Goal: Task Accomplishment & Management: Use online tool/utility

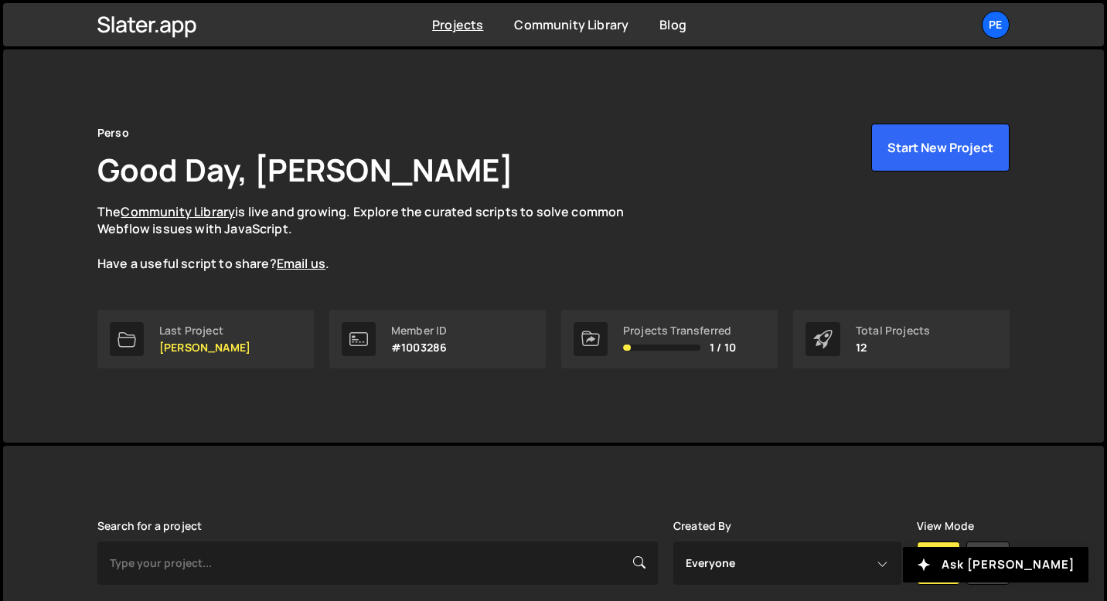
scroll to position [339, 0]
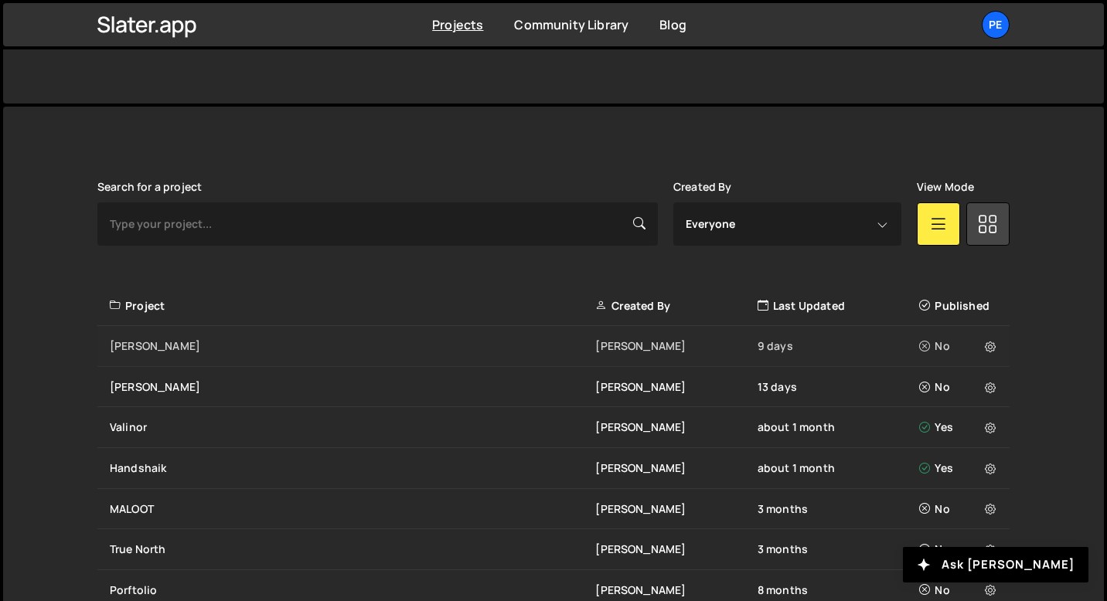
click at [152, 352] on div "[PERSON_NAME]" at bounding box center [352, 346] width 485 height 15
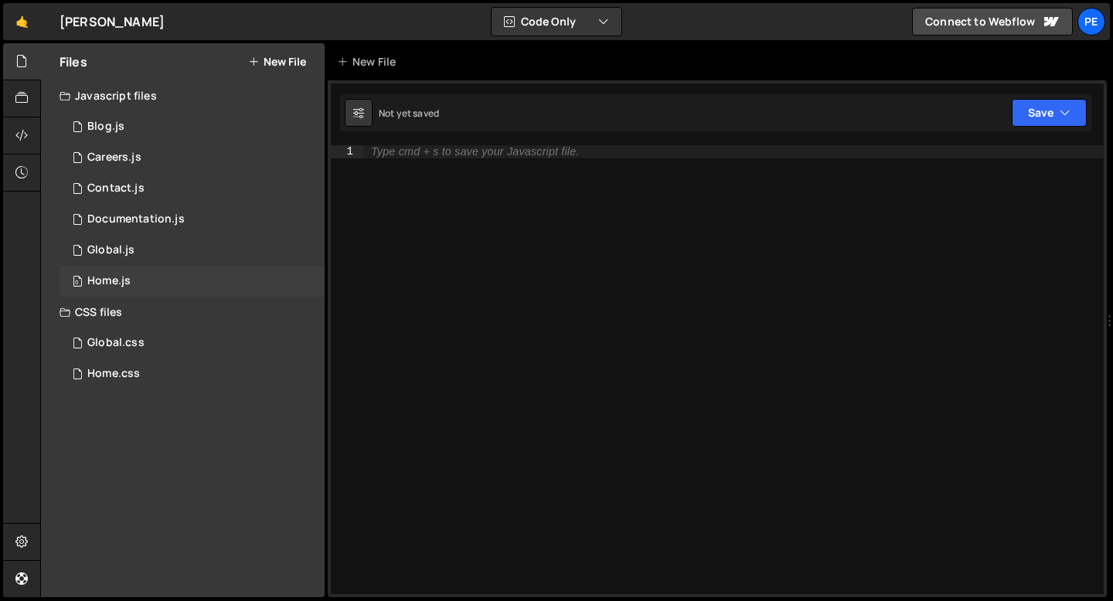
click at [112, 279] on div "Home.js" at bounding box center [108, 281] width 43 height 14
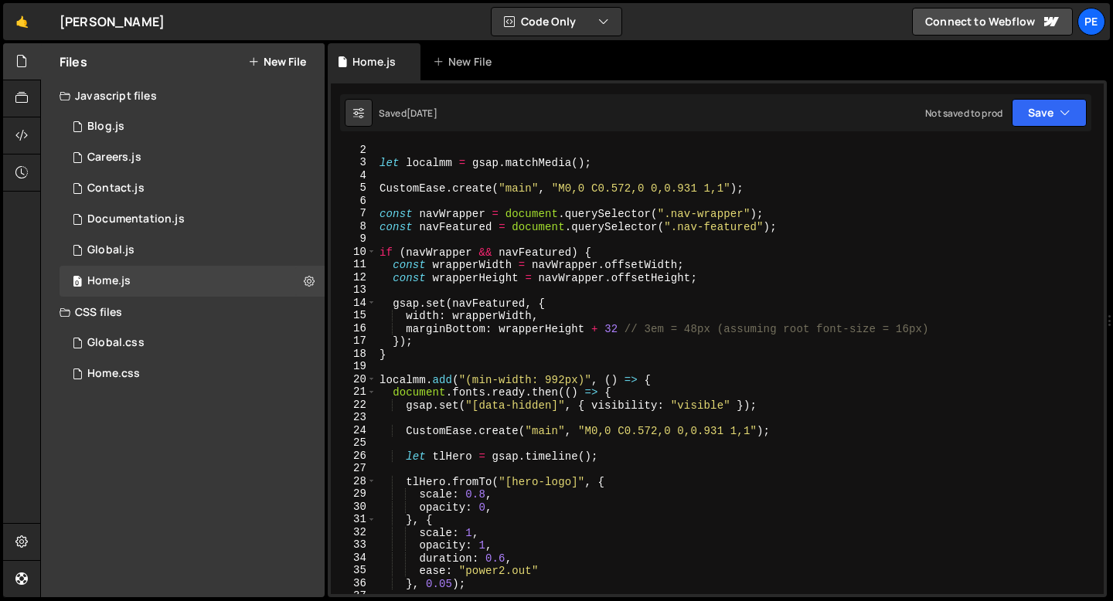
scroll to position [14, 0]
click at [424, 219] on div "let localmm = gsap . matchMedia ( ) ; CustomEase . create ( "main" , "M0,0 C0.5…" at bounding box center [736, 381] width 721 height 475
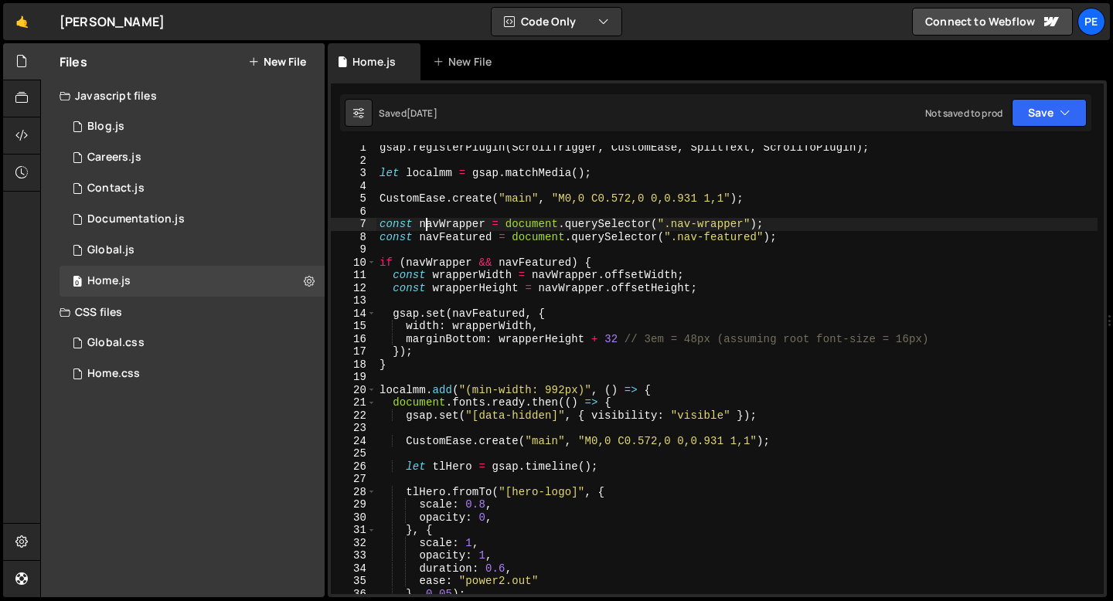
scroll to position [4, 0]
click at [407, 364] on div "gsap . registerPlugin ( ScrollTrigger , CustomEase , SplitText , ScrollToPlugin…" at bounding box center [736, 378] width 721 height 475
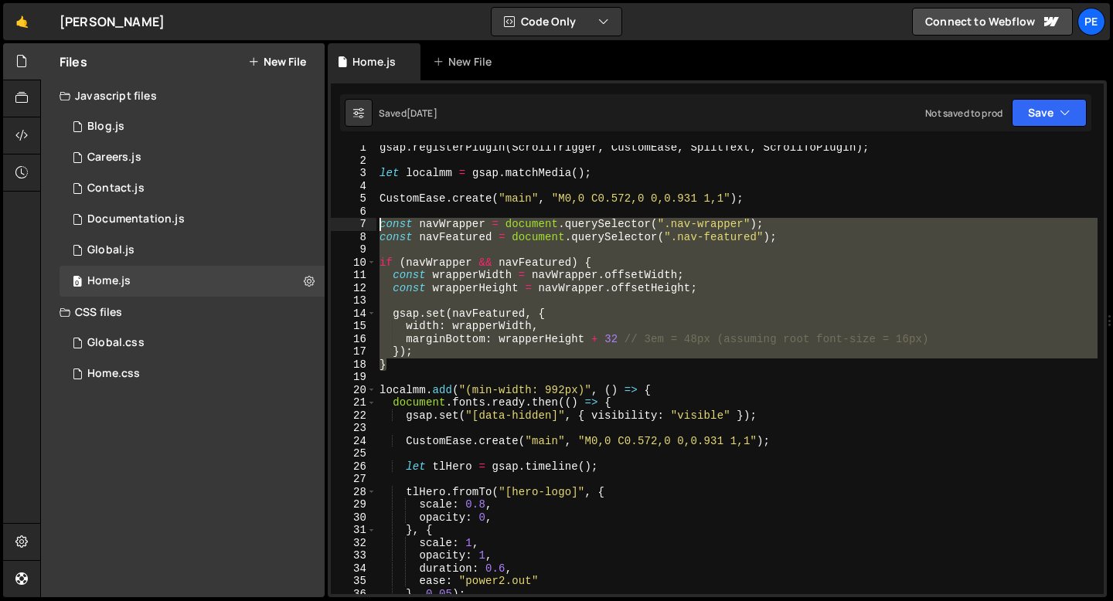
drag, startPoint x: 406, startPoint y: 365, endPoint x: 363, endPoint y: 223, distance: 148.4
click at [363, 226] on div "} 1 2 3 4 5 6 7 8 9 10 11 12 13 14 15 16 17 18 19 20 21 22 23 24 25 26 27 28 29…" at bounding box center [717, 369] width 773 height 449
type textarea "const navWrapper = document.querySelector(".nav-wrapper"); const navFeatured = …"
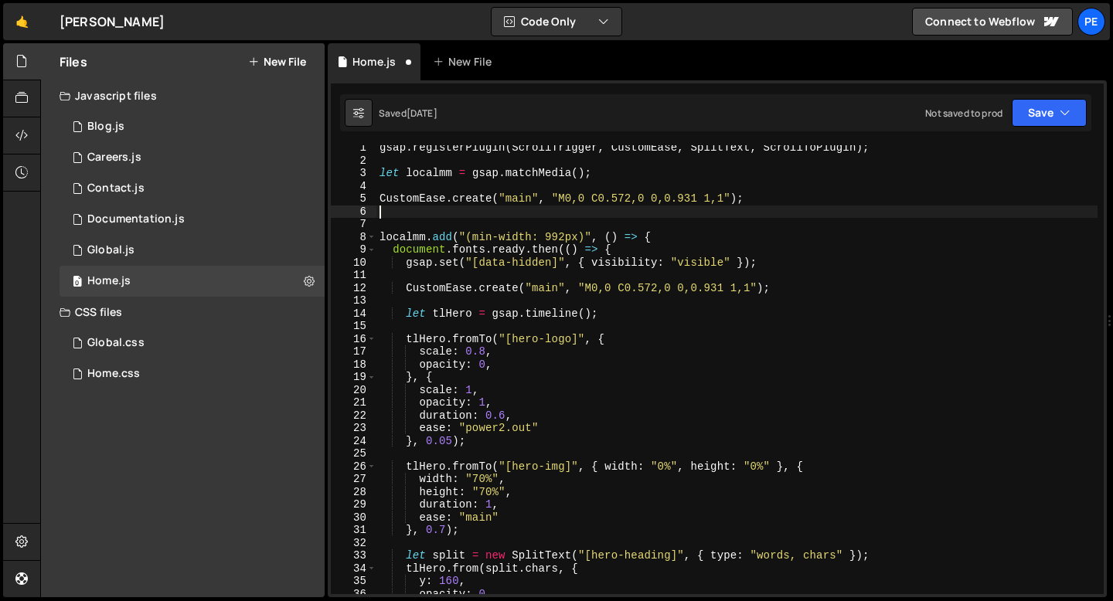
type textarea "CustomEase.create("main", "M0,0 C0.572,0 0,0.931 1,1");"
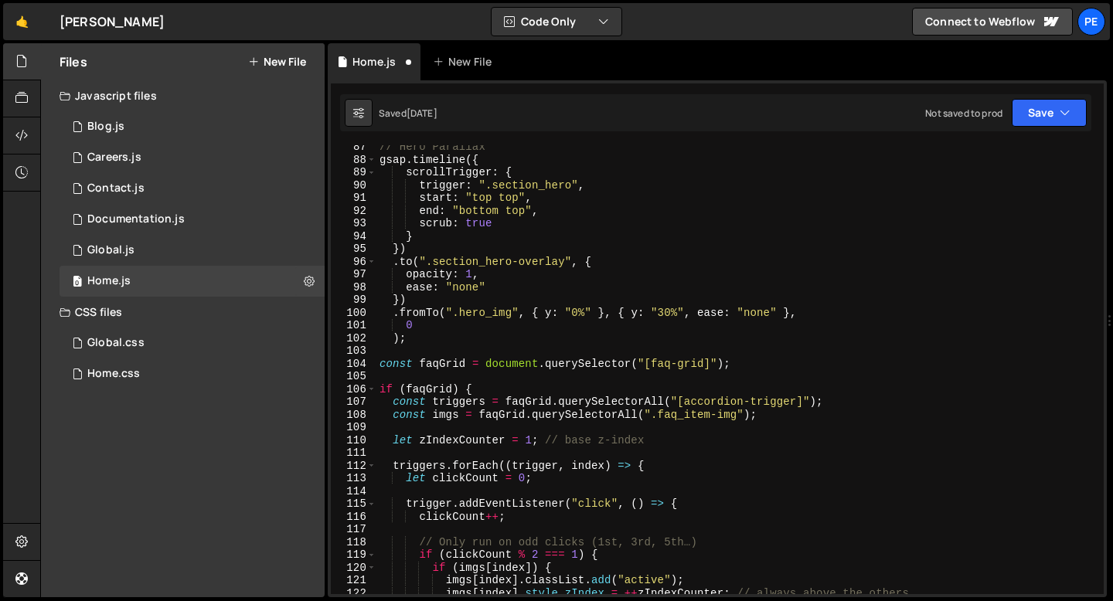
scroll to position [1123, 0]
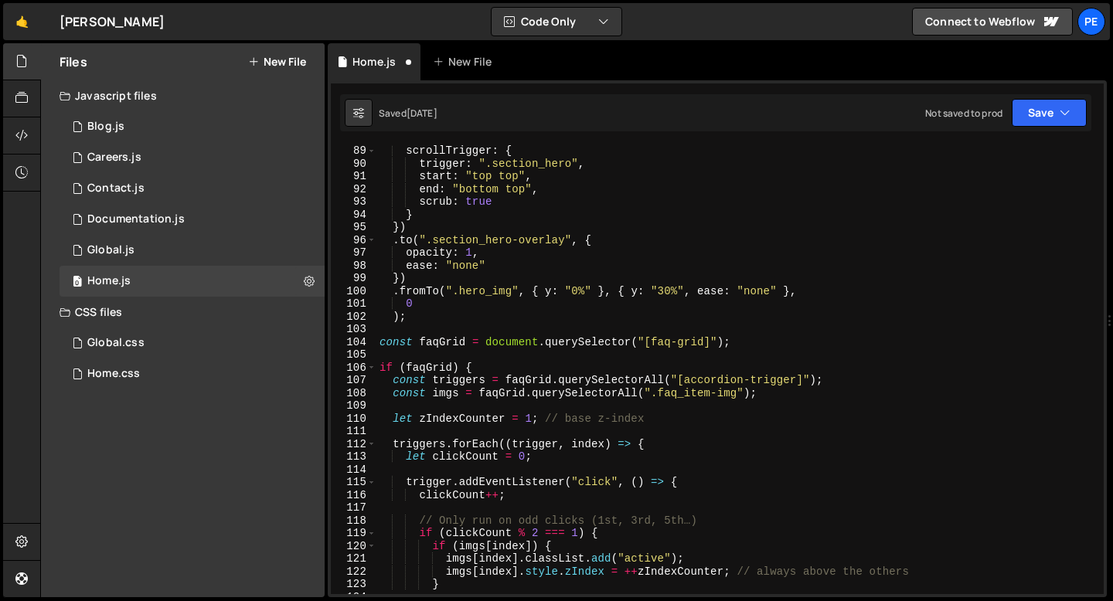
click at [395, 332] on div "scrollTrigger : { trigger : ".section_hero" , start : "top top" , end : "bottom…" at bounding box center [736, 382] width 721 height 475
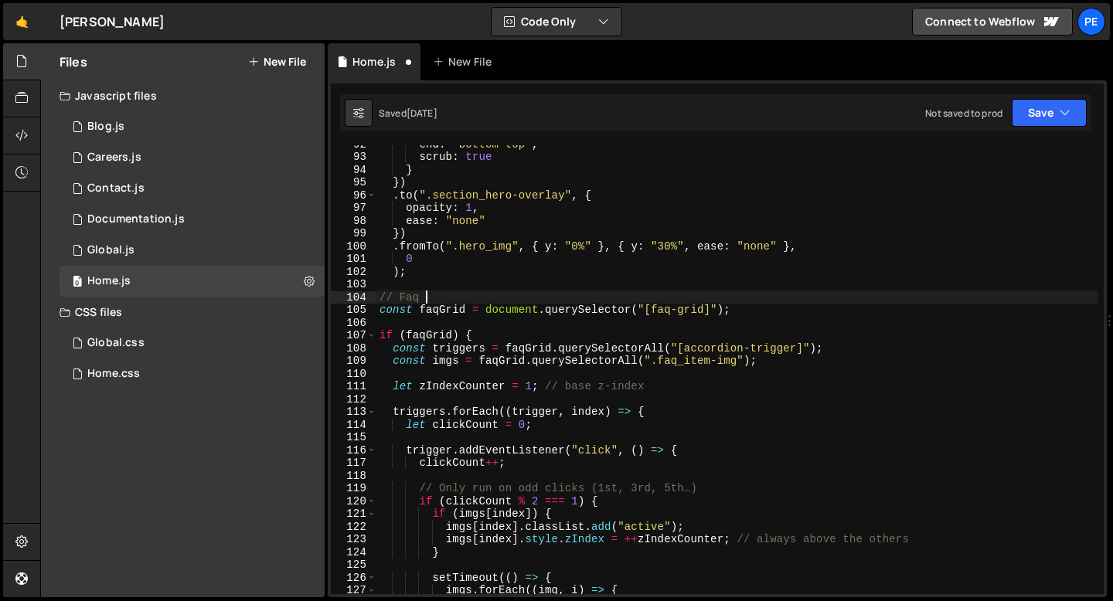
scroll to position [0, 2]
type textarea "// Faq Images Appearing"
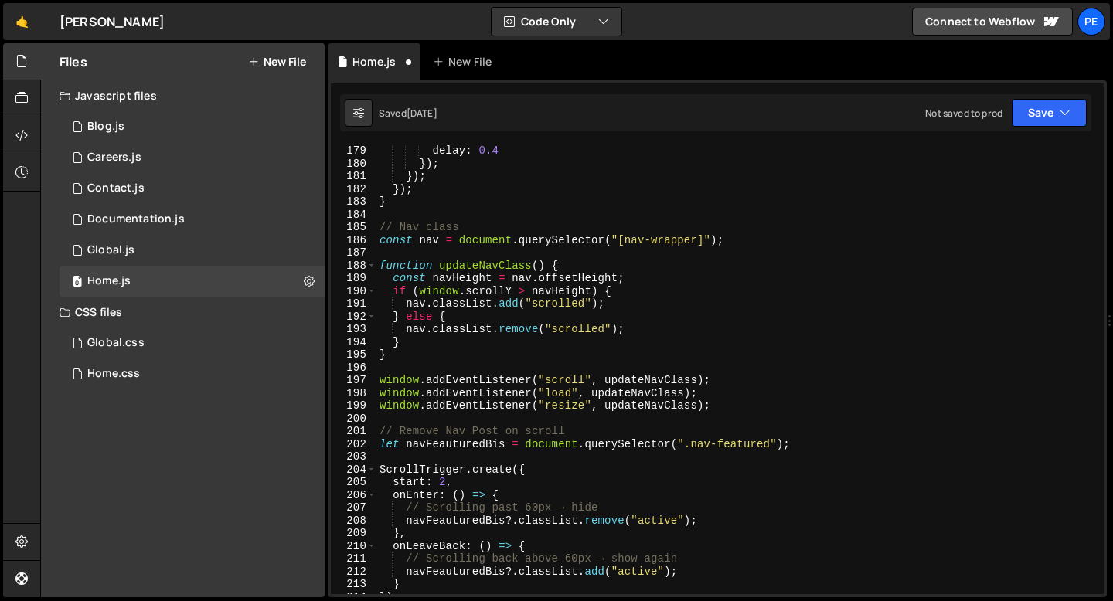
scroll to position [2309, 0]
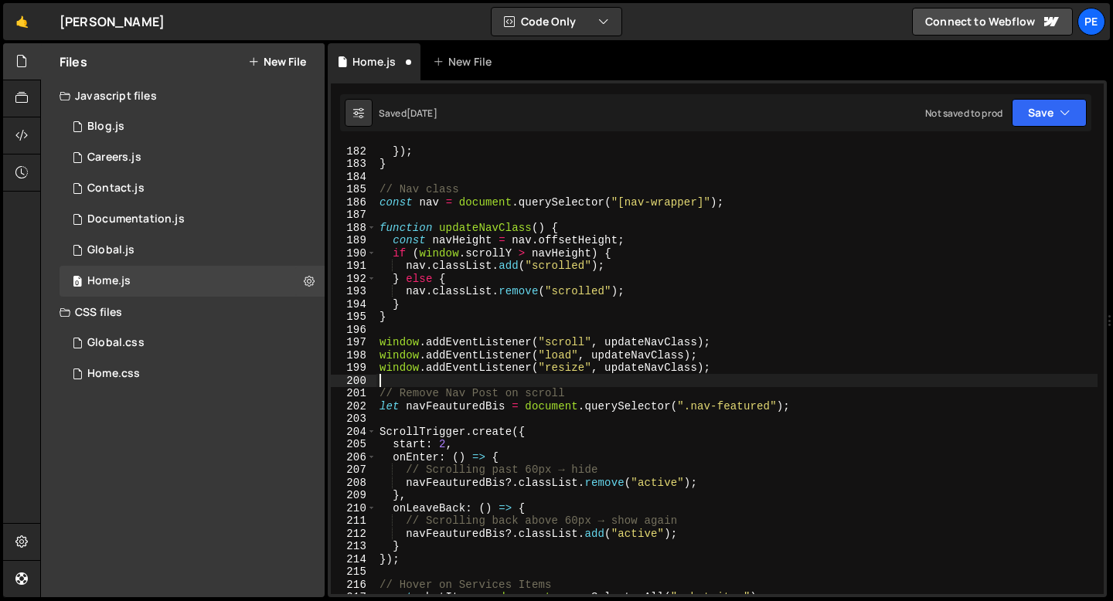
click at [407, 379] on div "}) ; } // Nav class const nav = document . querySelector ( "[nav-wrapper]" ) ; …" at bounding box center [736, 382] width 721 height 475
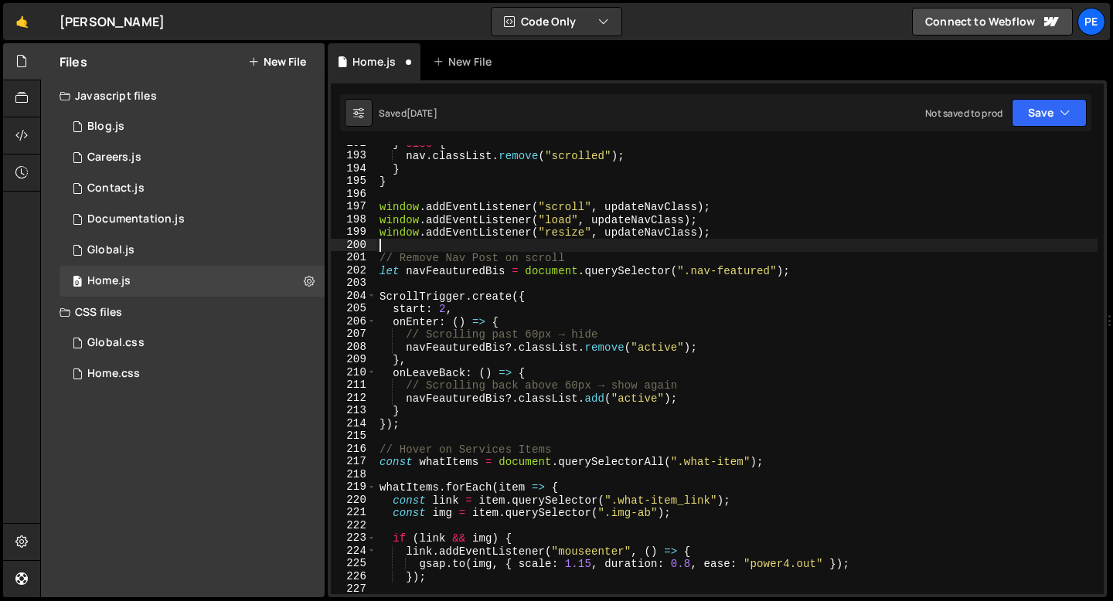
click at [403, 435] on div "} else { nav . classList . remove ( "scrolled" ) ; } } window . addEventListene…" at bounding box center [736, 374] width 721 height 475
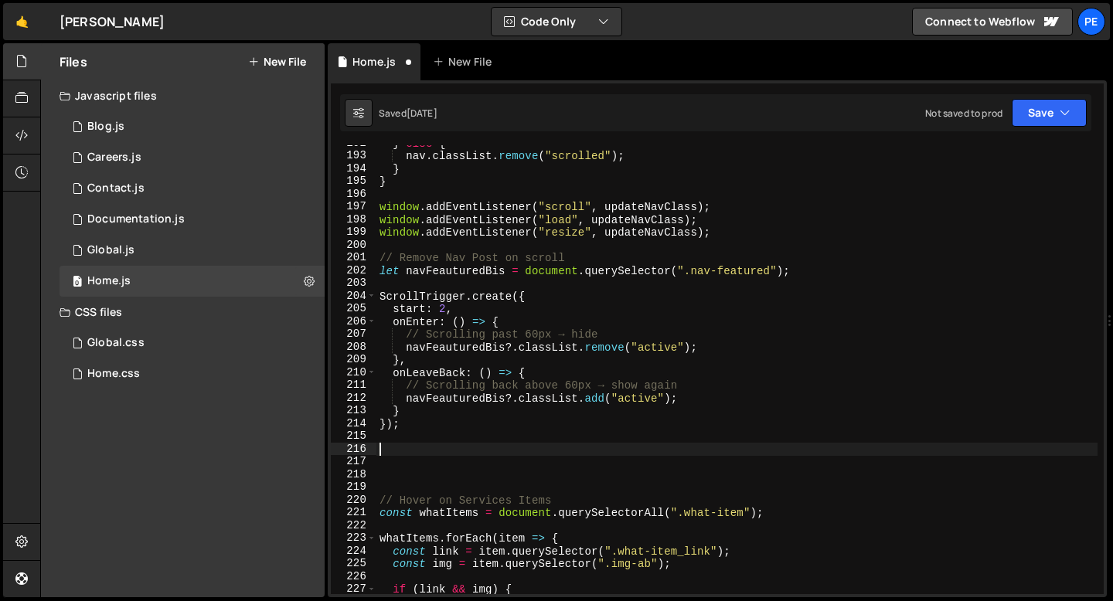
paste textarea "}"
type textarea "}"
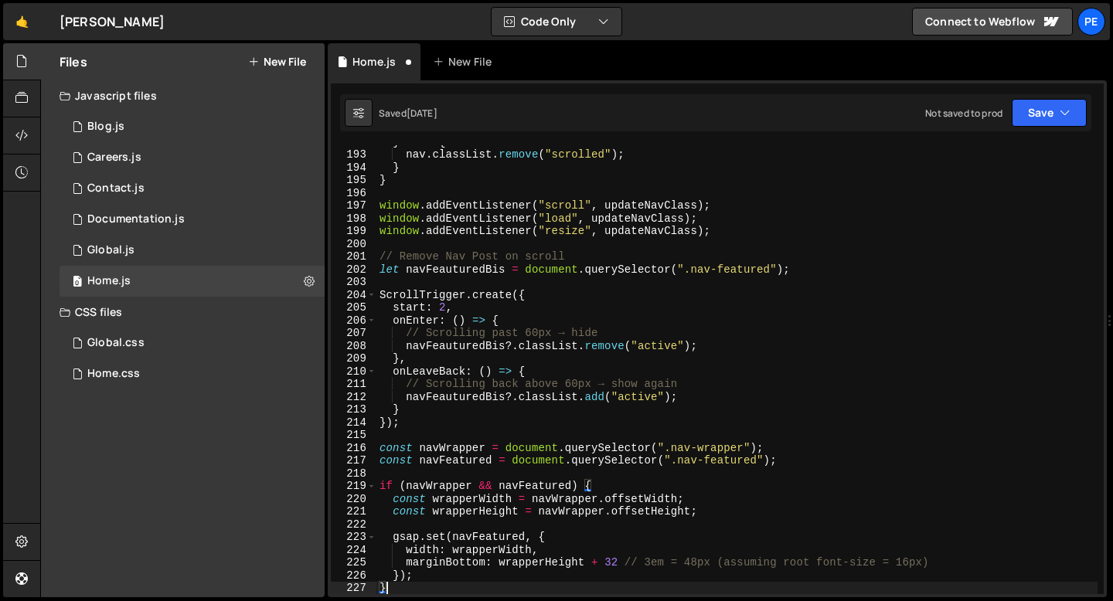
scroll to position [2445, 0]
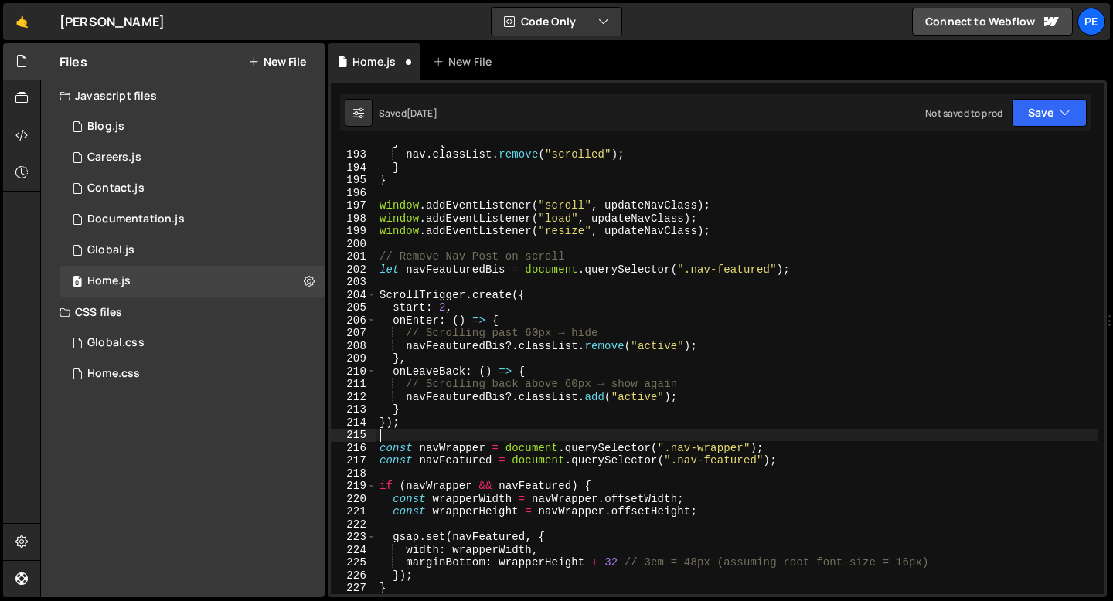
click at [427, 437] on div "} else { nav . classList . remove ( "scrolled" ) ; } } window . addEventListene…" at bounding box center [736, 372] width 721 height 475
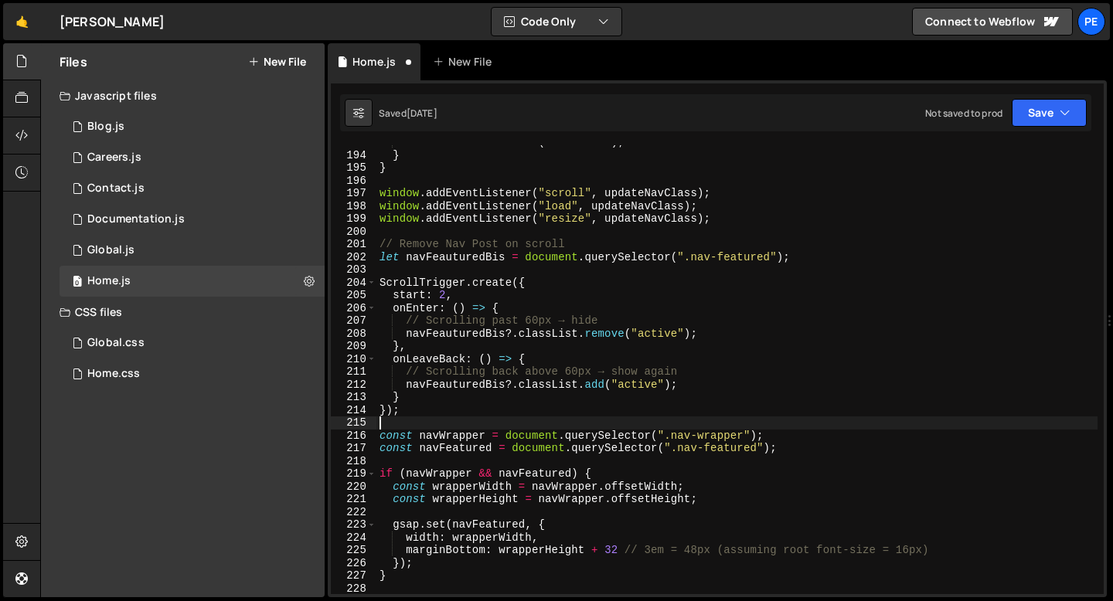
scroll to position [2487, 0]
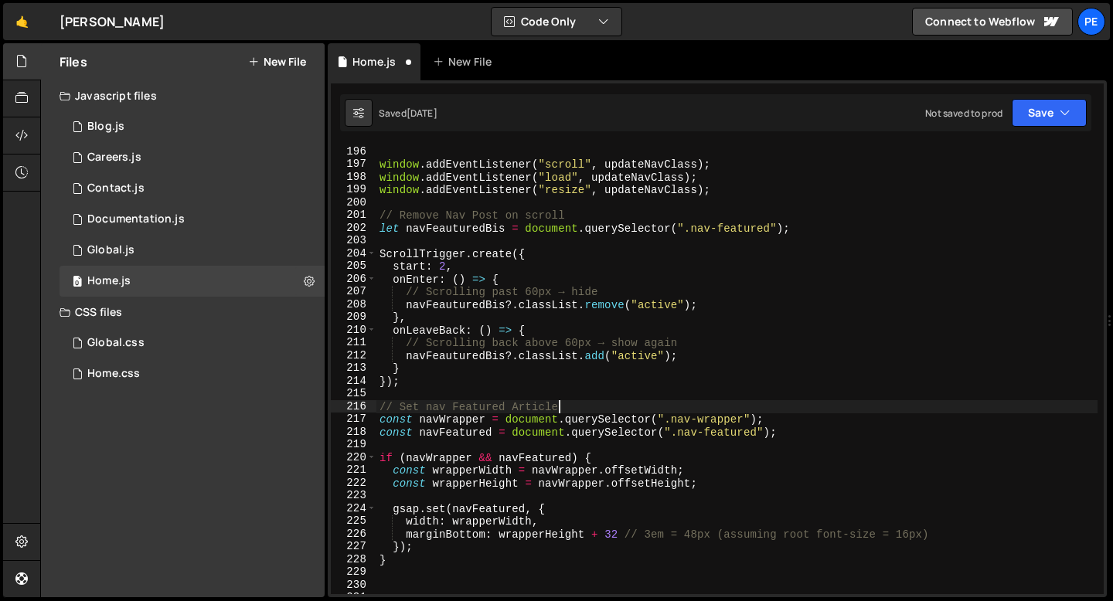
type textarea "// Set nav Featured Article"
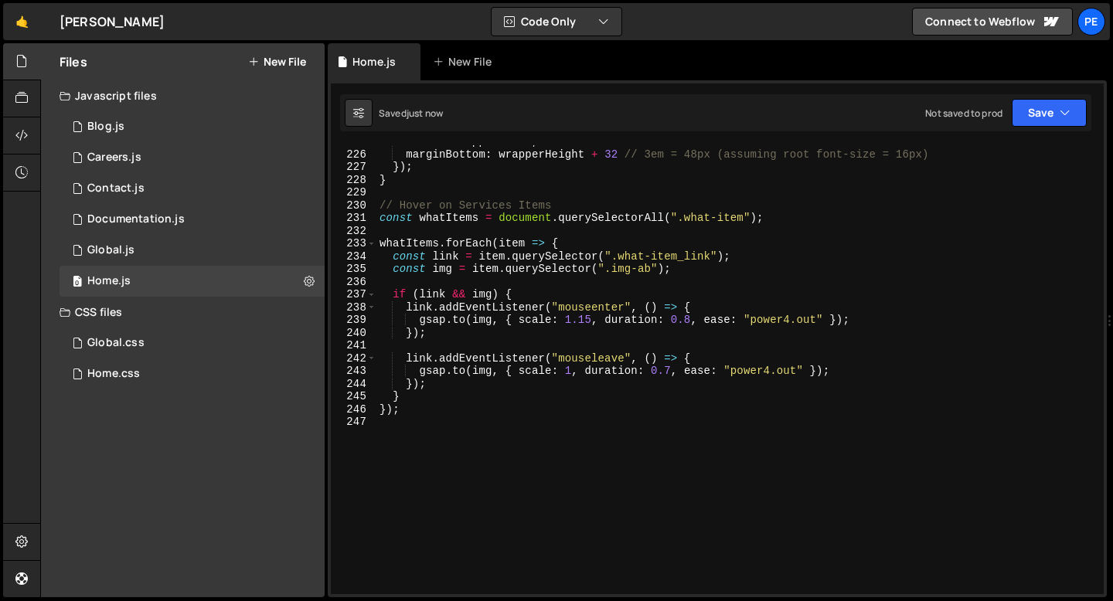
scroll to position [2866, 0]
click at [414, 428] on div "width : wrapperWidth , marginBottom : wrapperHeight + 32 // 3em = 48px (assumin…" at bounding box center [736, 372] width 721 height 475
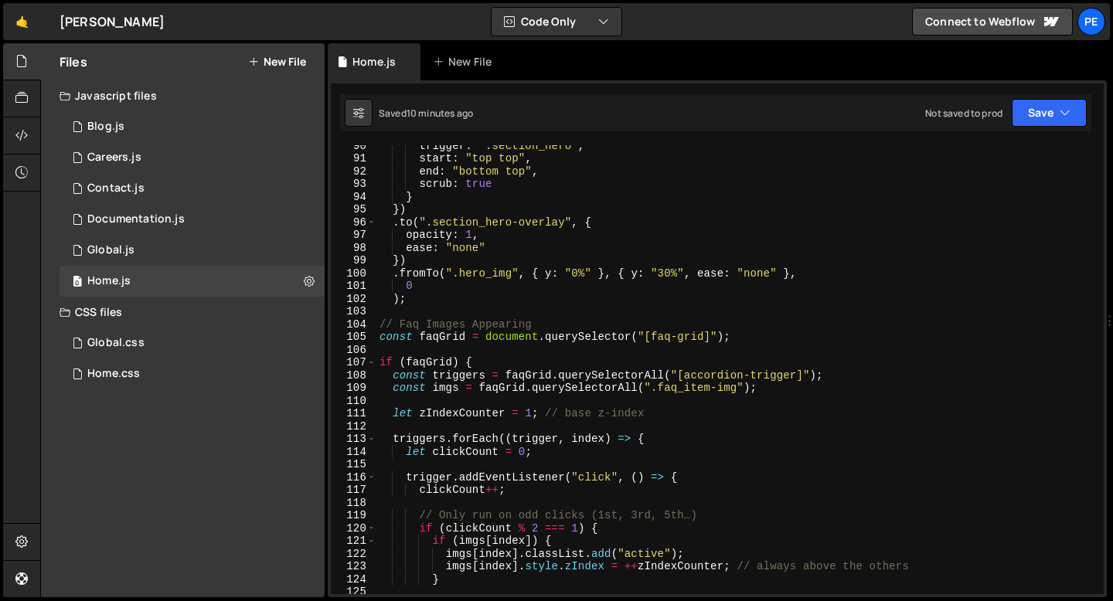
scroll to position [1141, 0]
click at [132, 266] on div "0 Home.js 0" at bounding box center [192, 281] width 265 height 31
click at [132, 249] on div "Global.js" at bounding box center [110, 250] width 47 height 14
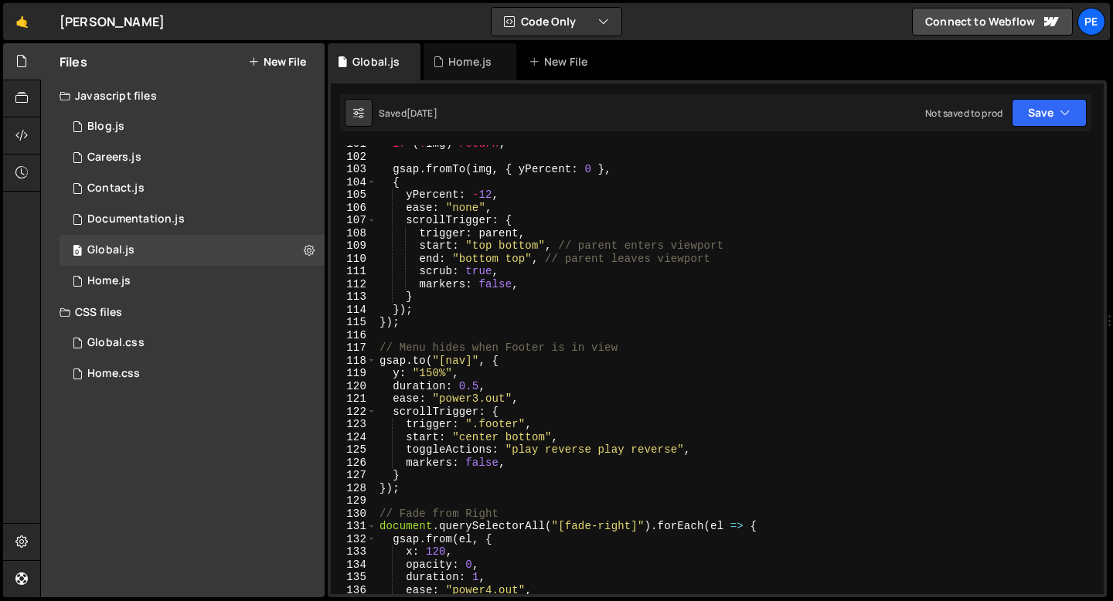
scroll to position [1822, 0]
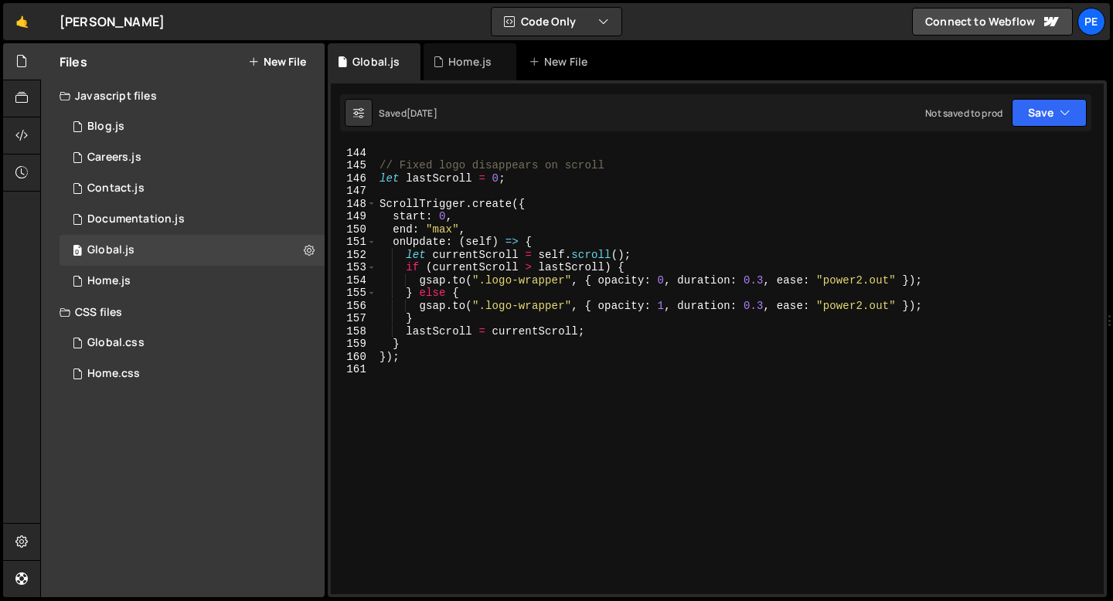
click at [409, 379] on div "}) ; // Fixed logo disappears on scroll let lastScroll = 0 ; ScrollTrigger . cr…" at bounding box center [736, 371] width 721 height 475
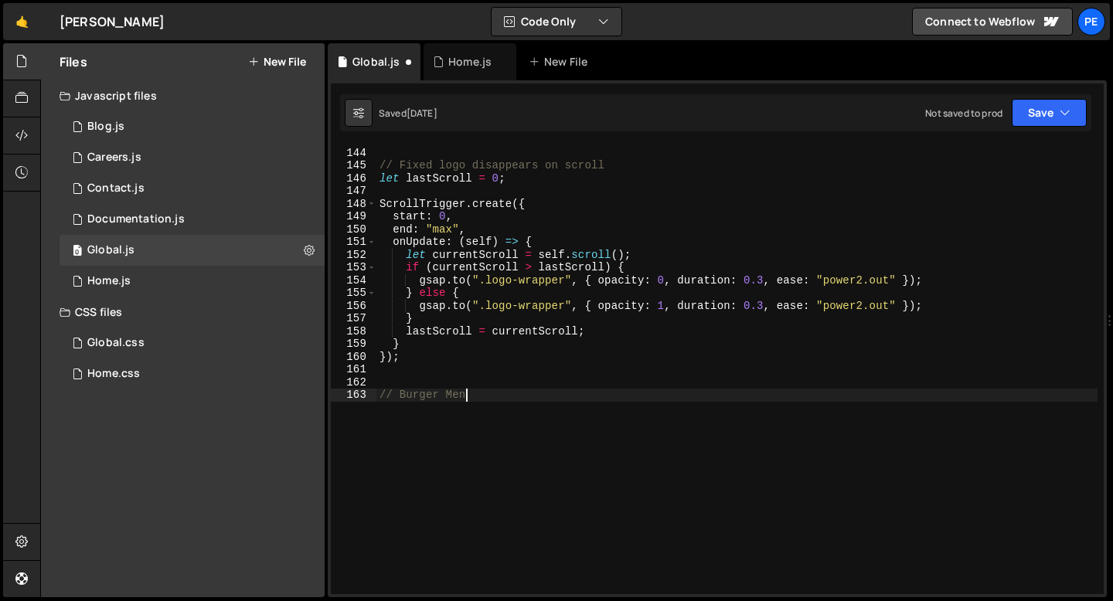
type textarea "// Burger Menu"
paste textarea "});"
type textarea "});"
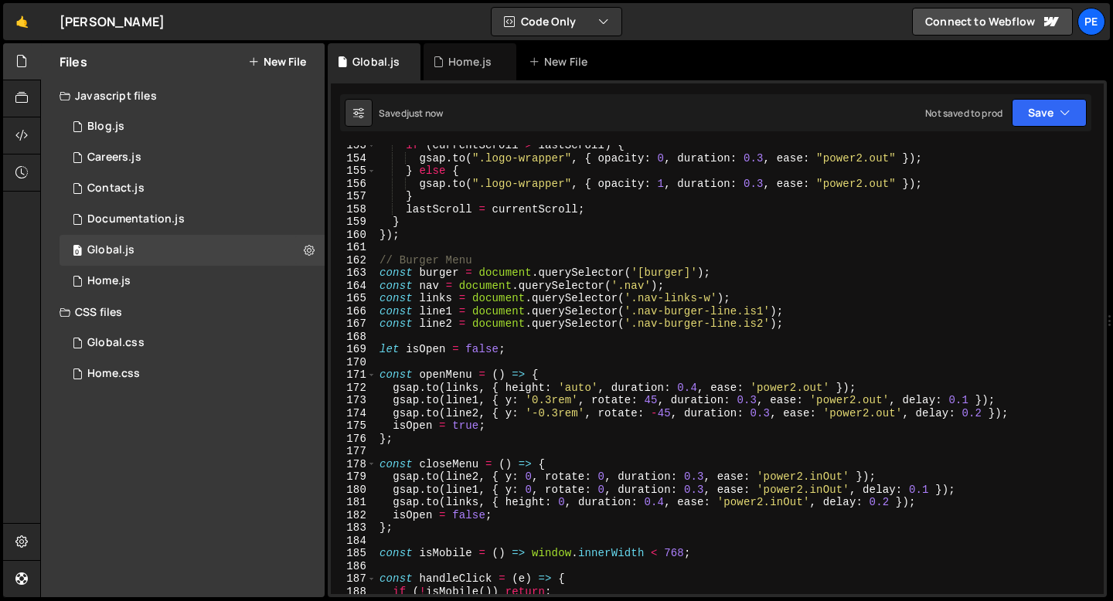
scroll to position [1908, 0]
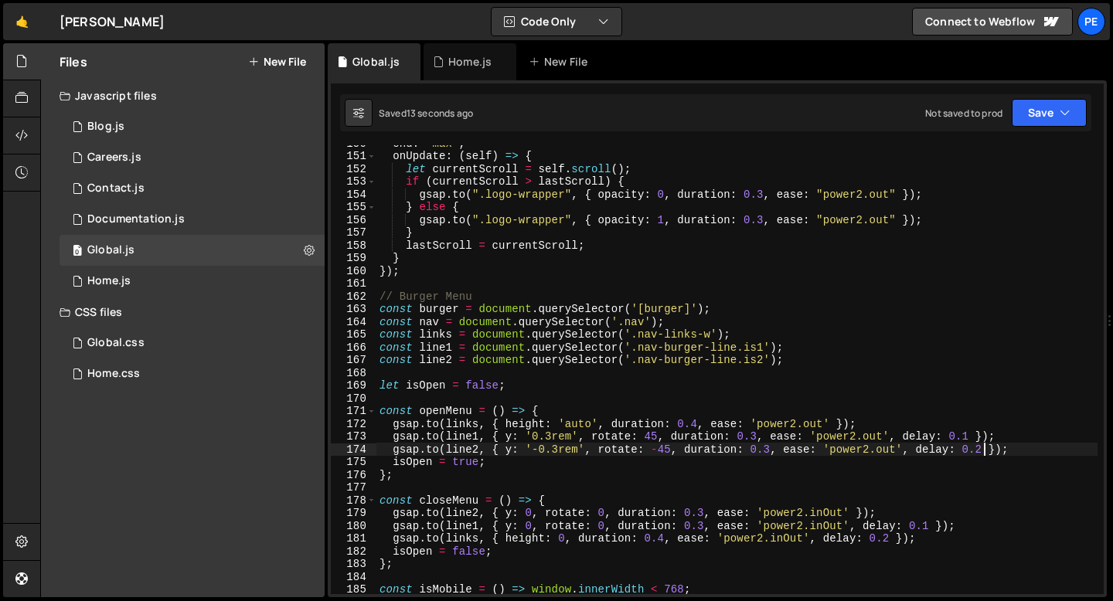
click at [983, 453] on div "end : "max" , onUpdate : ( self ) => { let currentScroll = self . scroll ( ) ; …" at bounding box center [736, 374] width 721 height 475
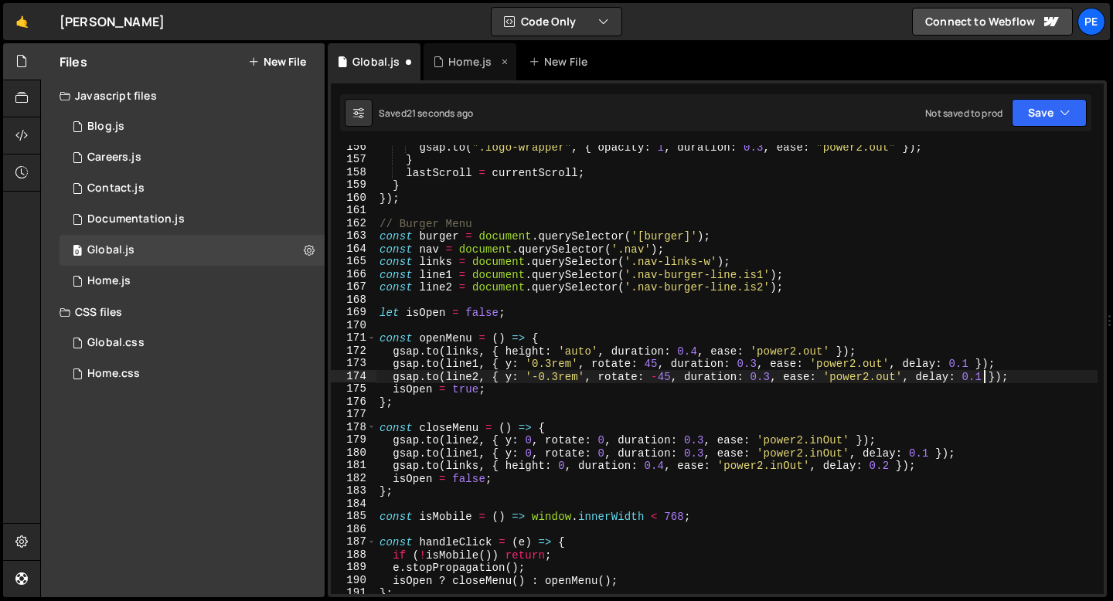
scroll to position [1982, 0]
type textarea "[DOMAIN_NAME](line2, { y: '-0.3rem', rotate: -45, duration: 0.3, ease: 'power2.…"
click at [446, 68] on div "Home.js" at bounding box center [465, 61] width 65 height 15
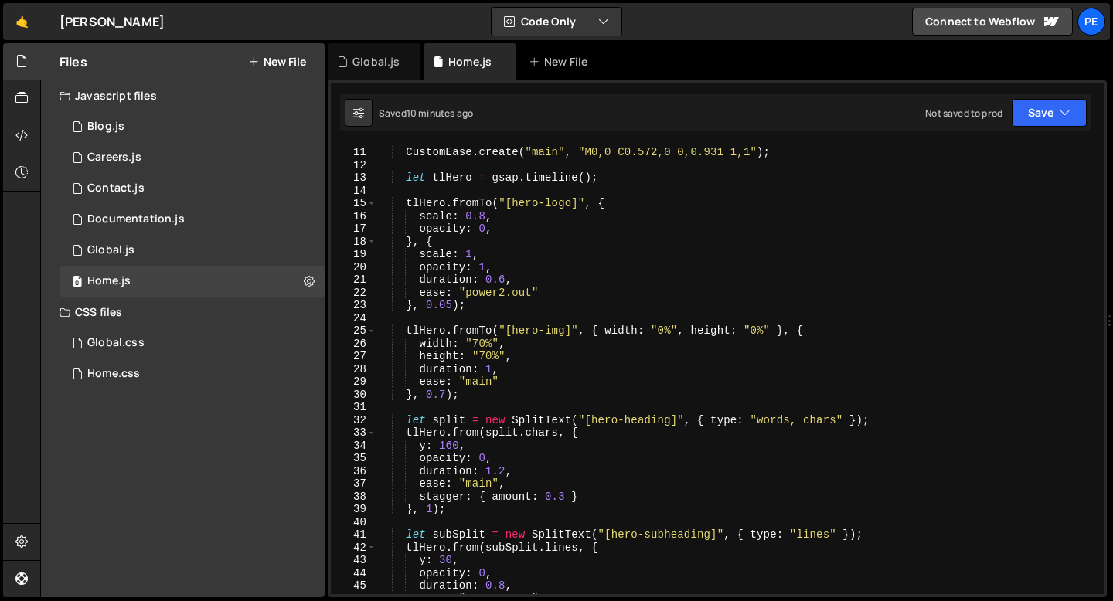
scroll to position [0, 0]
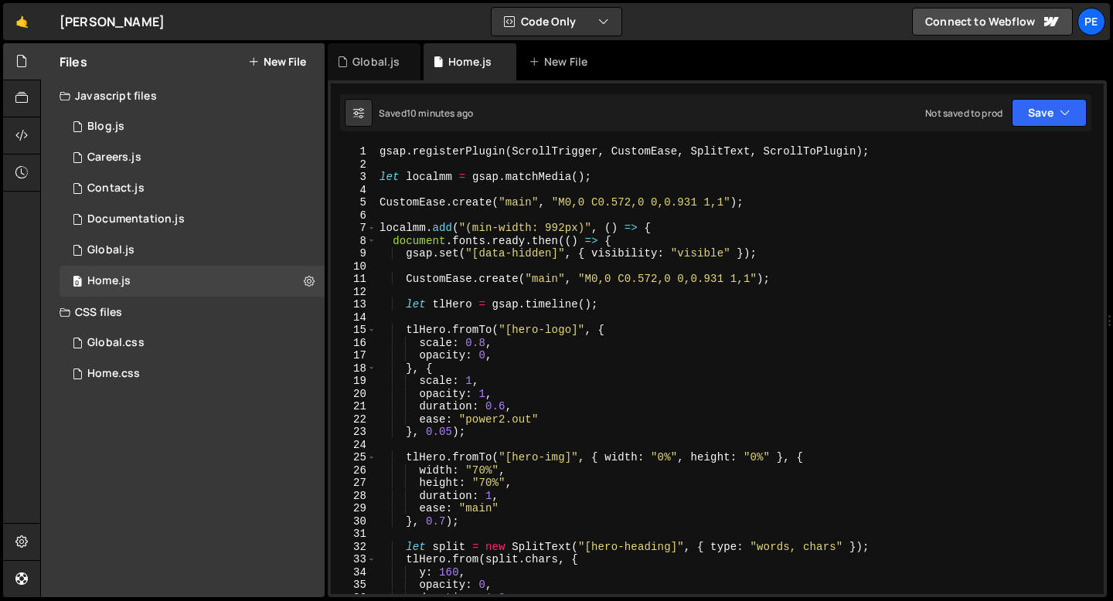
click at [426, 176] on div "gsap . registerPlugin ( ScrollTrigger , CustomEase , SplitText , ScrollToPlugin…" at bounding box center [736, 382] width 721 height 475
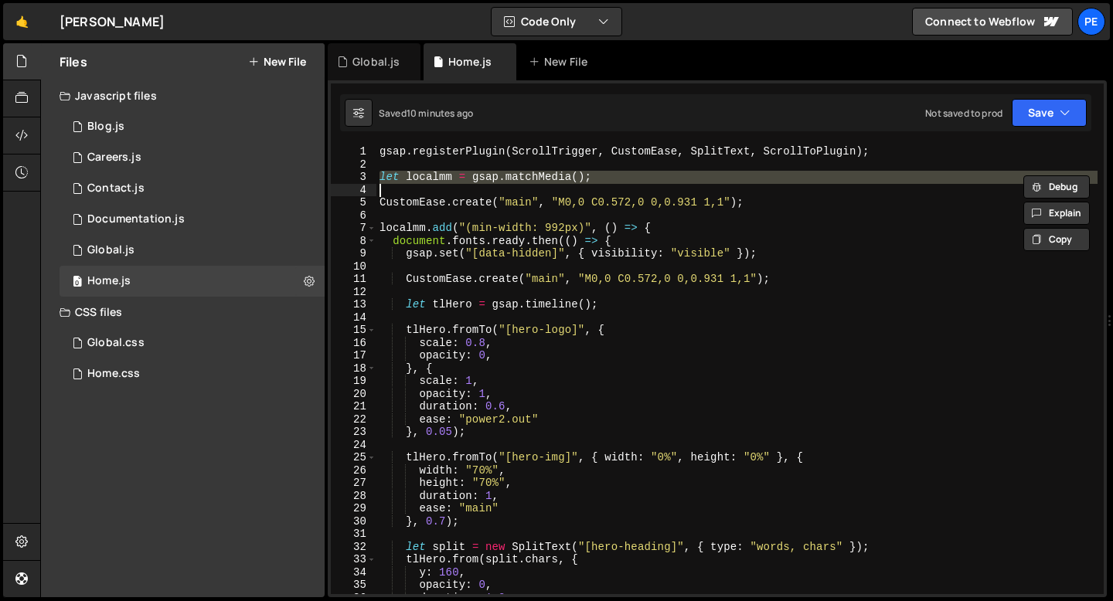
click at [426, 176] on div "gsap . registerPlugin ( ScrollTrigger , CustomEase , SplitText , ScrollToPlugin…" at bounding box center [736, 382] width 721 height 475
type textarea "let localmm = gsap.matchMedia();"
click at [369, 67] on div "Global.js" at bounding box center [375, 61] width 47 height 15
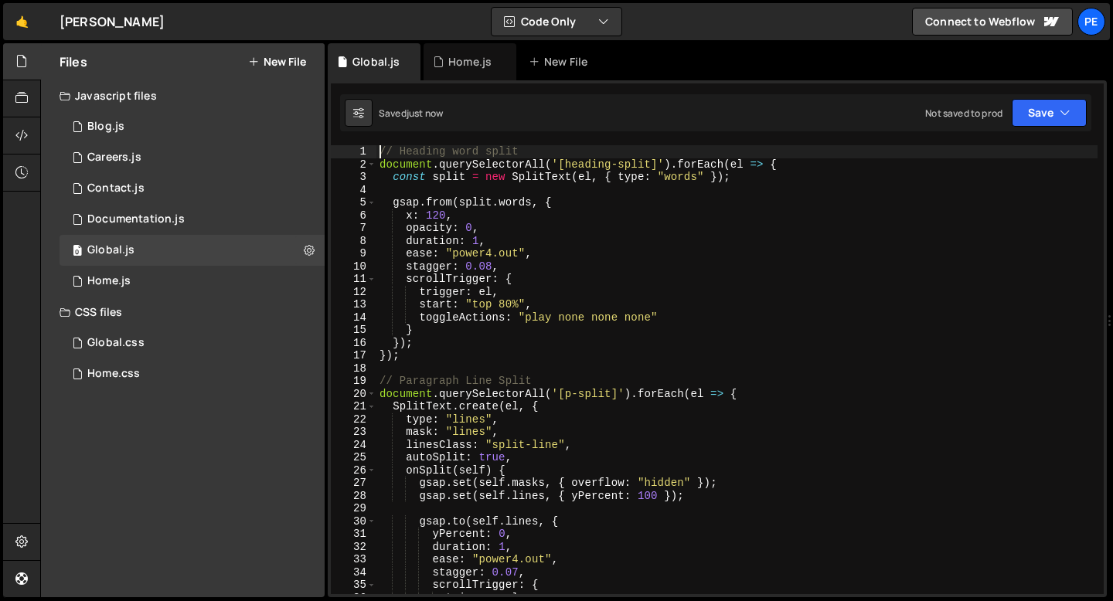
click at [379, 151] on div "// Heading word split document . querySelectorAll ( '[heading-split]' ) . forEa…" at bounding box center [736, 382] width 721 height 475
type textarea "// Heading word split"
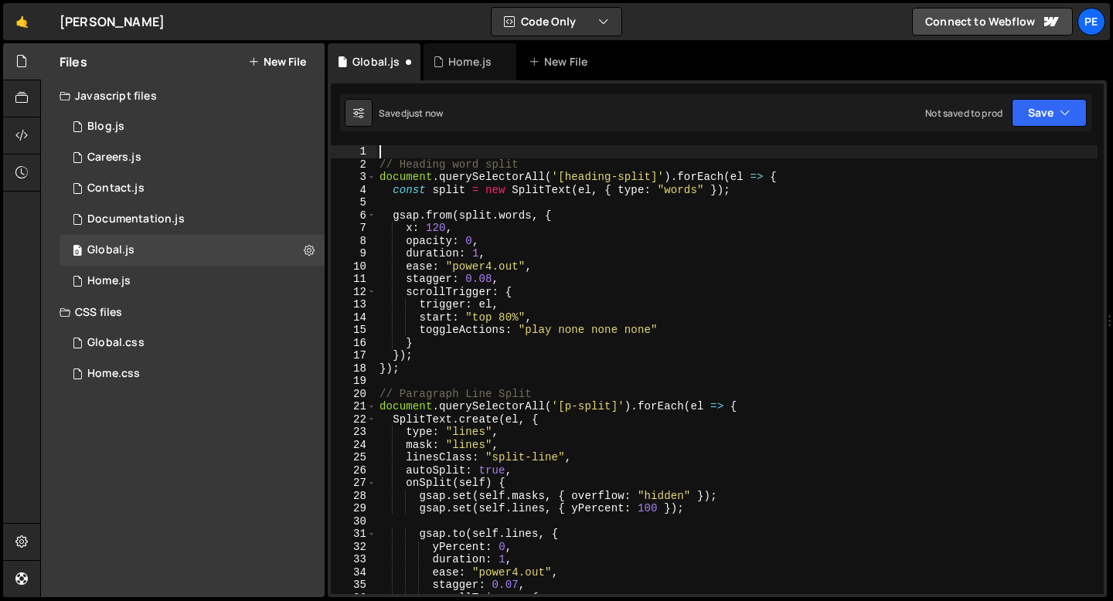
paste textarea "let localmm = gsap.matchMedia();"
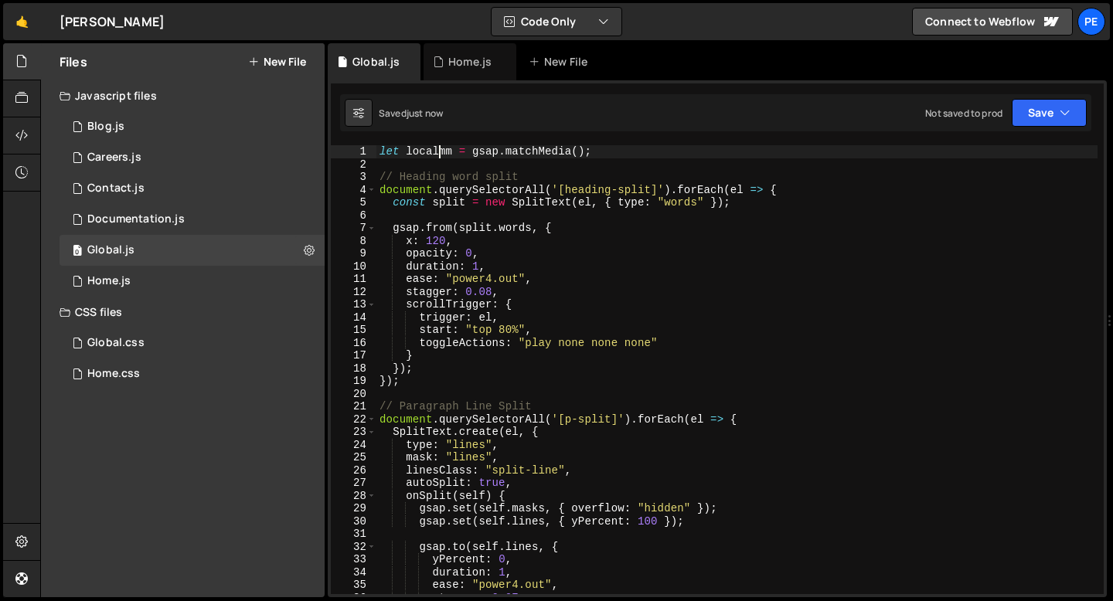
click at [436, 149] on div "let localmm = gsap . matchMedia ( ) ; // Heading word split document . querySel…" at bounding box center [736, 382] width 721 height 475
type textarea "let mm = gsap.matchMedia();"
click at [460, 57] on div "Home.js" at bounding box center [469, 61] width 43 height 15
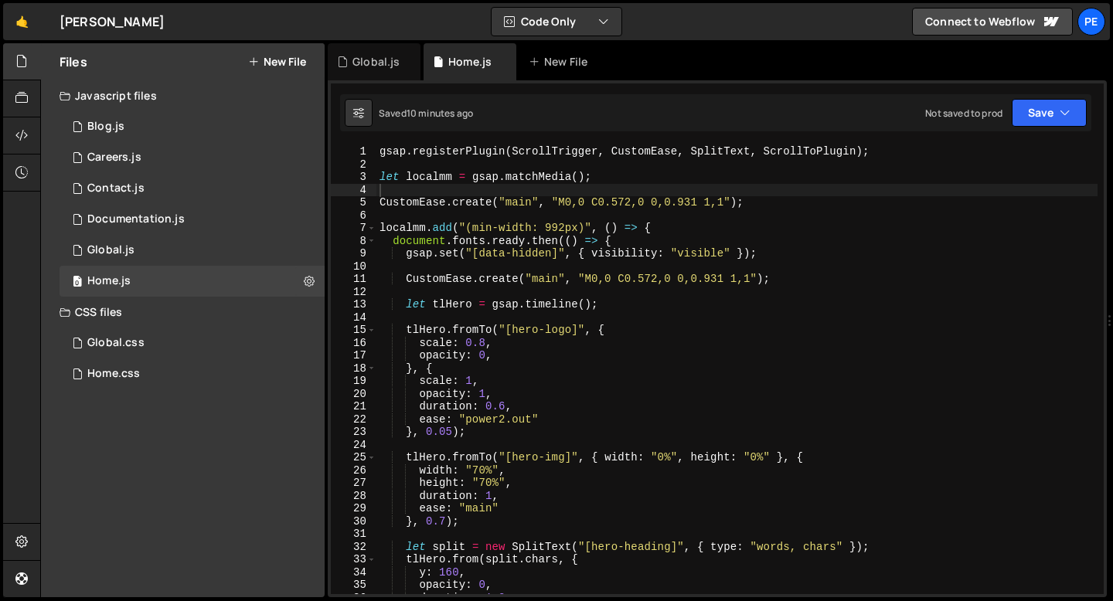
click at [438, 226] on div "gsap . registerPlugin ( ScrollTrigger , CustomEase , SplitText , ScrollToPlugin…" at bounding box center [736, 382] width 721 height 475
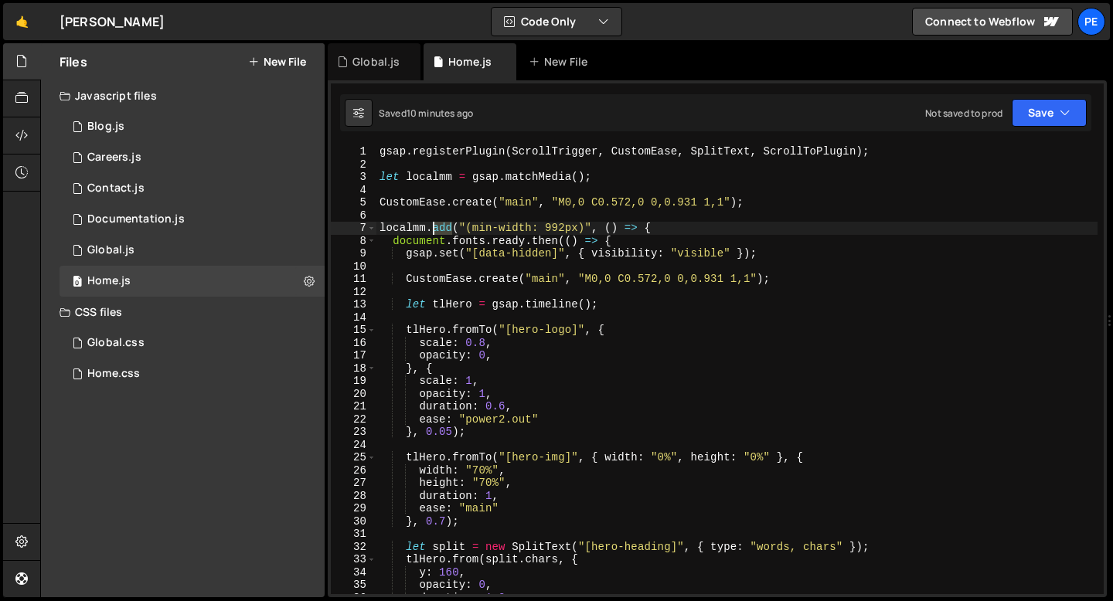
click at [438, 226] on div "gsap . registerPlugin ( ScrollTrigger , CustomEase , SplitText , ScrollToPlugin…" at bounding box center [736, 382] width 721 height 475
type textarea "localmm.add("(min-width: 992px)", () => { document.fonts.ready.then(() => {"
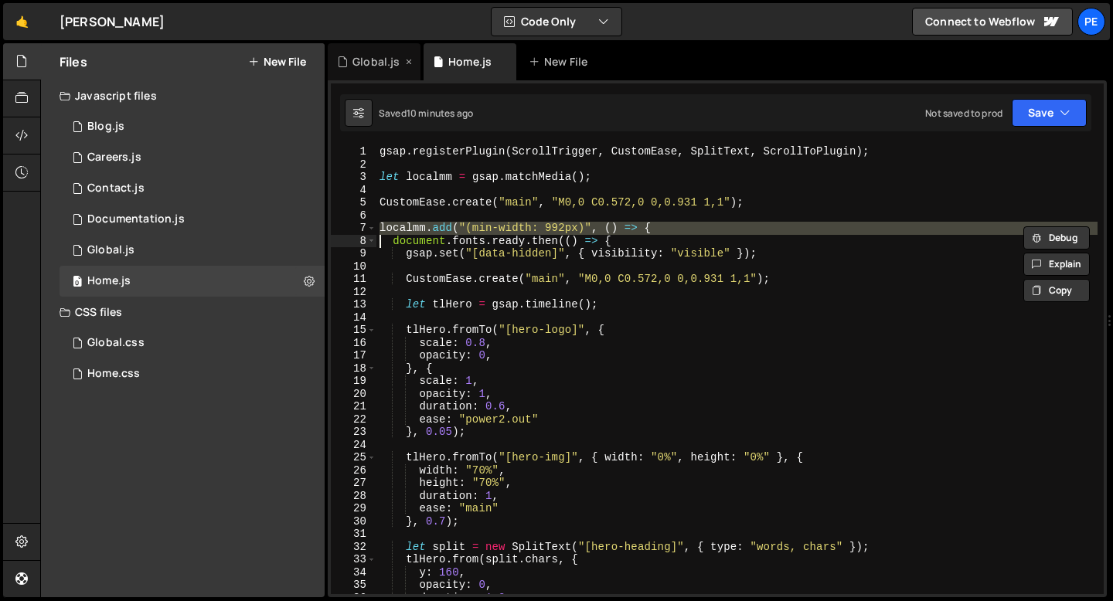
click at [381, 64] on div "Global.js" at bounding box center [375, 61] width 47 height 15
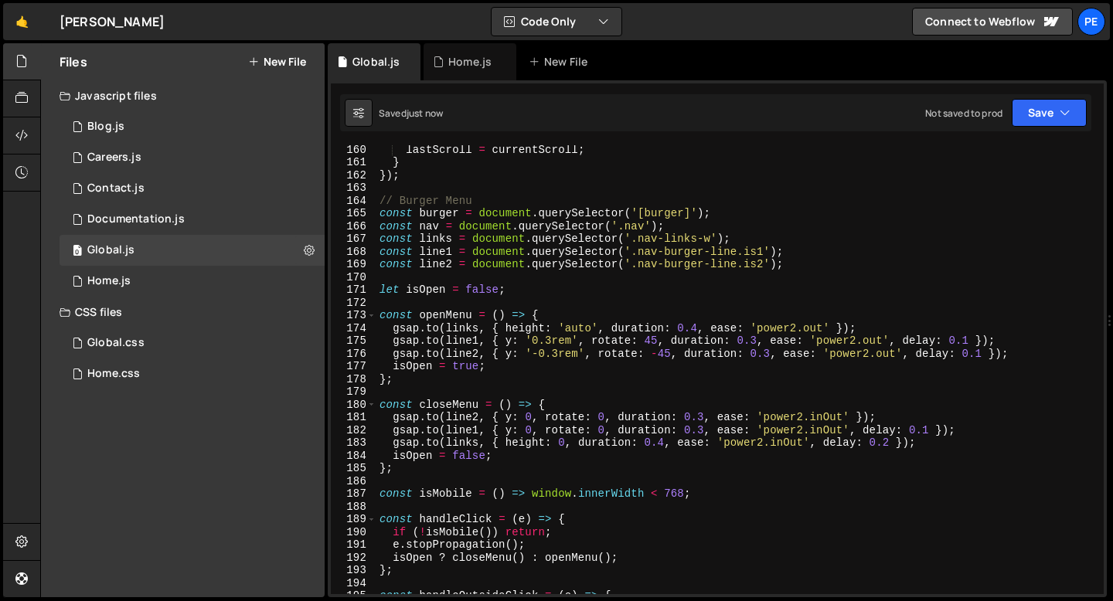
scroll to position [2022, 0]
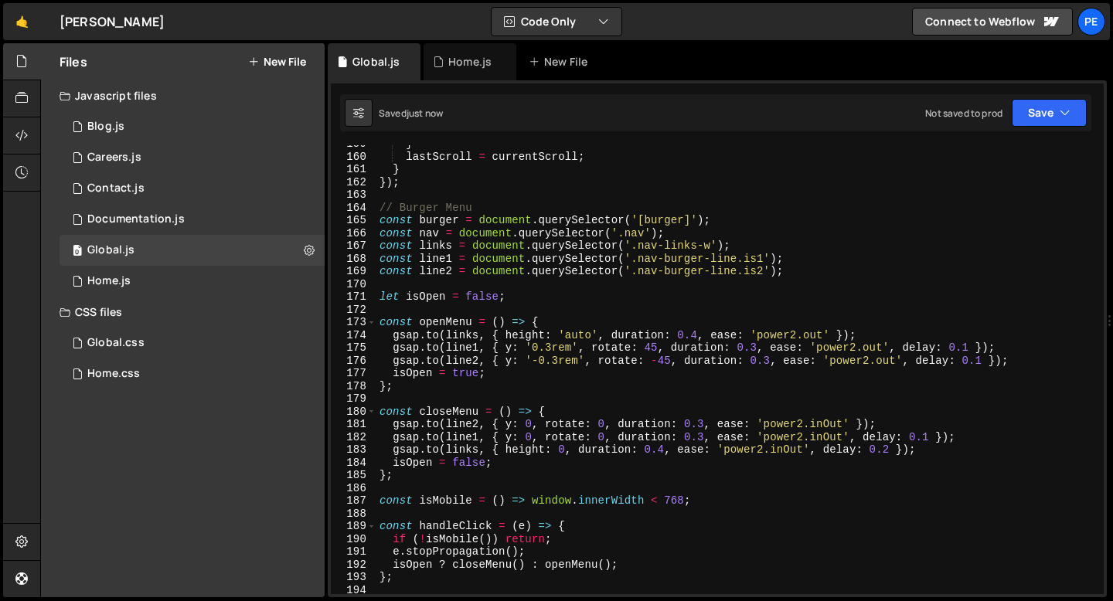
click at [404, 191] on div "} lastScroll = currentScroll ; } }) ; // Burger Menu const burger = document . …" at bounding box center [736, 375] width 721 height 475
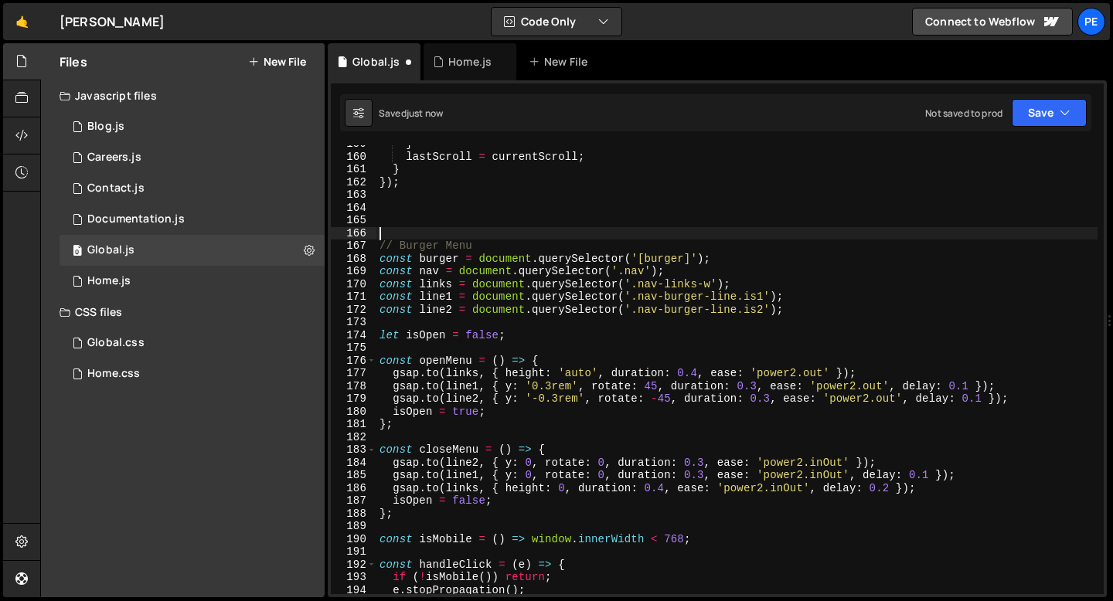
paste textarea "localmm.add("(min-width: 992px)", () => {"
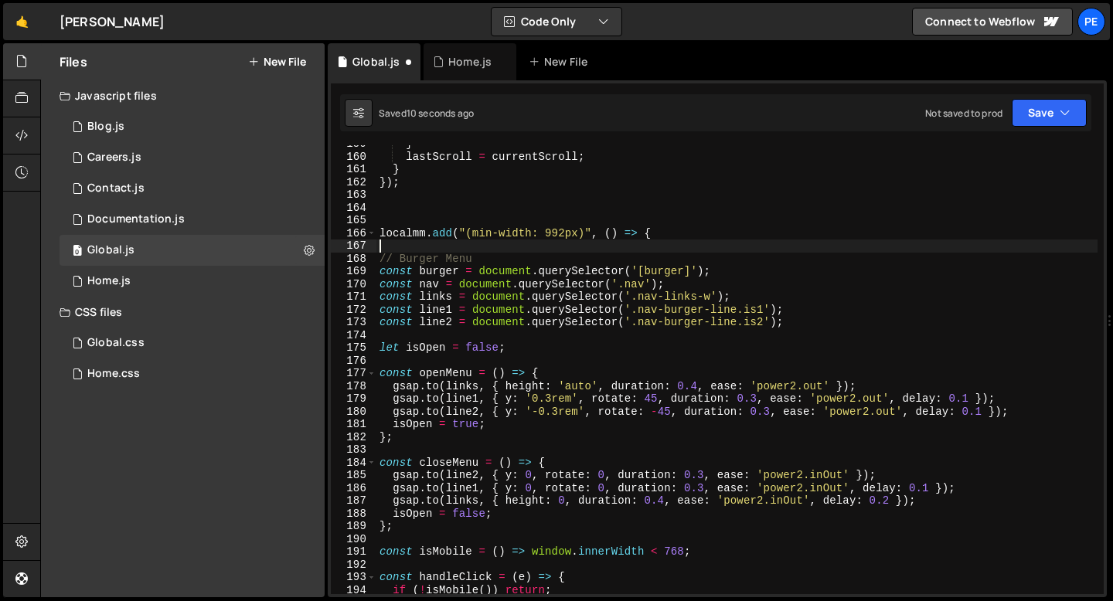
click at [412, 233] on div "} lastScroll = currentScroll ; } }) ; localmm . add ( "(min-width: 992px)" , ( …" at bounding box center [736, 375] width 721 height 475
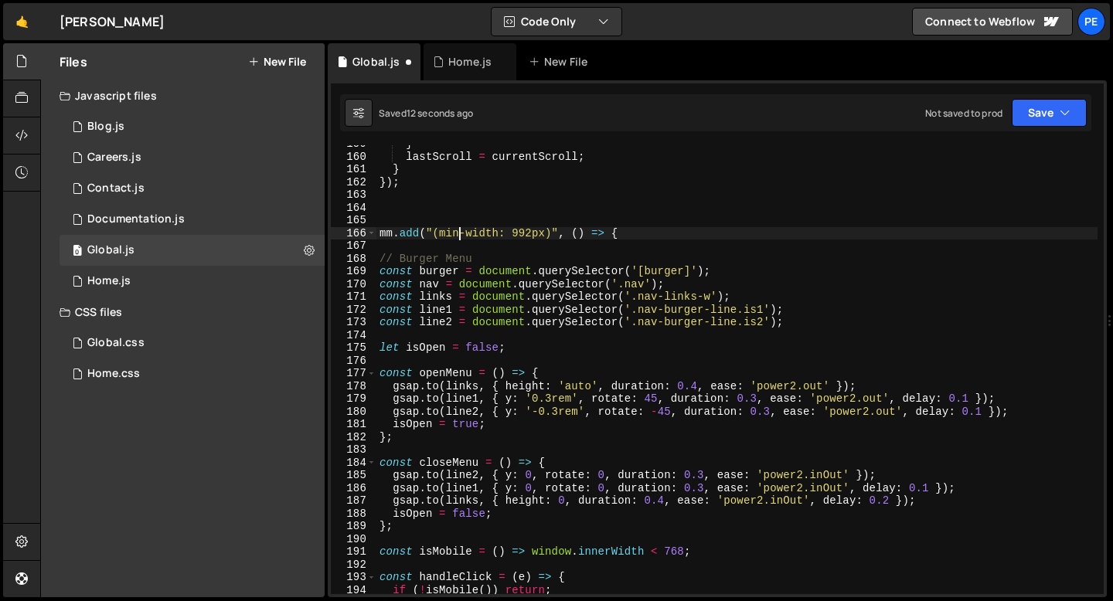
click at [458, 234] on div "} lastScroll = currentScroll ; } }) ; mm . add ( "(min-width: 992px)" , ( ) => …" at bounding box center [736, 375] width 721 height 475
click at [529, 234] on div "} lastScroll = currentScroll ; } }) ; mm . add ( "(max-width: 992px)" , ( ) => …" at bounding box center [736, 375] width 721 height 475
type textarea "mm.add("(max-width: 767px)", () => {"
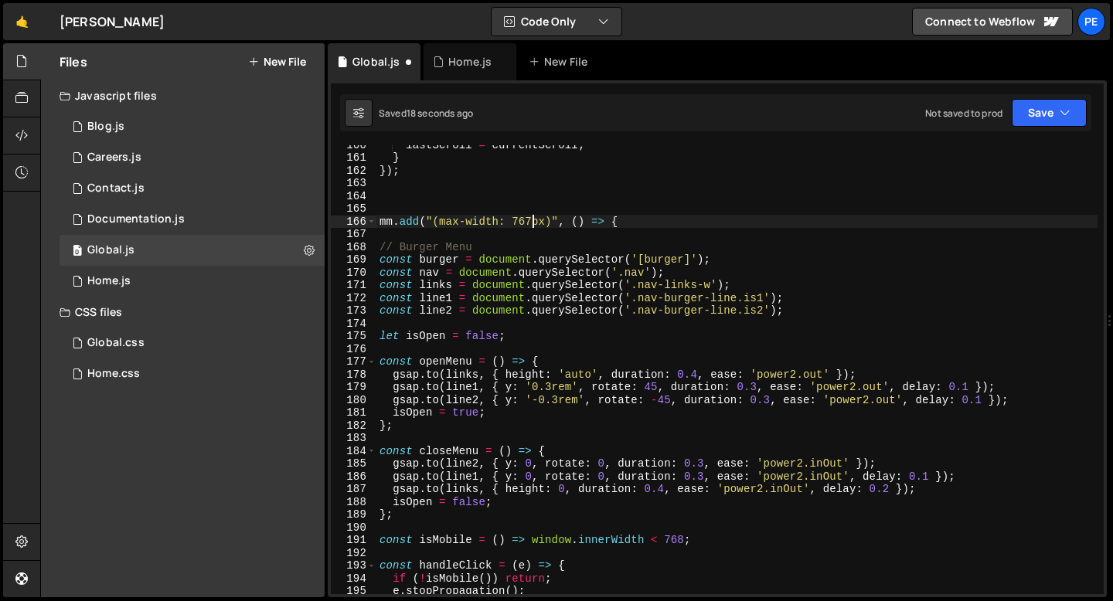
scroll to position [2472, 0]
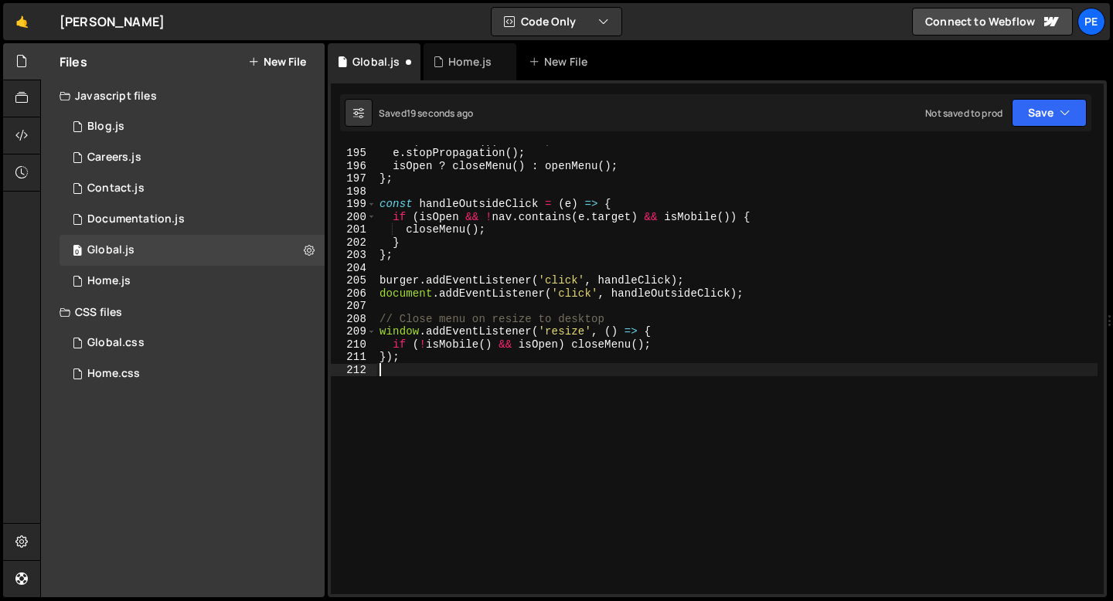
click at [414, 386] on div "if ( ! isMobile ( )) return ; e . stopPropagation ( ) ; isOpen ? closeMenu ( ) …" at bounding box center [736, 371] width 721 height 475
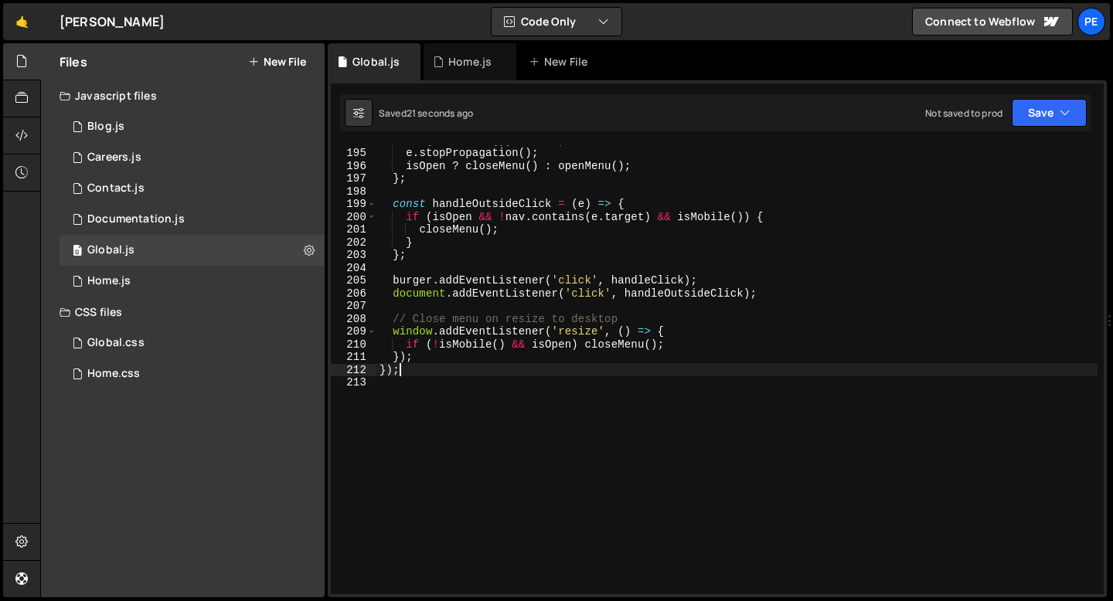
type textarea "});"
click at [464, 67] on div "Home.js" at bounding box center [469, 61] width 43 height 15
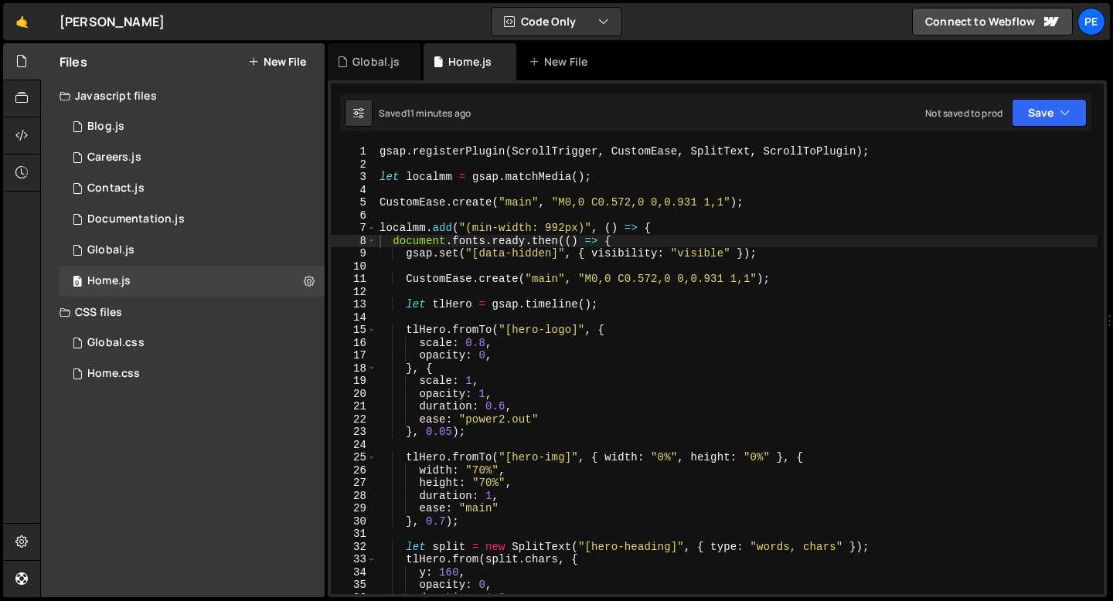
click at [379, 227] on div "gsap . registerPlugin ( ScrollTrigger , CustomEase , SplitText , ScrollToPlugin…" at bounding box center [736, 382] width 721 height 475
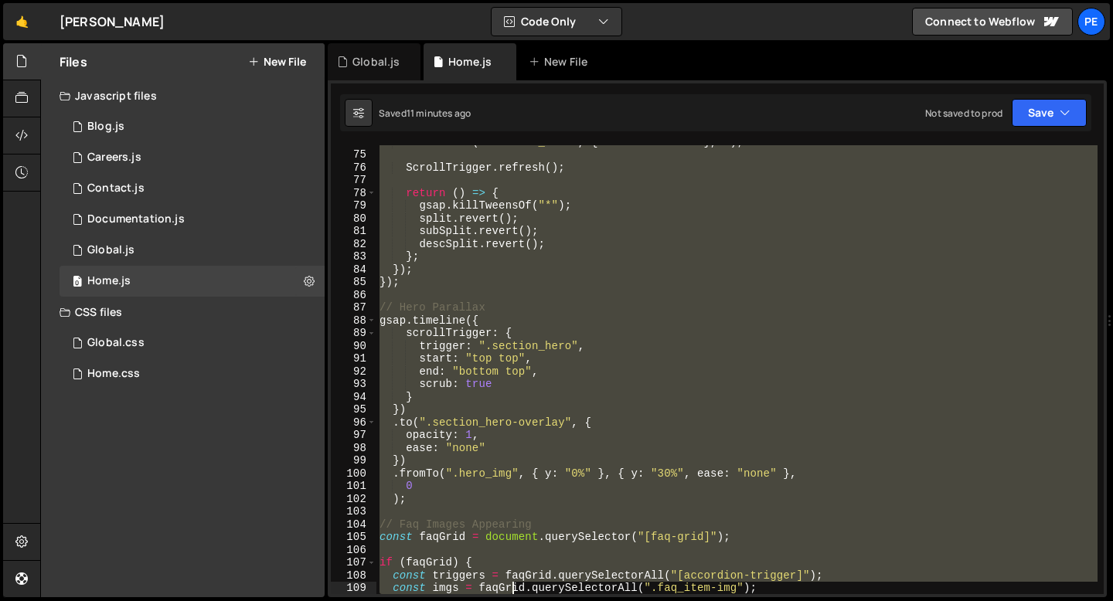
scroll to position [1030, 0]
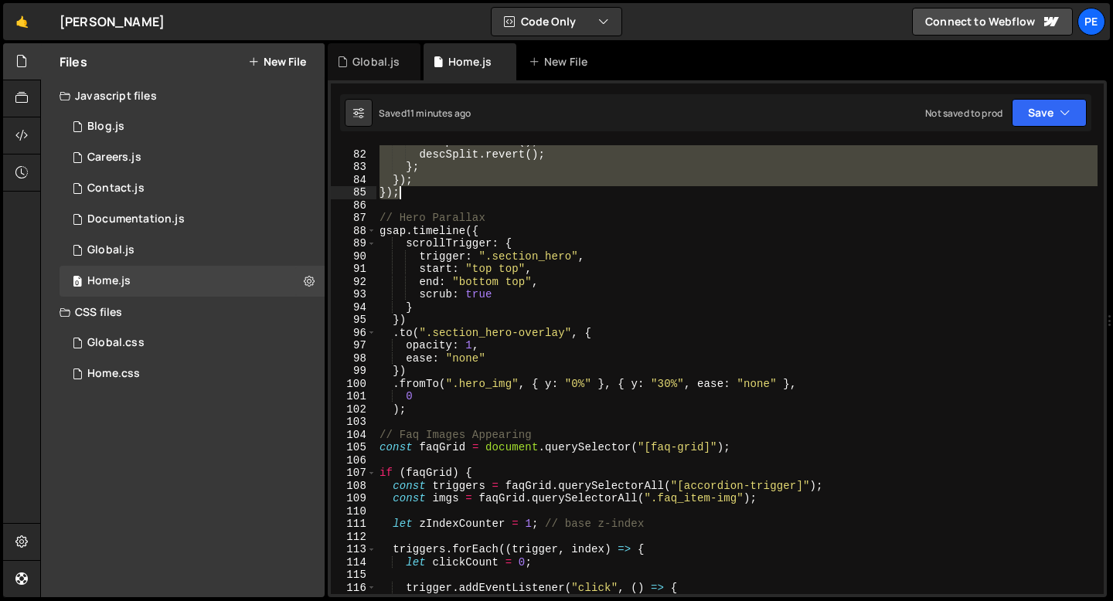
drag, startPoint x: 379, startPoint y: 226, endPoint x: 444, endPoint y: 192, distance: 73.3
click at [444, 192] on div "subSplit . revert ( ) ; descSplit . revert ( ) ; } ; }) ; }) ; // Hero Parallax…" at bounding box center [736, 372] width 721 height 475
click at [443, 194] on div "subSplit . revert ( ) ; descSplit . revert ( ) ; } ; }) ; }) ; // Hero Parallax…" at bounding box center [736, 369] width 721 height 449
type textarea "});"
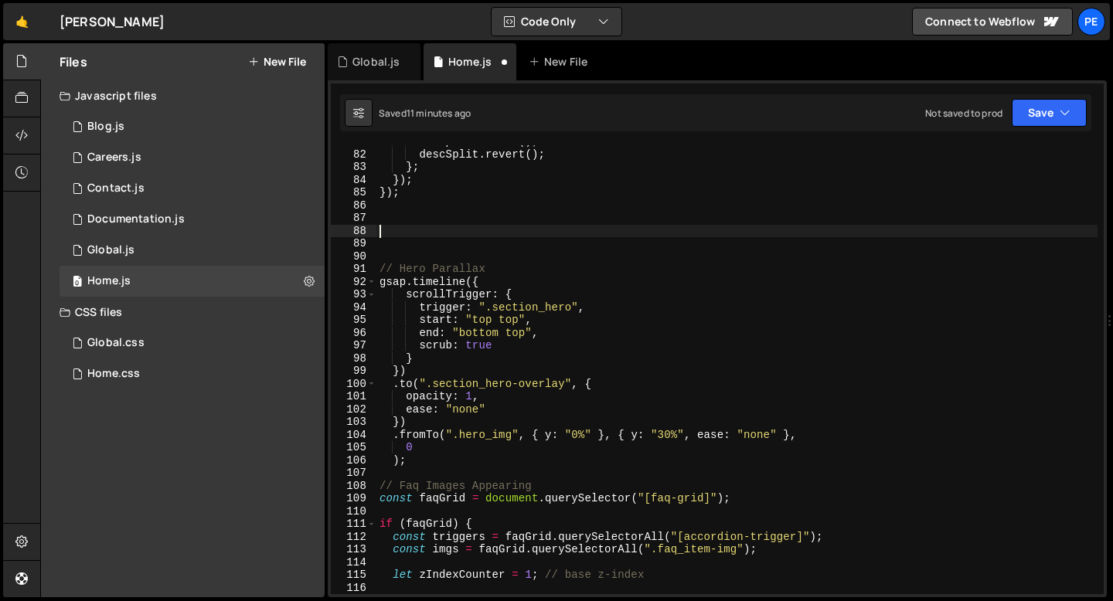
paste textarea "});"
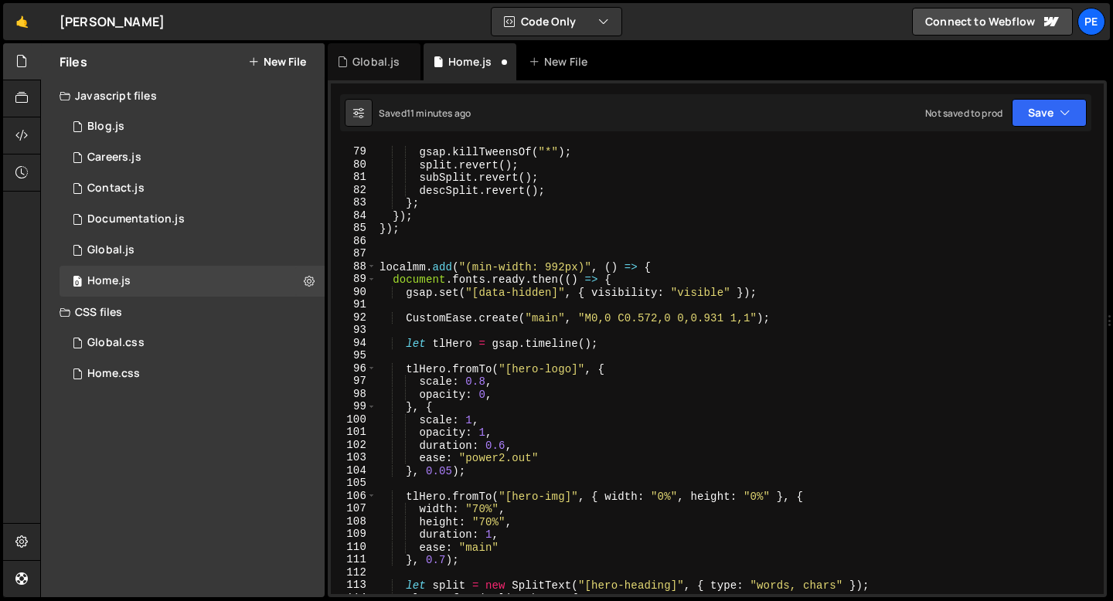
scroll to position [995, 0]
click at [494, 267] on div "return ( ) => { gsap . killTweensOf ( "*" ) ; split . revert ( ) ; subSplit . r…" at bounding box center [736, 370] width 721 height 475
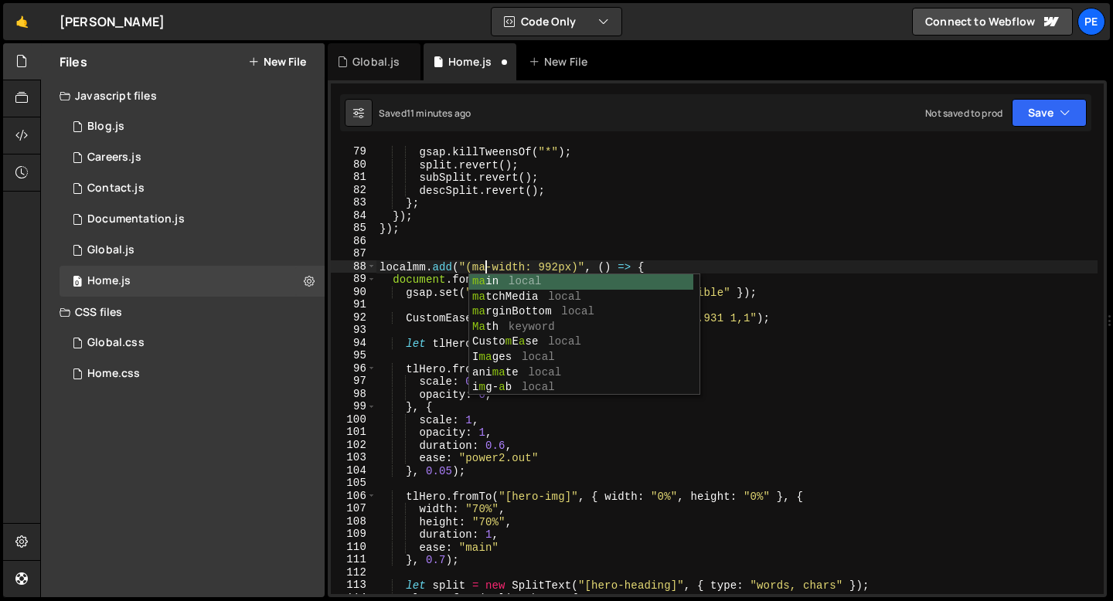
scroll to position [0, 7]
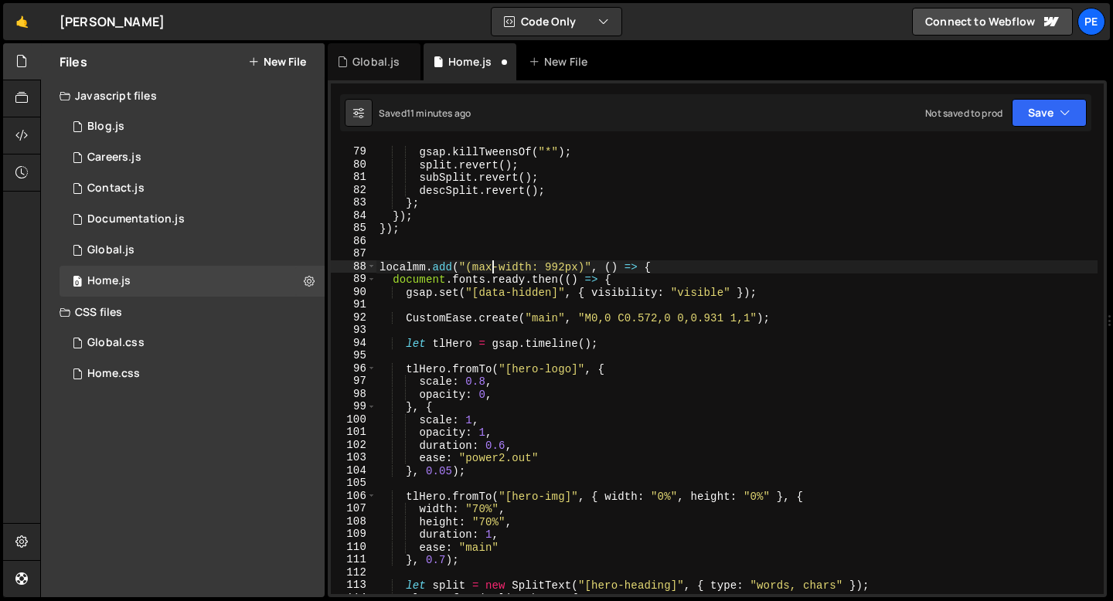
click at [564, 264] on div "return ( ) => { gsap . killTweensOf ( "*" ) ; split . revert ( ) ; subSplit . r…" at bounding box center [736, 370] width 721 height 475
click at [683, 268] on div "return ( ) => { gsap . killTweensOf ( "*" ) ; split . revert ( ) ; subSplit . r…" at bounding box center [736, 370] width 721 height 475
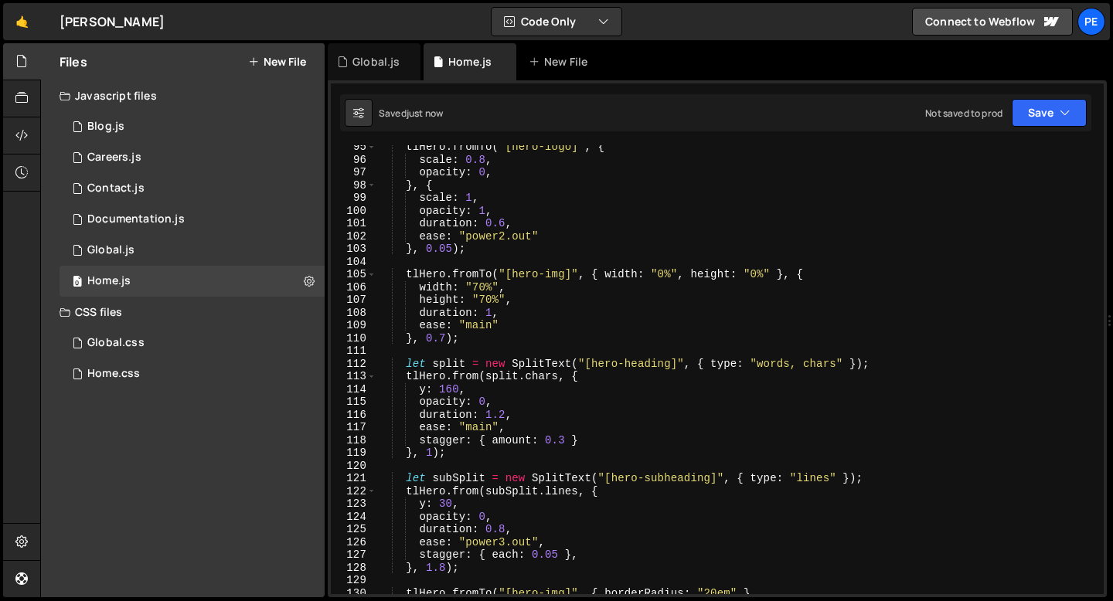
scroll to position [1264, 0]
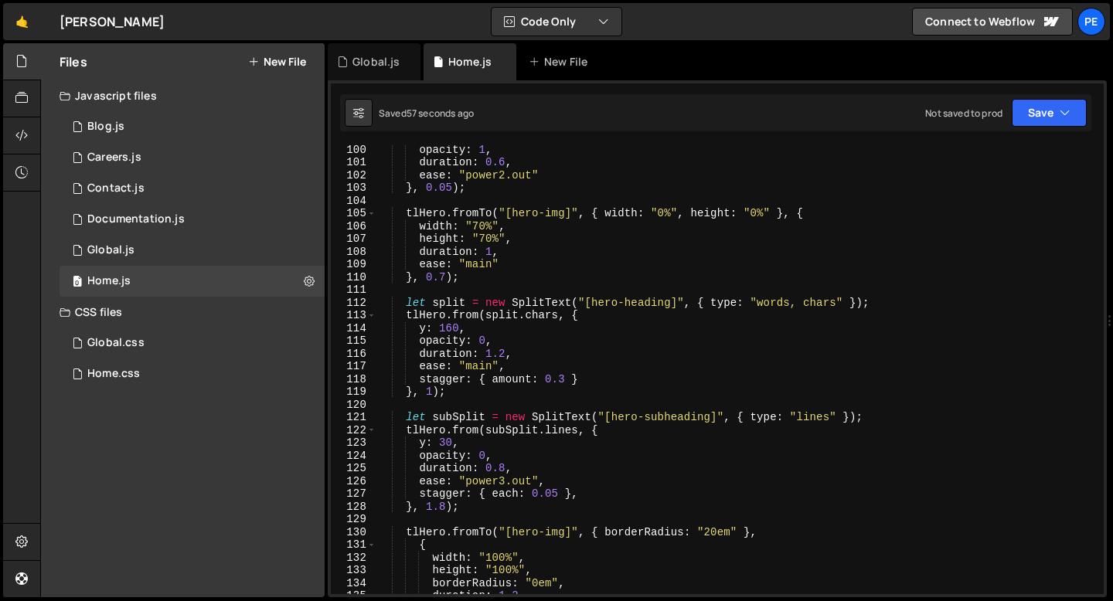
type textarea "document.fonts.ready.then(() => {"
click at [356, 65] on div "Global.js" at bounding box center [375, 61] width 47 height 15
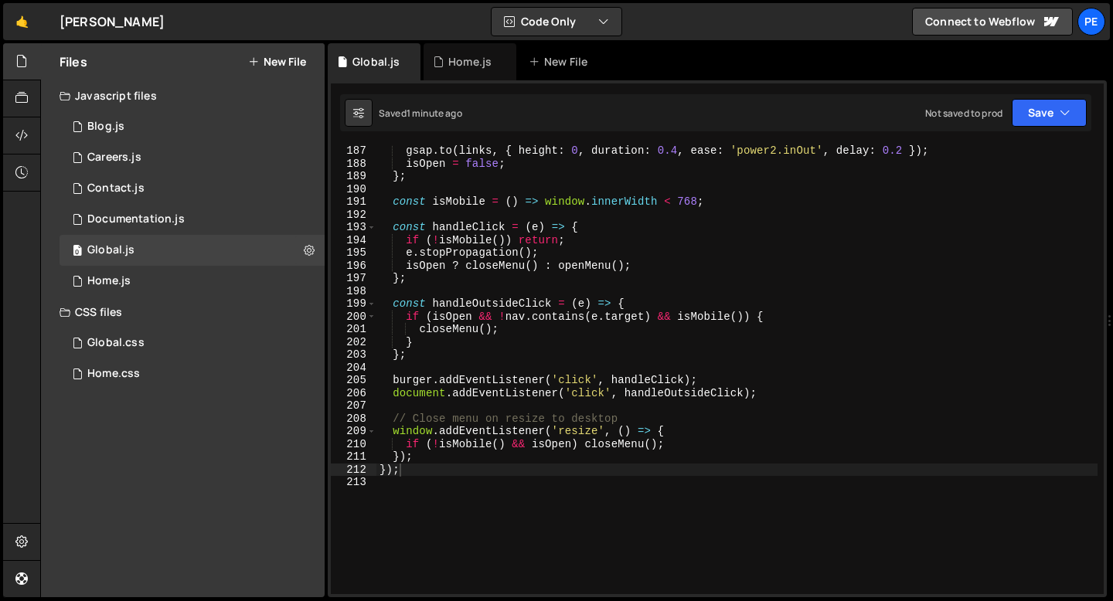
scroll to position [2373, 0]
click at [390, 429] on div "gsap . to ( links , { height : 0 , duration : 0.4 , ease : 'power2.inOut' , del…" at bounding box center [736, 382] width 721 height 475
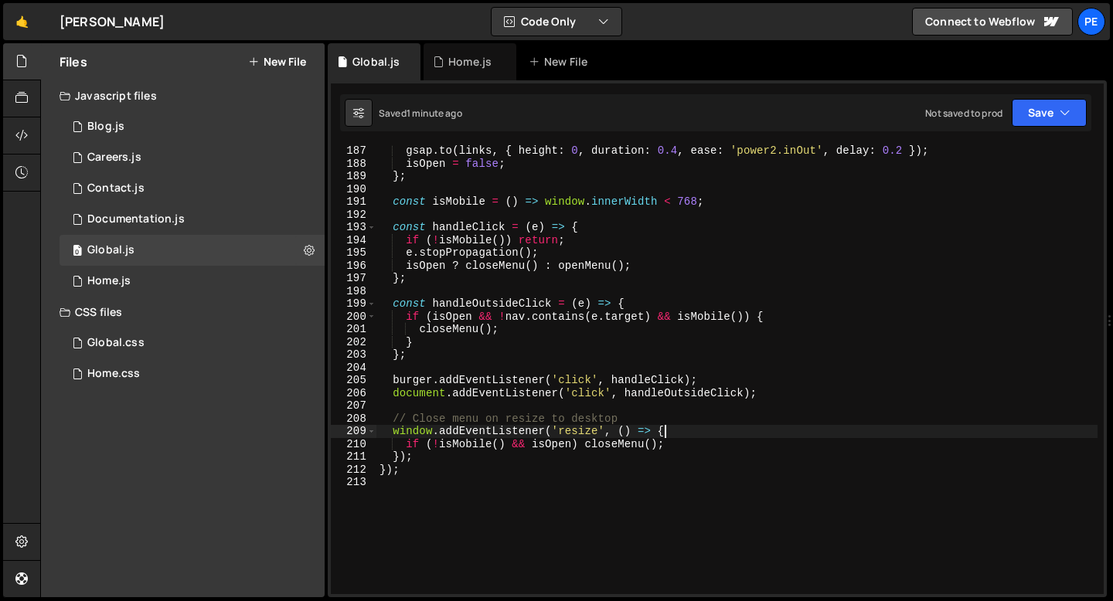
click at [667, 433] on div "gsap . to ( links , { height : 0 , duration : 0.4 , ease : 'power2.inOut' , del…" at bounding box center [736, 382] width 721 height 475
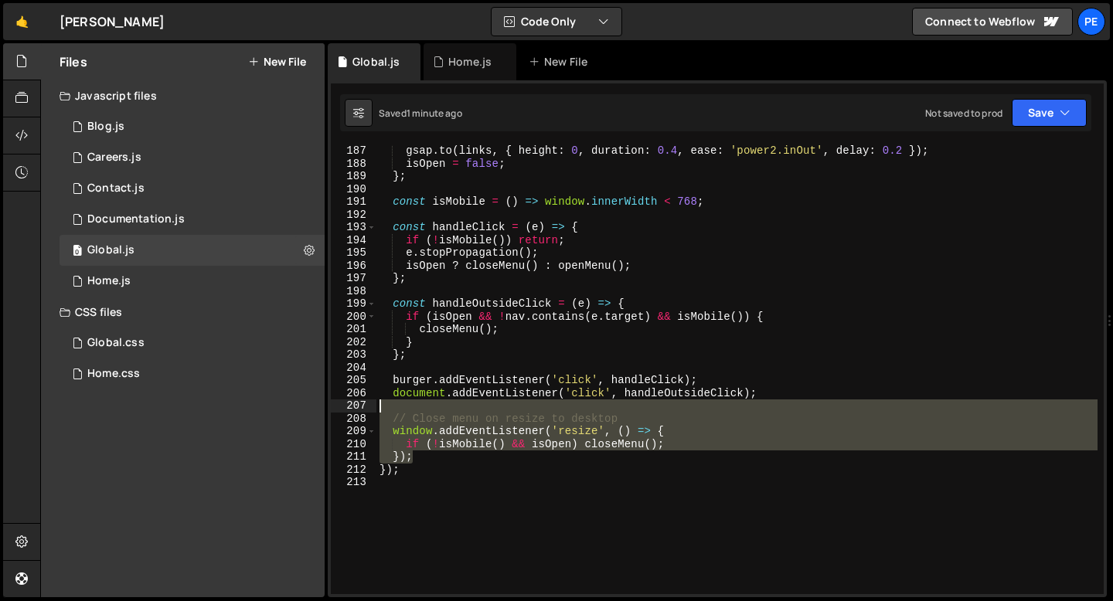
drag, startPoint x: 420, startPoint y: 457, endPoint x: 374, endPoint y: 409, distance: 66.7
click at [374, 409] on div "window.addEventListener('resize', () => { 187 188 189 190 191 192 193 194 195 1…" at bounding box center [717, 369] width 773 height 449
type textarea "// Close menu on resize to desktop"
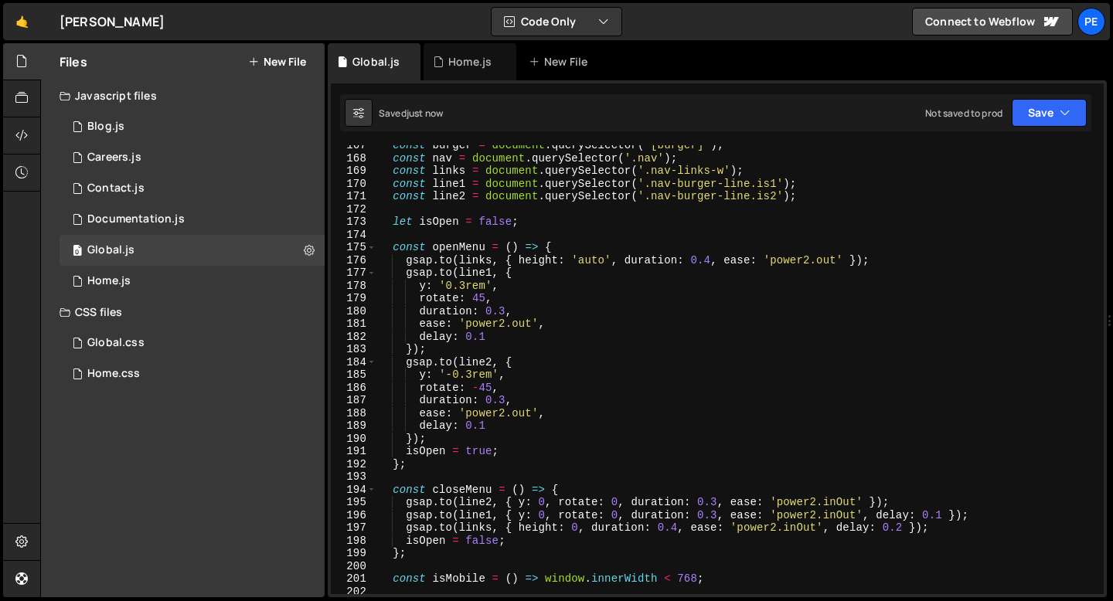
scroll to position [2120, 0]
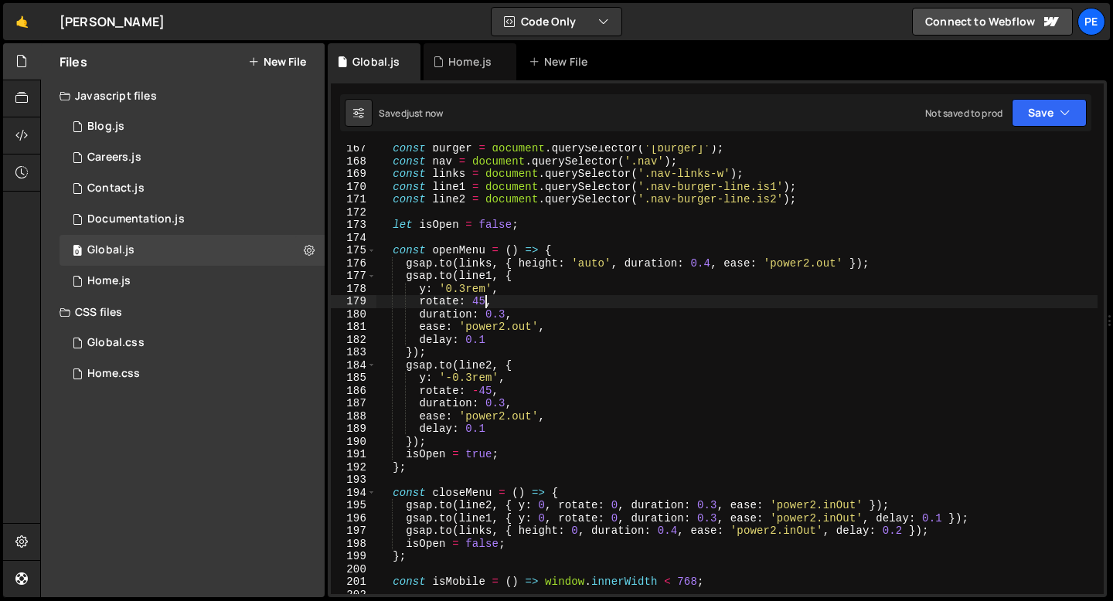
click at [486, 300] on div "const burger = document . querySelector ( '[burger]' ) ; const nav = document .…" at bounding box center [736, 379] width 721 height 475
click at [471, 374] on div "const burger = document . querySelector ( '[burger]' ) ; const nav = document .…" at bounding box center [736, 379] width 721 height 475
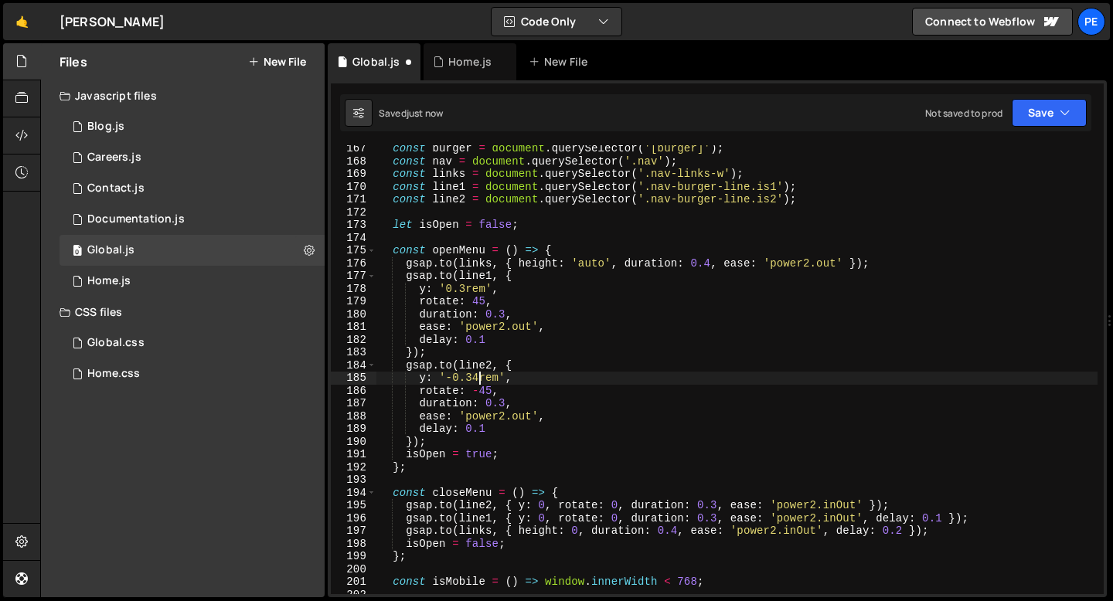
scroll to position [0, 6]
click at [464, 288] on div "const burger = document . querySelector ( '[burger]' ) ; const nav = document .…" at bounding box center [736, 379] width 721 height 475
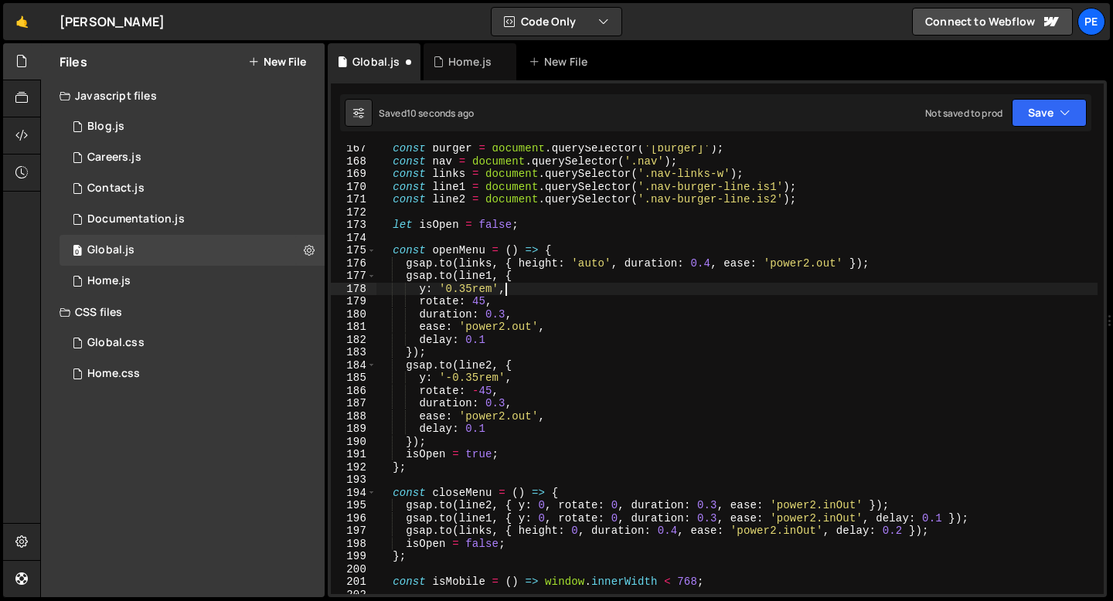
click at [517, 288] on div "const burger = document . querySelector ( '[burger]' ) ; const nav = document .…" at bounding box center [736, 379] width 721 height 475
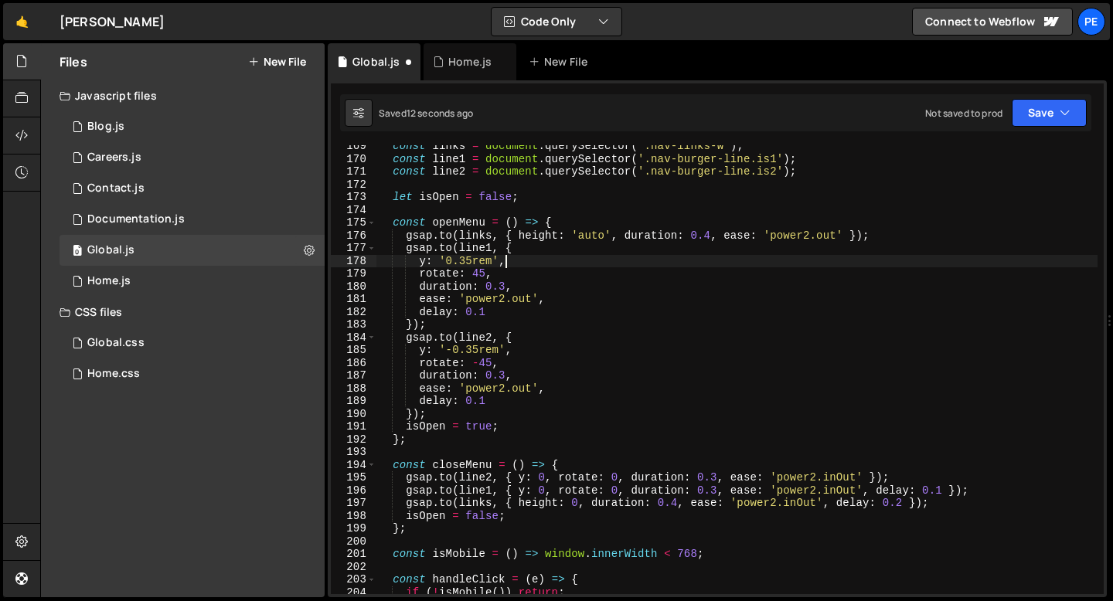
scroll to position [2176, 0]
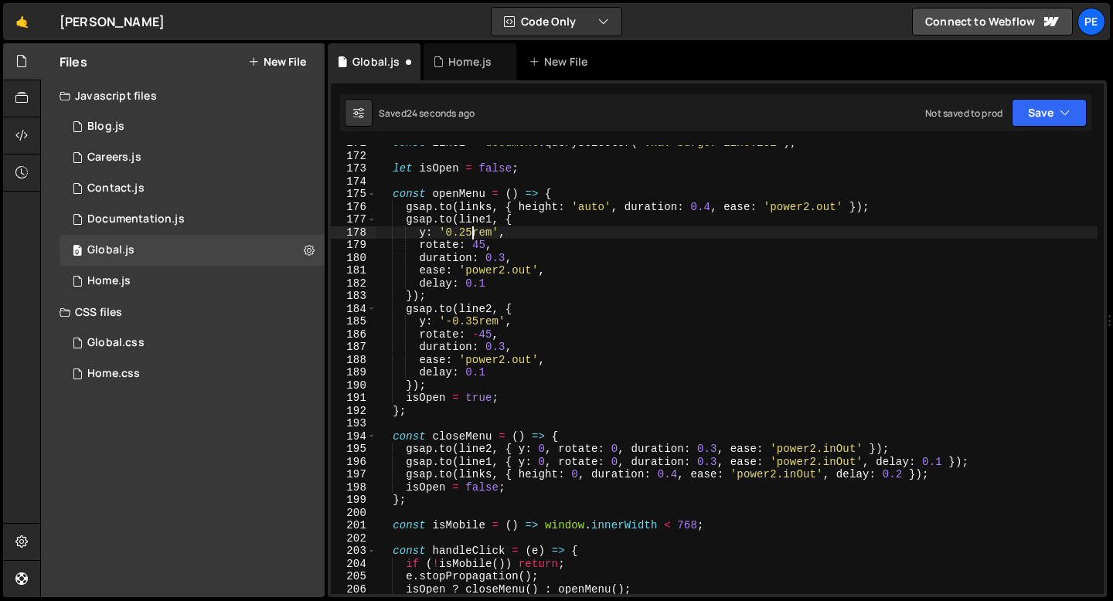
click at [478, 325] on div "const line2 = document . querySelector ( '.nav-burger-line.is2' ) ; let isOpen …" at bounding box center [736, 374] width 721 height 475
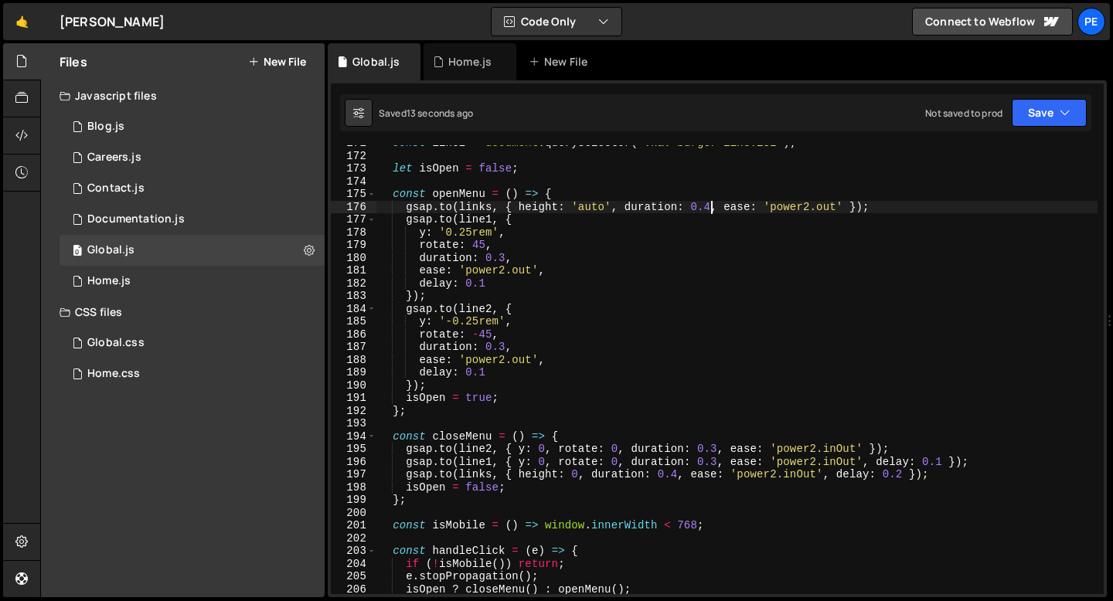
click at [713, 209] on div "const line2 = document . querySelector ( '.nav-burger-line.is2' ) ; let isOpen …" at bounding box center [736, 374] width 721 height 475
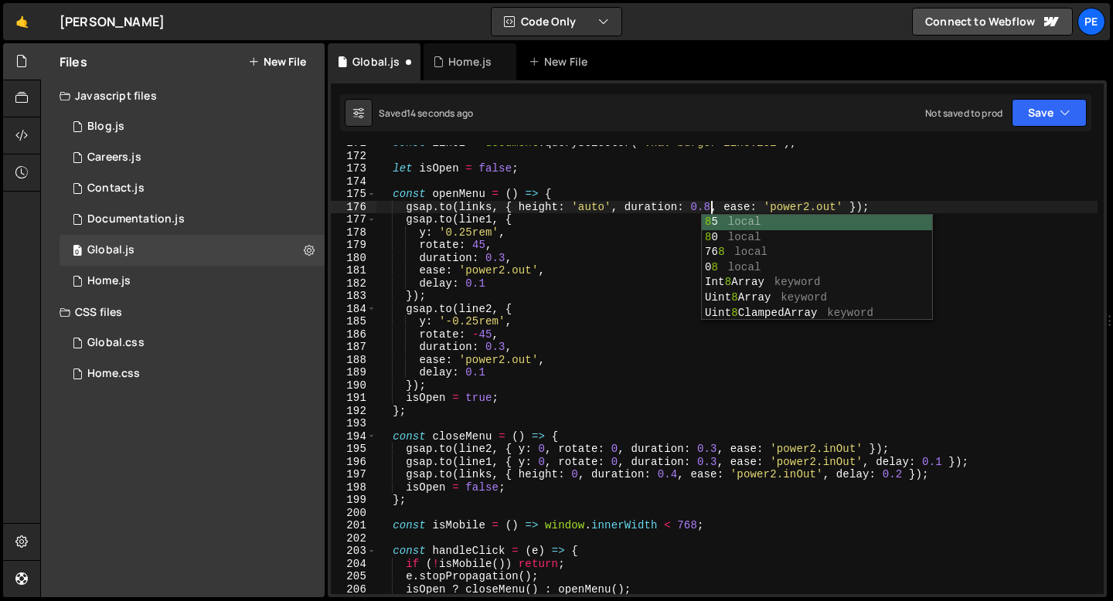
scroll to position [0, 22]
click at [809, 202] on div "const line2 = document . querySelector ( '.nav-burger-line.is2' ) ; let isOpen …" at bounding box center [736, 374] width 721 height 475
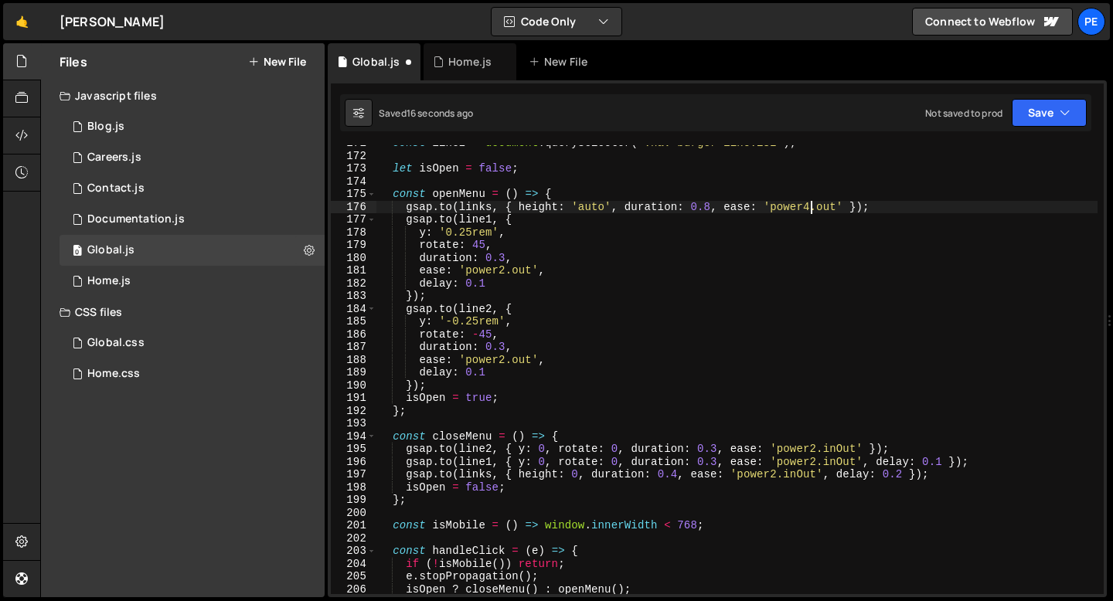
scroll to position [0, 29]
click at [489, 284] on div "const line2 = document . querySelector ( '.nav-burger-line.is2' ) ; let isOpen …" at bounding box center [736, 374] width 721 height 475
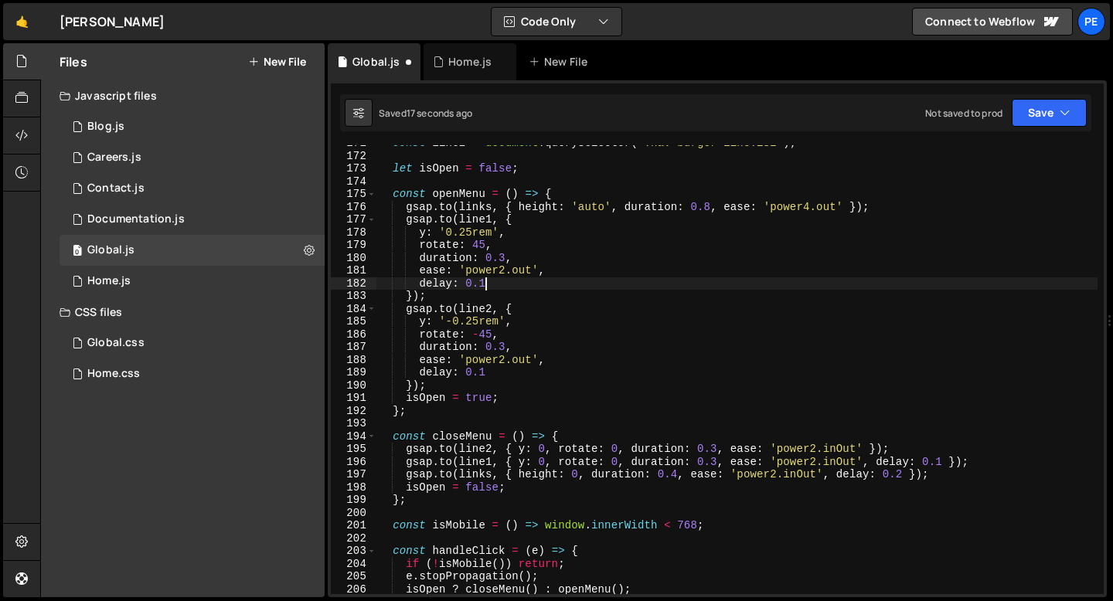
click at [489, 284] on div "const line2 = document . querySelector ( '.nav-burger-line.is2' ) ; let isOpen …" at bounding box center [736, 374] width 721 height 475
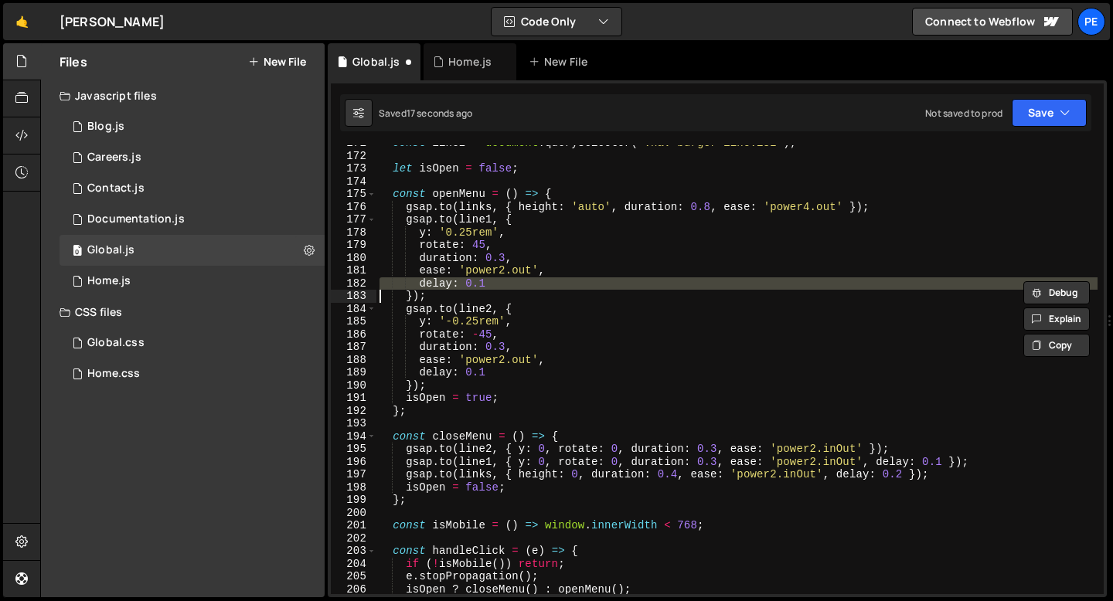
click at [489, 284] on div "const line2 = document . querySelector ( '.nav-burger-line.is2' ) ; let isOpen …" at bounding box center [736, 374] width 721 height 475
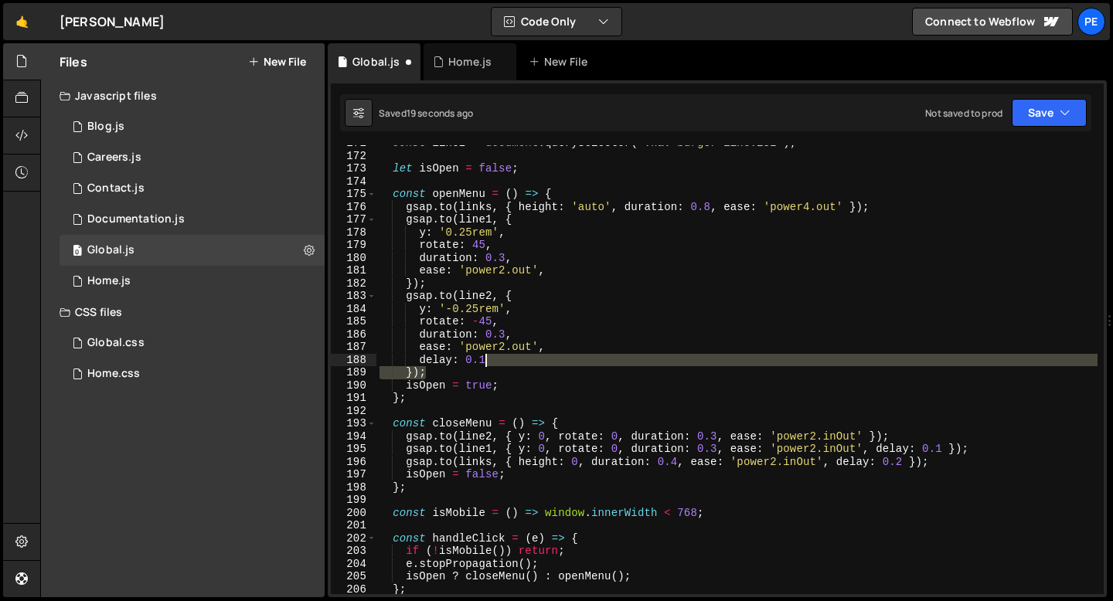
click at [492, 366] on div "const line2 = document . querySelector ( '.nav-burger-line.is2' ) ; let isOpen …" at bounding box center [736, 374] width 721 height 475
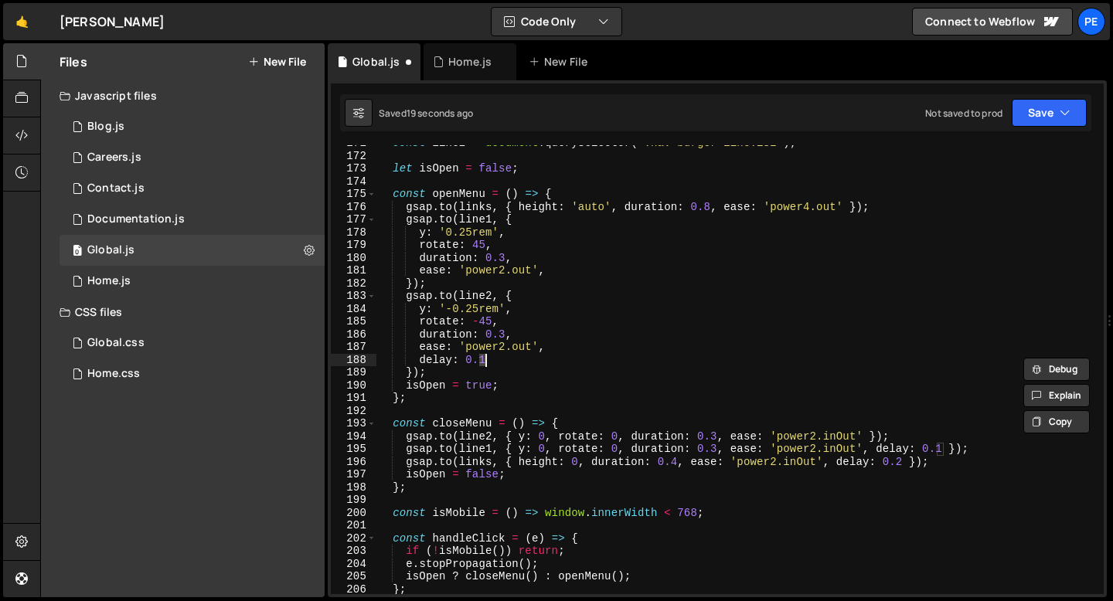
click at [492, 366] on div "const line2 = document . querySelector ( '.nav-burger-line.is2' ) ; let isOpen …" at bounding box center [736, 374] width 721 height 475
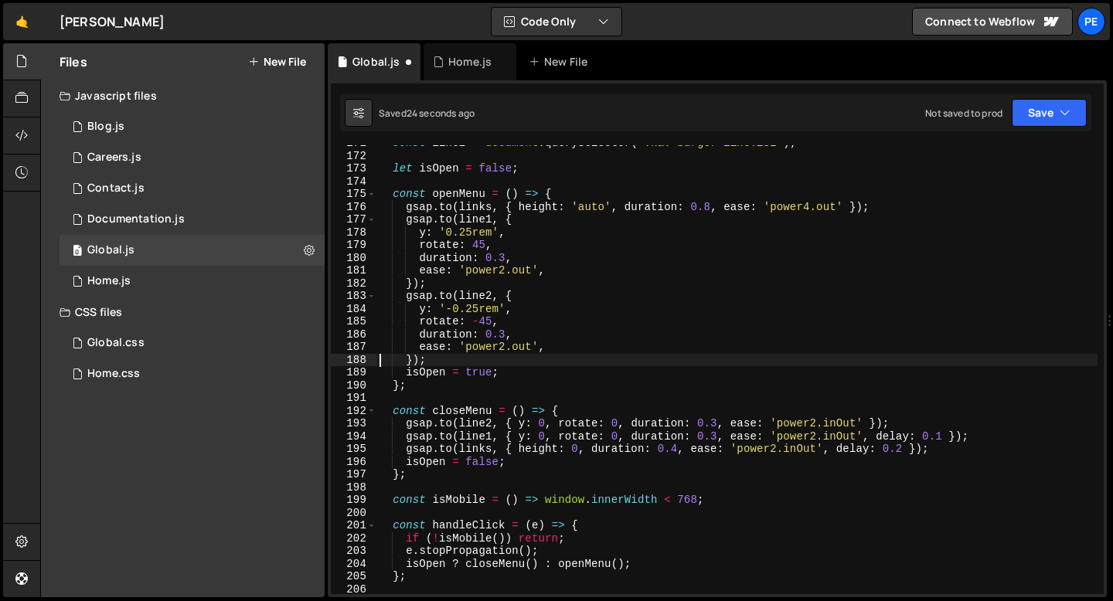
click at [679, 447] on div "const line2 = document . querySelector ( '.nav-burger-line.is2' ) ; let isOpen …" at bounding box center [736, 374] width 721 height 475
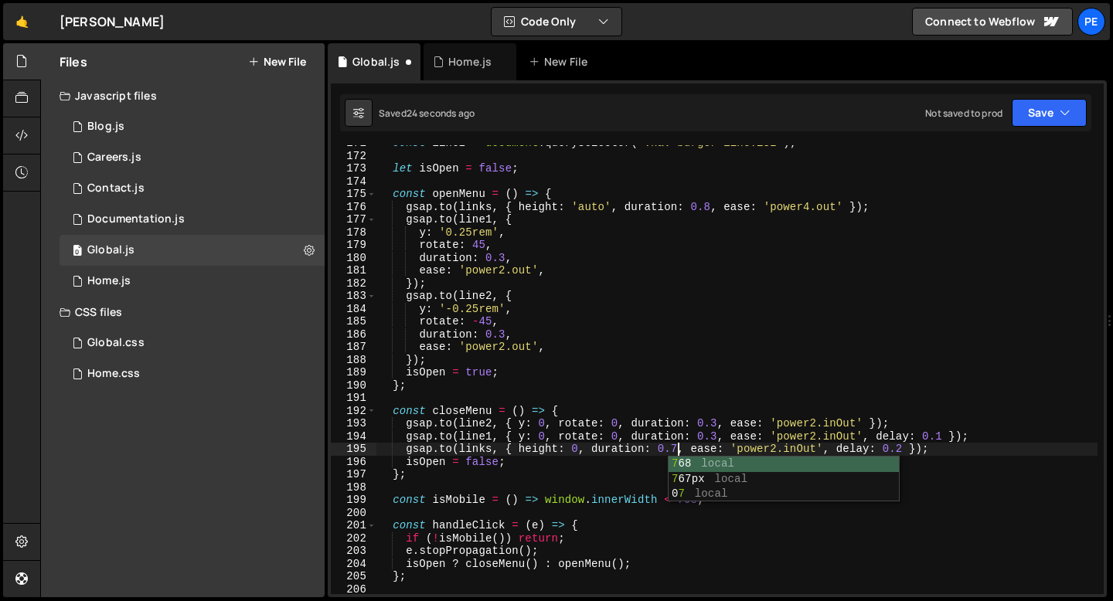
scroll to position [0, 20]
click at [777, 447] on div "const line2 = document . querySelector ( '.nav-burger-line.is2' ) ; let isOpen …" at bounding box center [736, 374] width 721 height 475
click at [799, 450] on div "const line2 = document . querySelector ( '.nav-burger-line.is2' ) ; let isOpen …" at bounding box center [736, 374] width 721 height 475
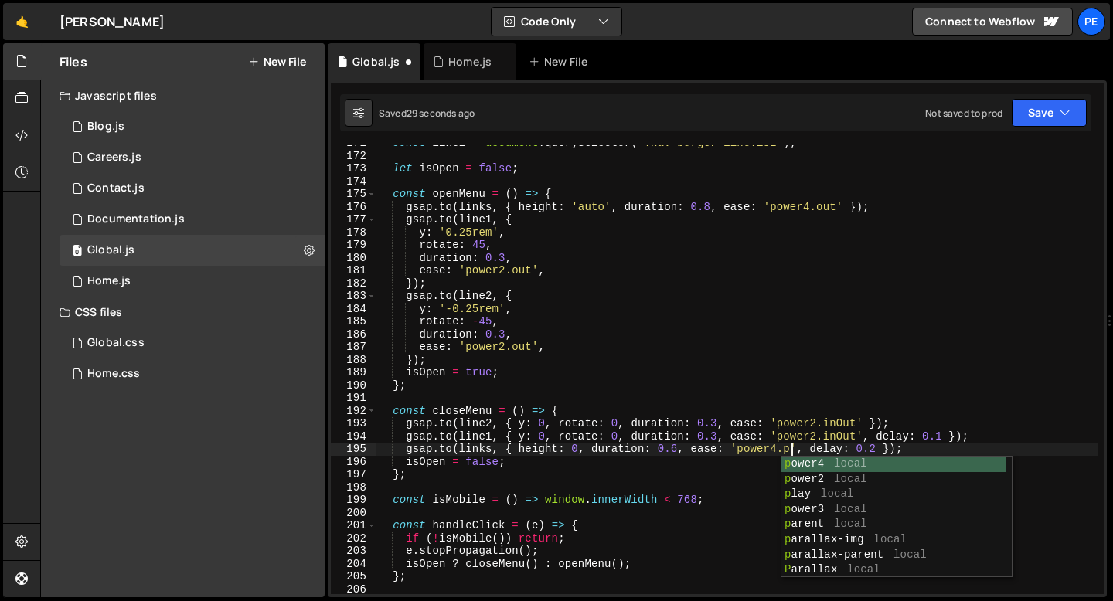
scroll to position [0, 29]
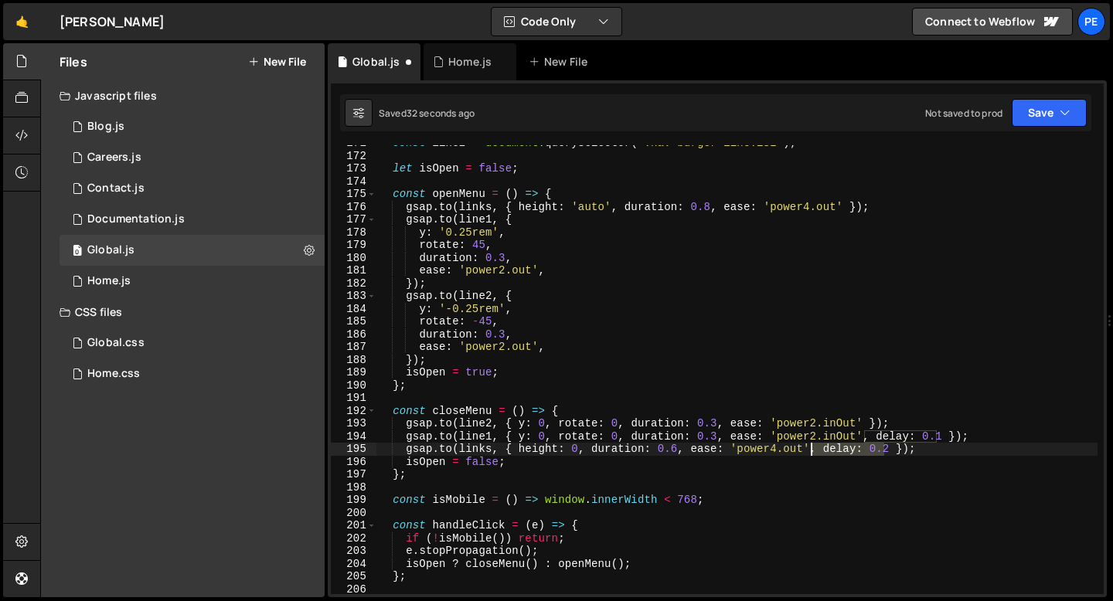
drag, startPoint x: 886, startPoint y: 450, endPoint x: 812, endPoint y: 451, distance: 74.2
click at [812, 451] on div "const line2 = document . querySelector ( '.nav-burger-line.is2' ) ; let isOpen …" at bounding box center [736, 374] width 721 height 475
drag, startPoint x: 947, startPoint y: 436, endPoint x: 865, endPoint y: 438, distance: 82.0
click at [864, 438] on div "const line2 = document . querySelector ( '.nav-burger-line.is2' ) ; let isOpen …" at bounding box center [736, 374] width 721 height 475
click at [842, 437] on div "const line2 = document . querySelector ( '.nav-burger-line.is2' ) ; let isOpen …" at bounding box center [736, 374] width 721 height 475
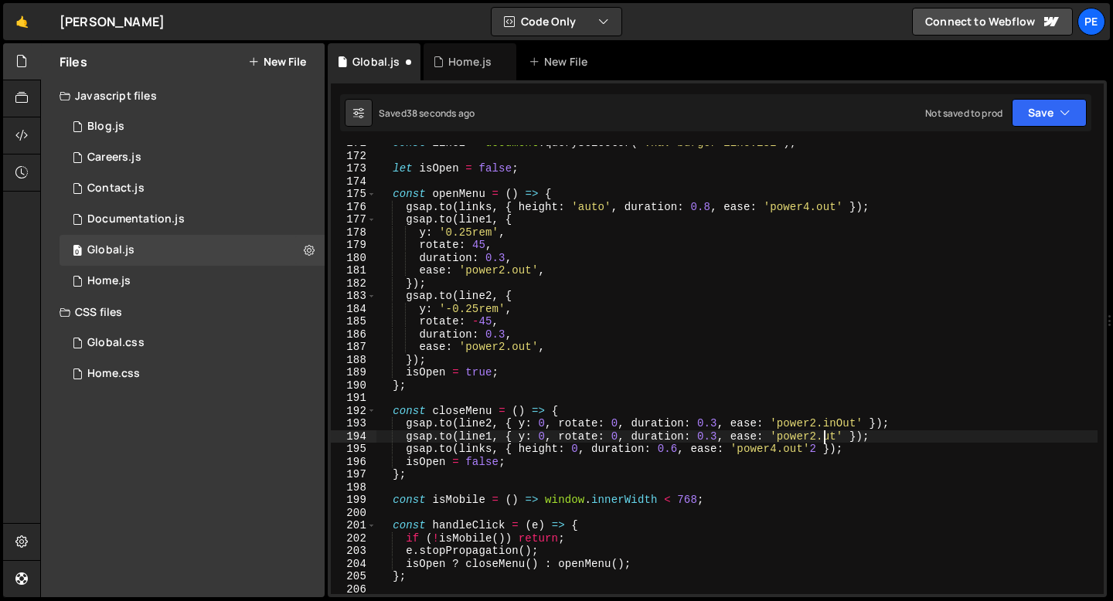
scroll to position [0, 31]
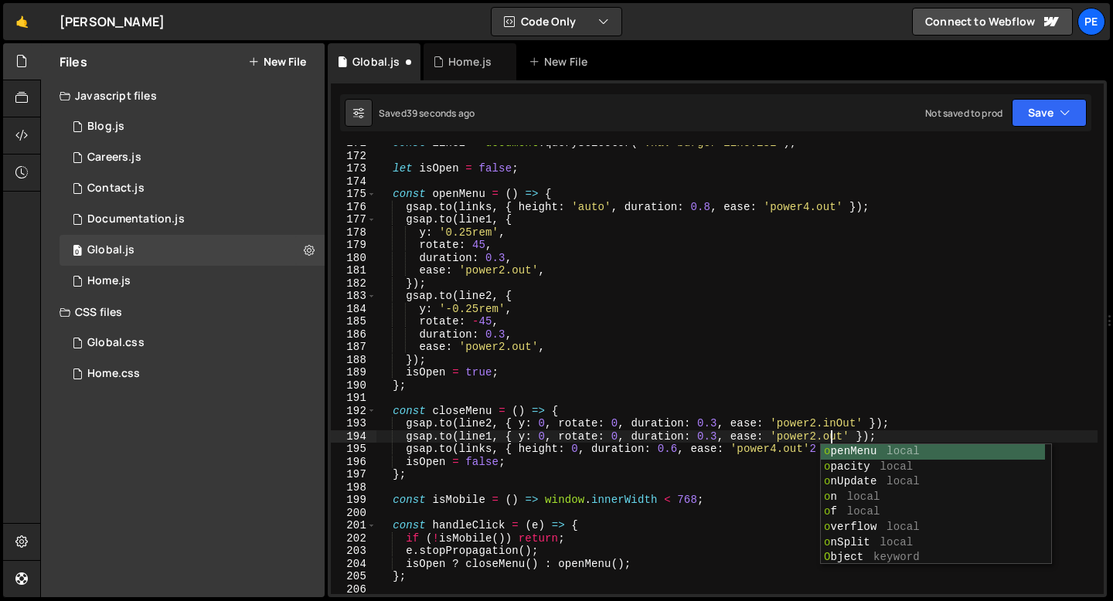
click at [843, 423] on div "const line2 = document . querySelector ( '.nav-burger-line.is2' ) ; let isOpen …" at bounding box center [736, 374] width 721 height 475
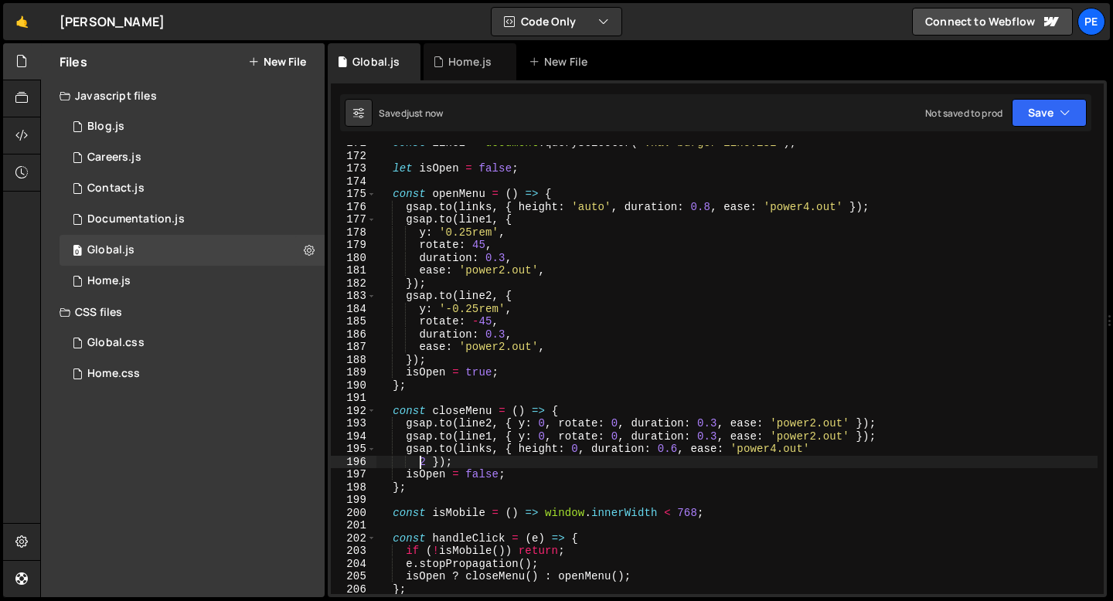
click at [421, 461] on div "const line2 = document . querySelector ( '.nav-burger-line.is2' ) ; let isOpen …" at bounding box center [736, 374] width 721 height 475
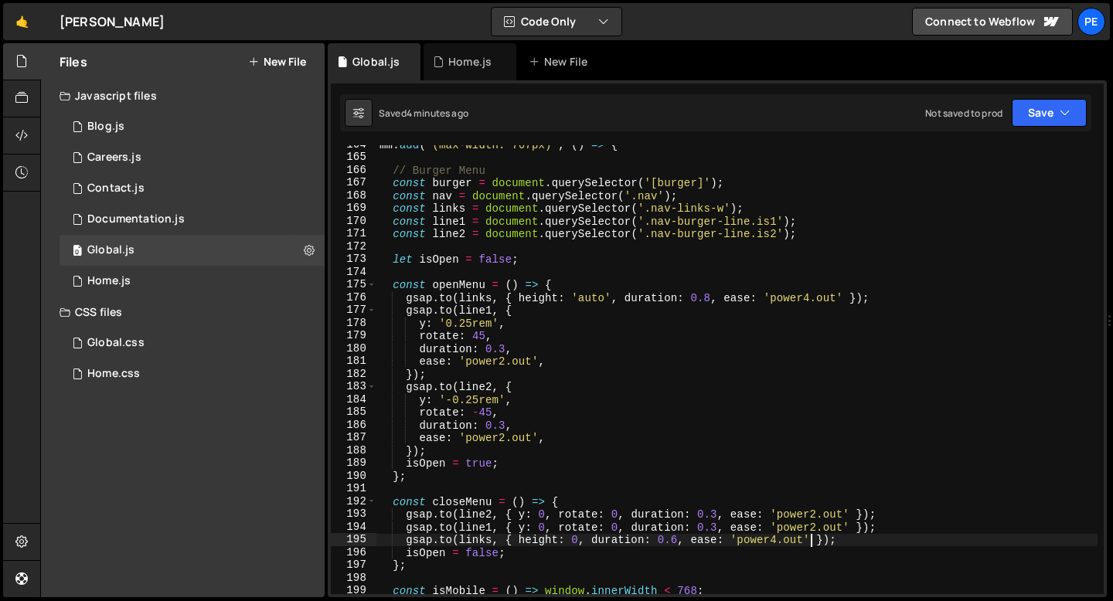
scroll to position [1921, 0]
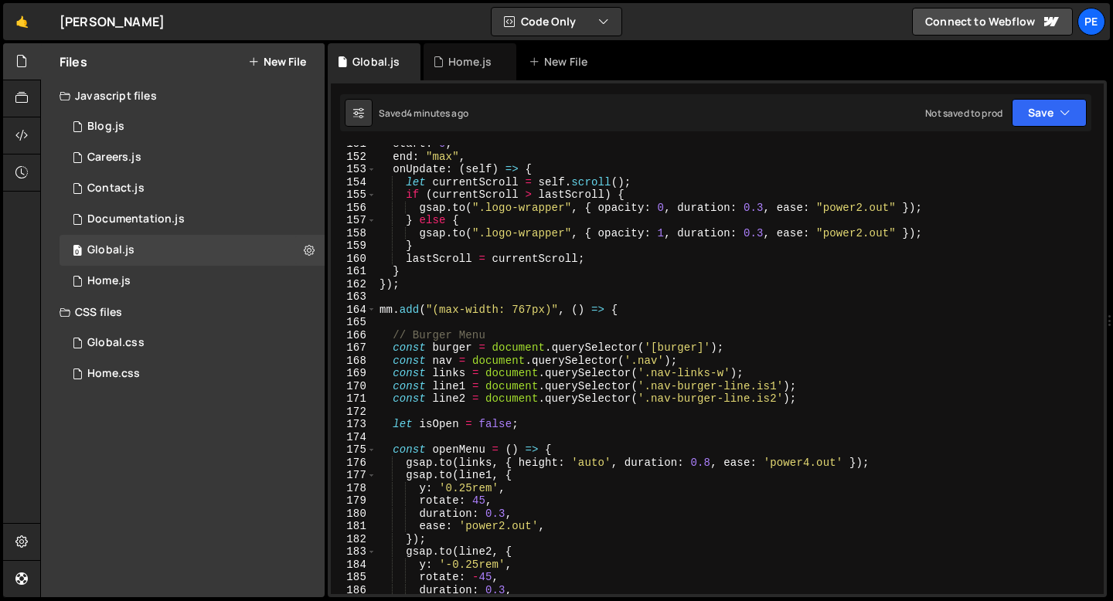
click at [710, 458] on div "start : 0 , end : "max" , onUpdate : ( self ) => { let currentScroll = self . s…" at bounding box center [736, 375] width 721 height 475
type textarea "[DOMAIN_NAME](links, { height: 'auto', duration: 0.7, ease: 'power4.out' });"
click at [602, 437] on div "start : 0 , end : "max" , onUpdate : ( self ) => { let currentScroll = self . s…" at bounding box center [736, 375] width 721 height 475
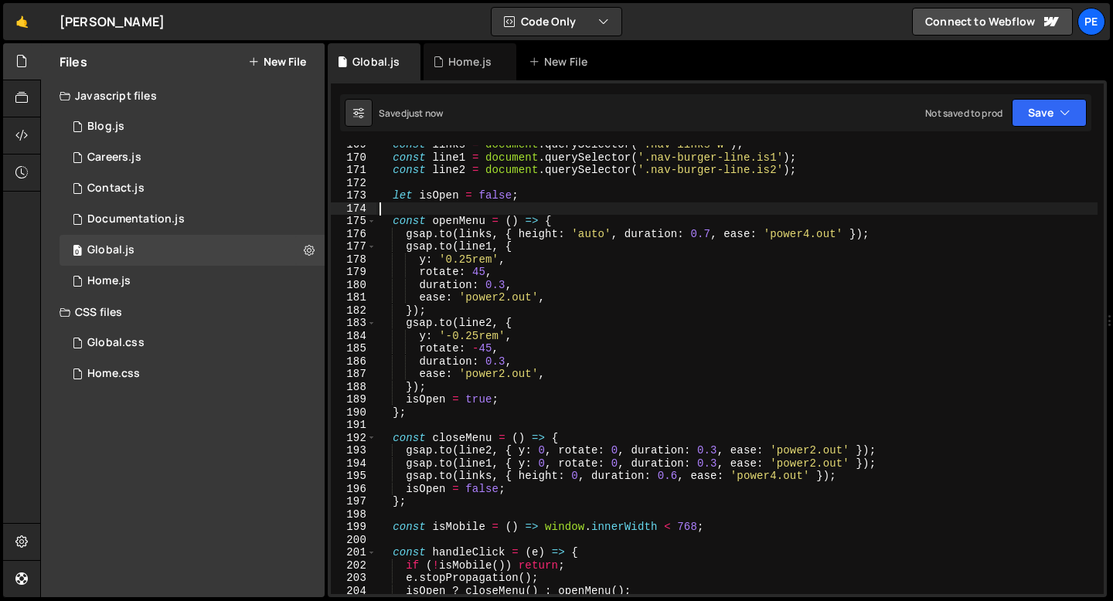
scroll to position [2253, 0]
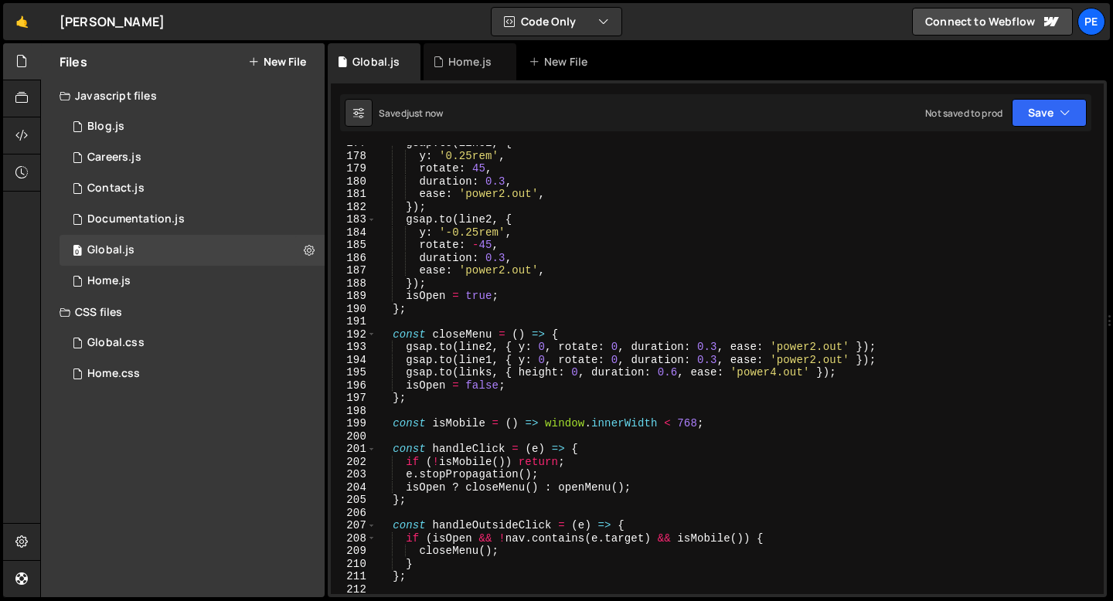
click at [475, 427] on div "gsap . to ( line1 , { y : '0.25rem' , rotate : 45 , duration : 0.3 , ease : 'po…" at bounding box center [736, 374] width 721 height 475
type textarea "const isMobile = () => window.innerWidth < 768;"
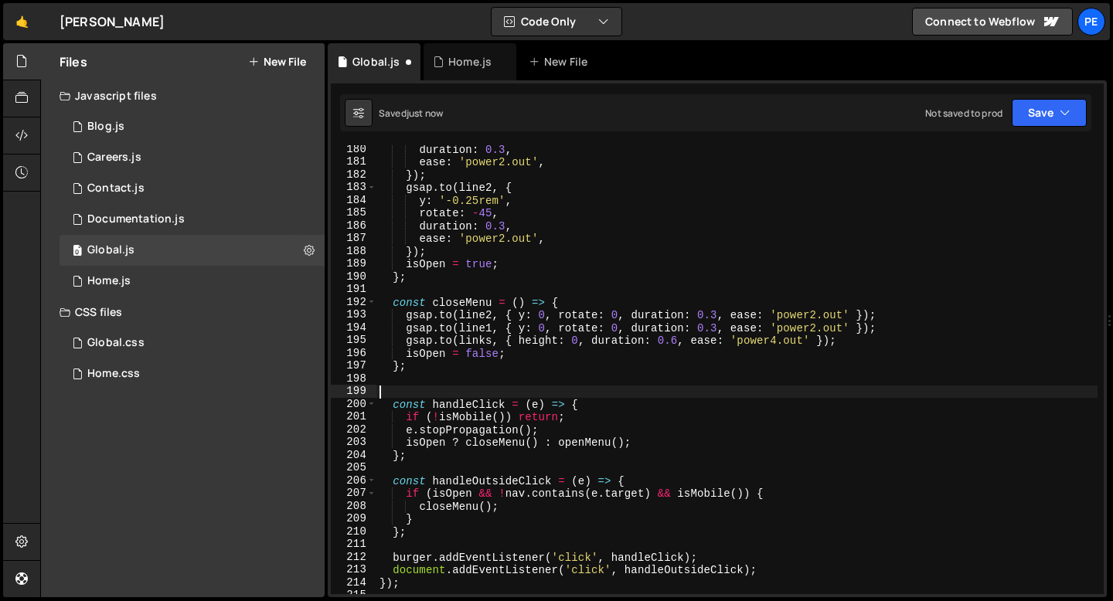
scroll to position [2389, 0]
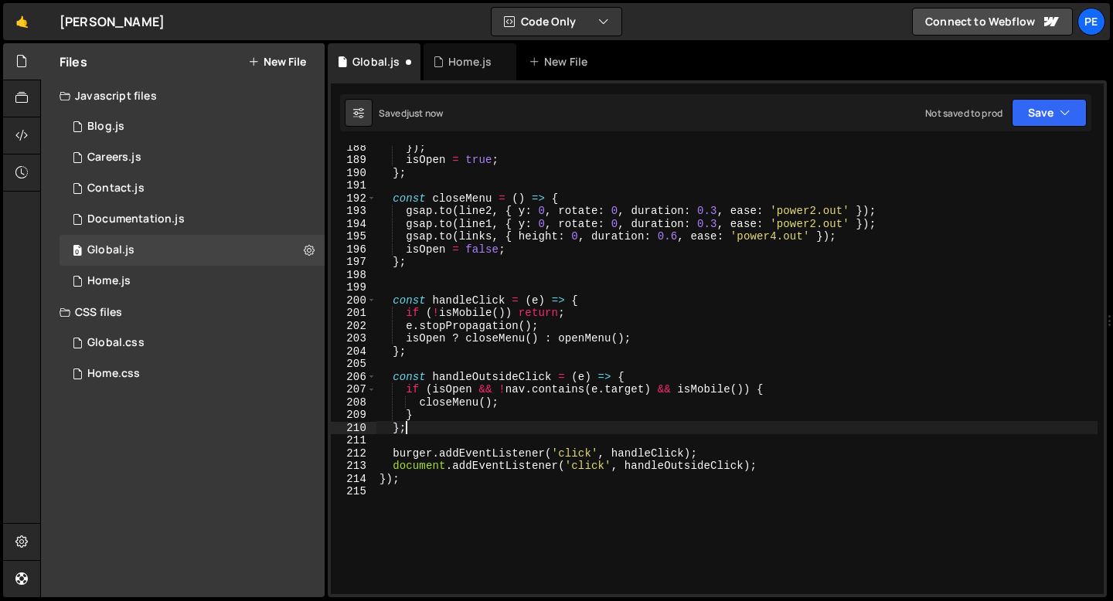
click at [453, 433] on div "}) ; isOpen = true ; } ; const closeMenu = ( ) => { gsap . to ( line2 , { y : 0…" at bounding box center [736, 378] width 721 height 475
type textarea "};"
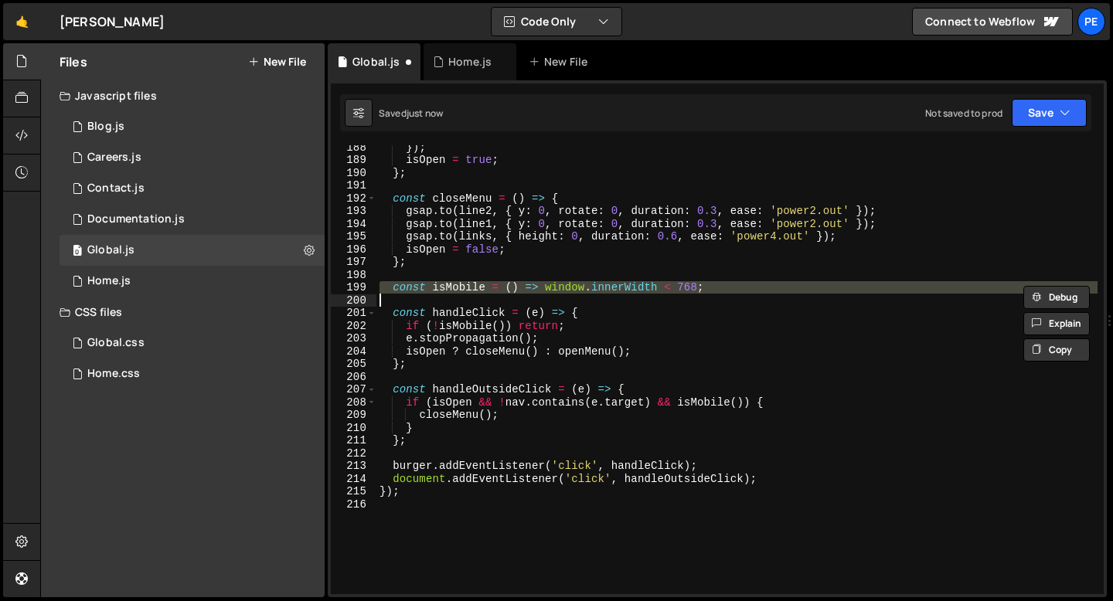
click at [710, 287] on div "}) ; isOpen = true ; } ; const closeMenu = ( ) => { gsap . to ( line2 , { y : 0…" at bounding box center [736, 369] width 721 height 449
type textarea "const isMobile = () => window.innerWidth < 768;"
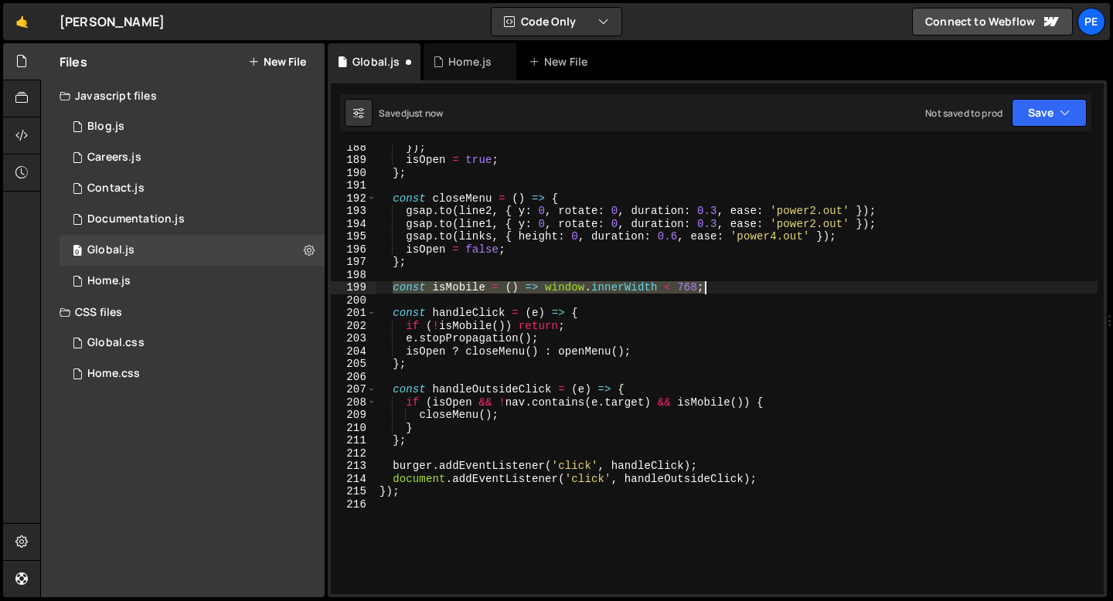
drag, startPoint x: 393, startPoint y: 288, endPoint x: 714, endPoint y: 283, distance: 320.8
click at [714, 283] on div "}) ; isOpen = true ; } ; const closeMenu = ( ) => { gsap . to ( line2 , { y : 0…" at bounding box center [736, 378] width 721 height 475
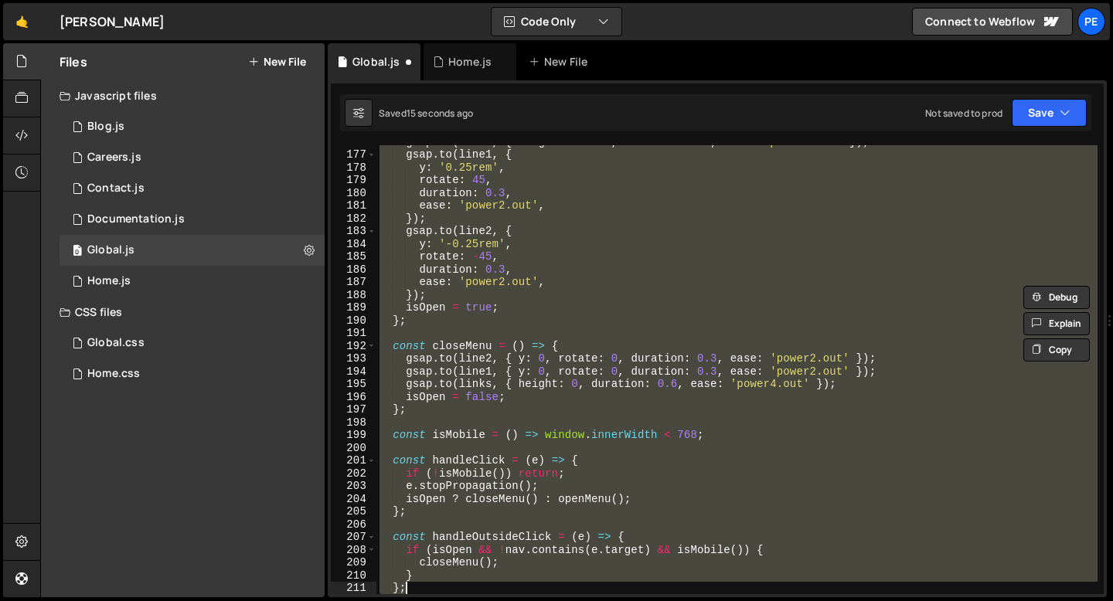
scroll to position [2305, 0]
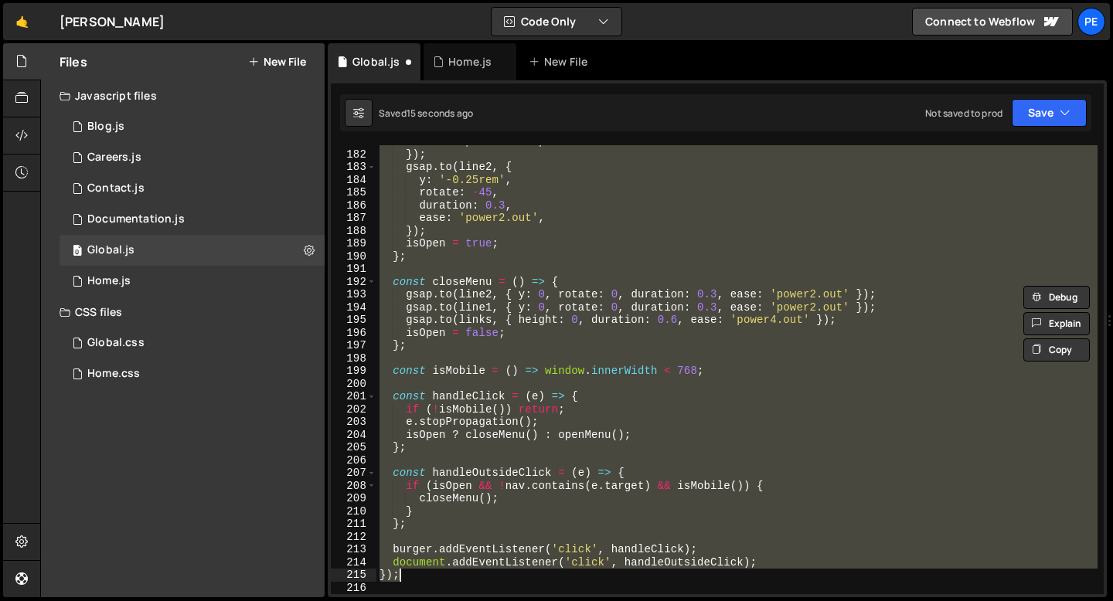
drag, startPoint x: 379, startPoint y: 285, endPoint x: 486, endPoint y: 571, distance: 305.2
click at [486, 571] on div "ease : 'power2.out' , }) ; gsap . to ( line2 , { y : '-0.25rem' , rotate : - 45…" at bounding box center [736, 372] width 721 height 475
type textarea "document.addEventListener('click', handleOutsideClick); });"
paste textarea
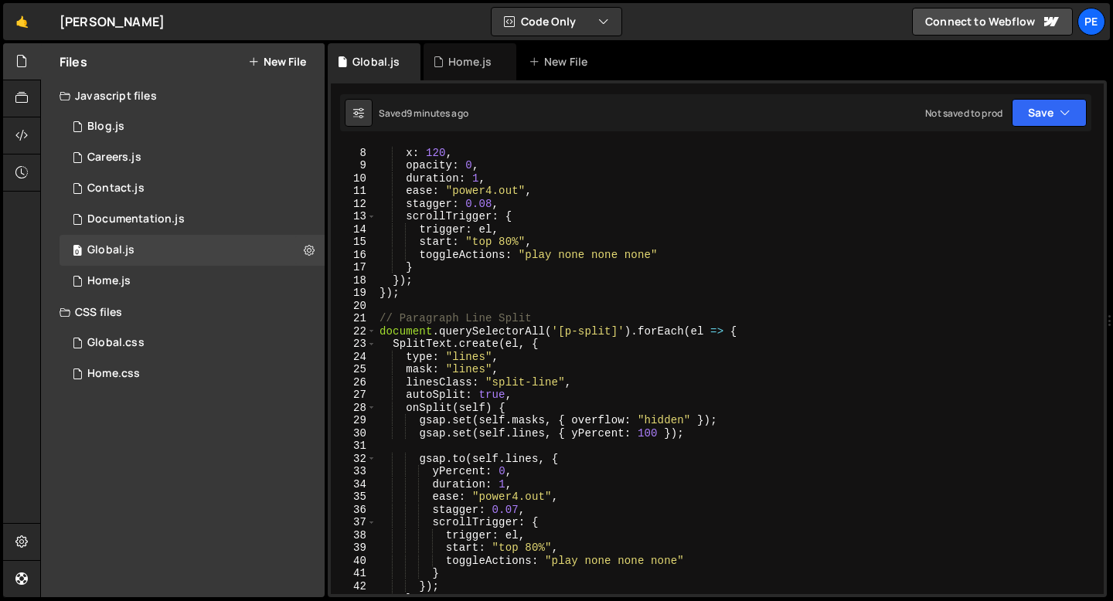
scroll to position [0, 0]
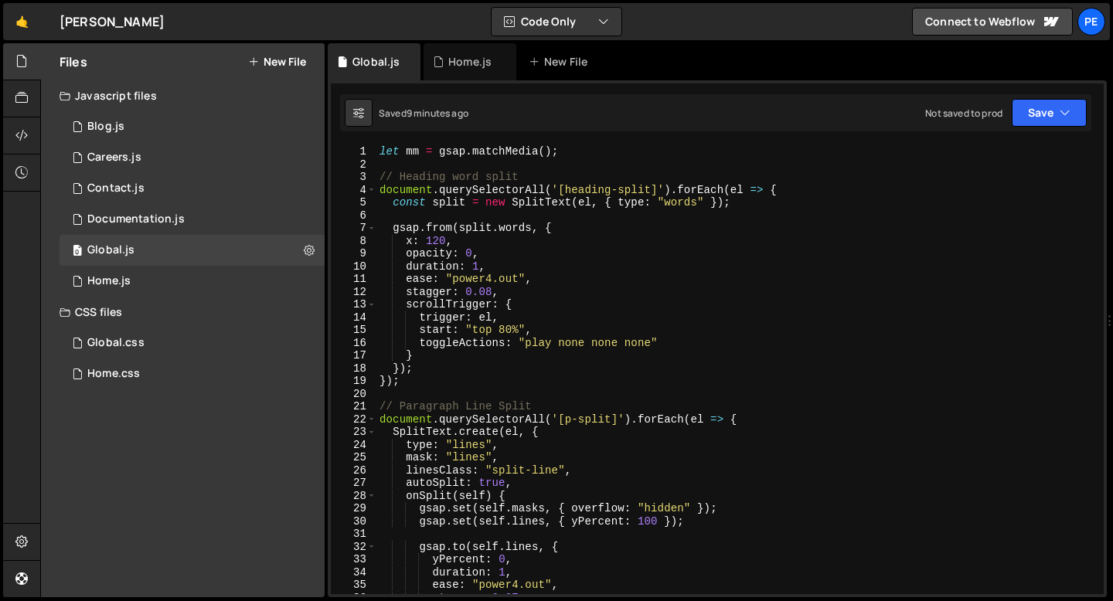
click at [390, 167] on div "let mm = gsap . matchMedia ( ) ; // Heading word split document . querySelector…" at bounding box center [736, 382] width 721 height 475
click at [462, 66] on div "Home.js" at bounding box center [469, 61] width 43 height 15
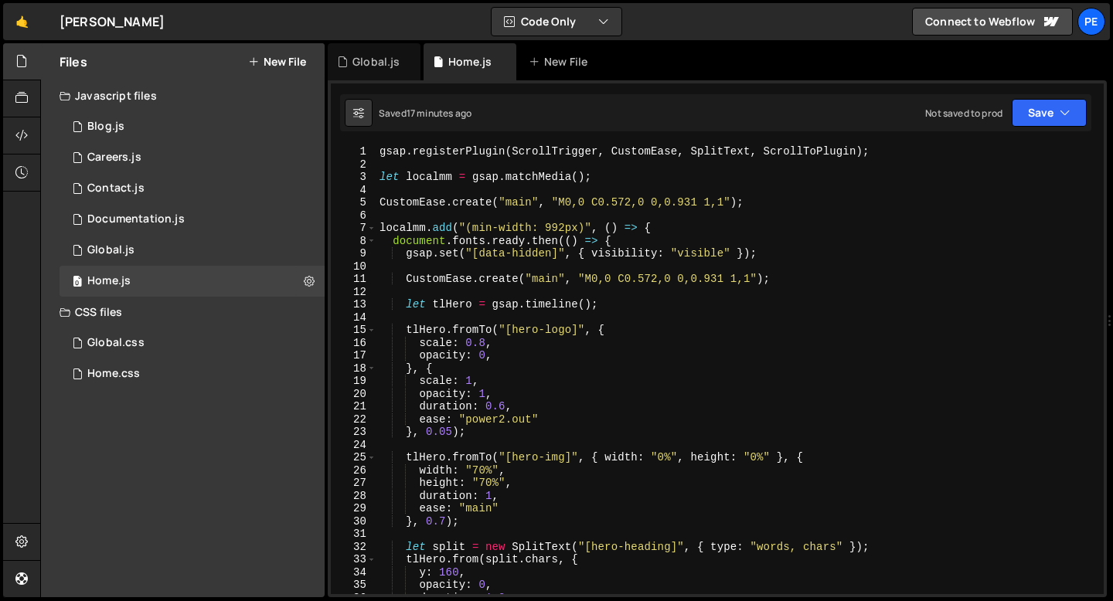
click at [417, 232] on div "gsap . registerPlugin ( ScrollTrigger , CustomEase , SplitText , ScrollToPlugin…" at bounding box center [736, 382] width 721 height 475
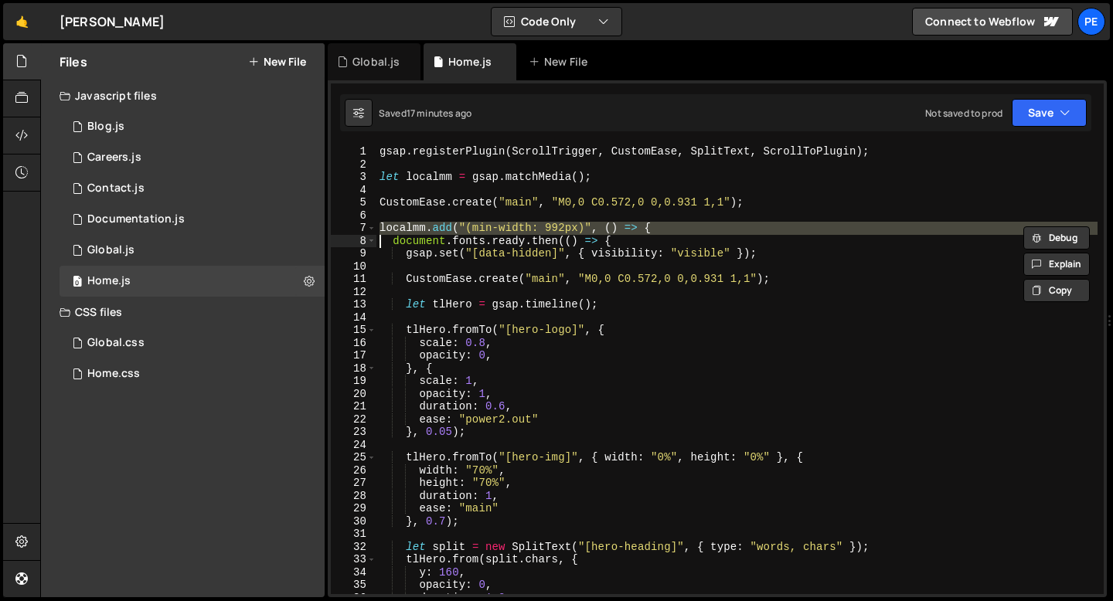
click at [417, 232] on div "gsap . registerPlugin ( ScrollTrigger , CustomEase , SplitText , ScrollToPlugin…" at bounding box center [736, 382] width 721 height 475
type textarea "localmm.add("(min-width: 992px)", () => { document.fonts.ready.then(() => {"
click at [376, 66] on div "Global.js" at bounding box center [375, 61] width 47 height 15
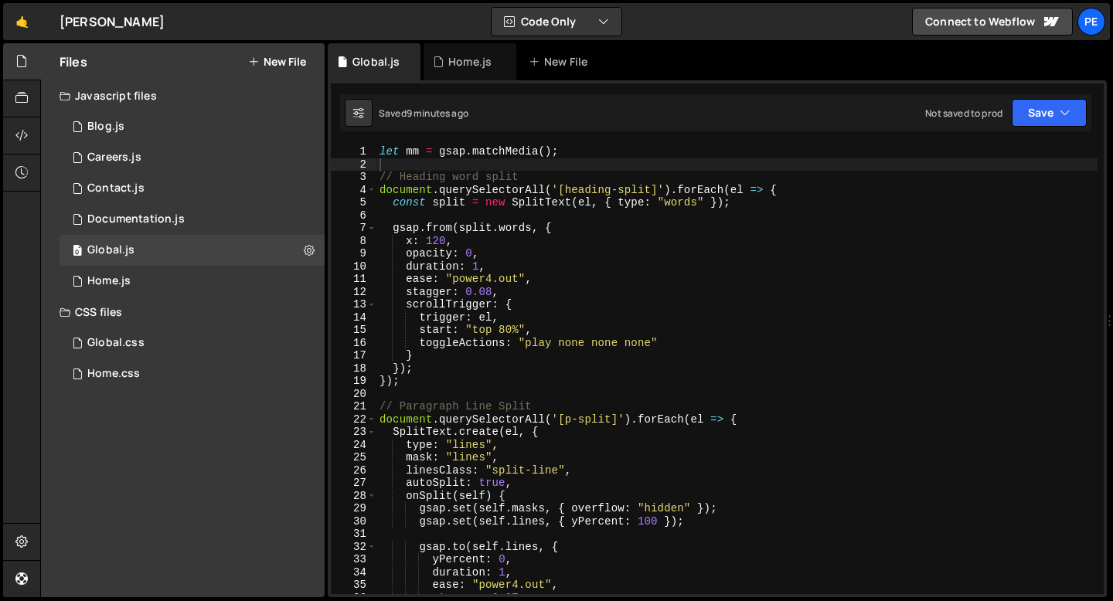
click at [424, 169] on div "let mm = gsap . matchMedia ( ) ; // Heading word split document . querySelector…" at bounding box center [736, 382] width 721 height 475
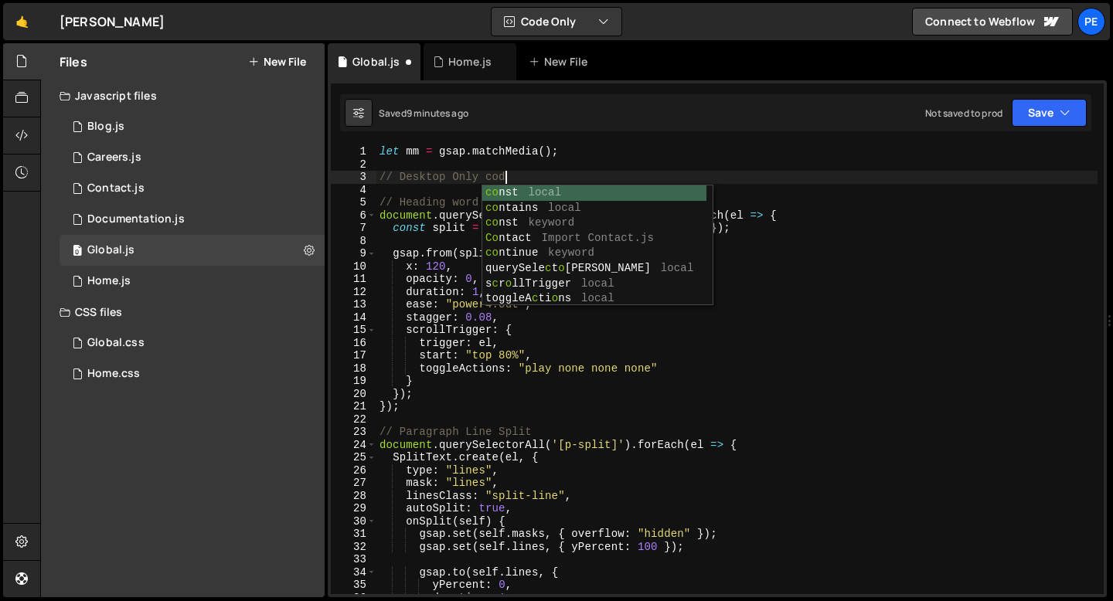
type textarea "// Desktop Only code"
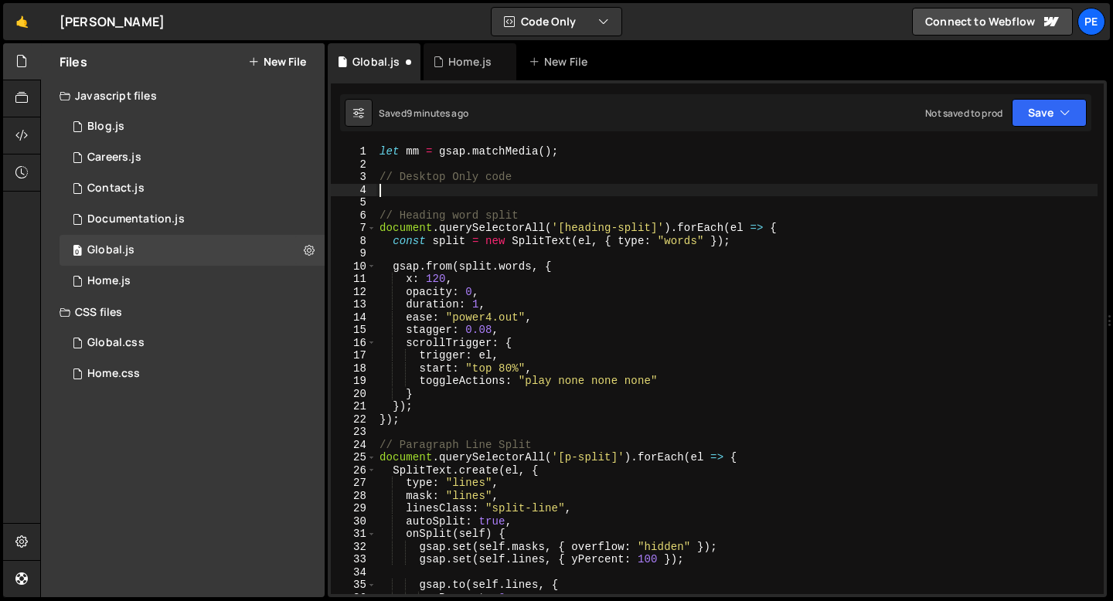
paste textarea "localmm.add("(min-width: 992px)", () => {"
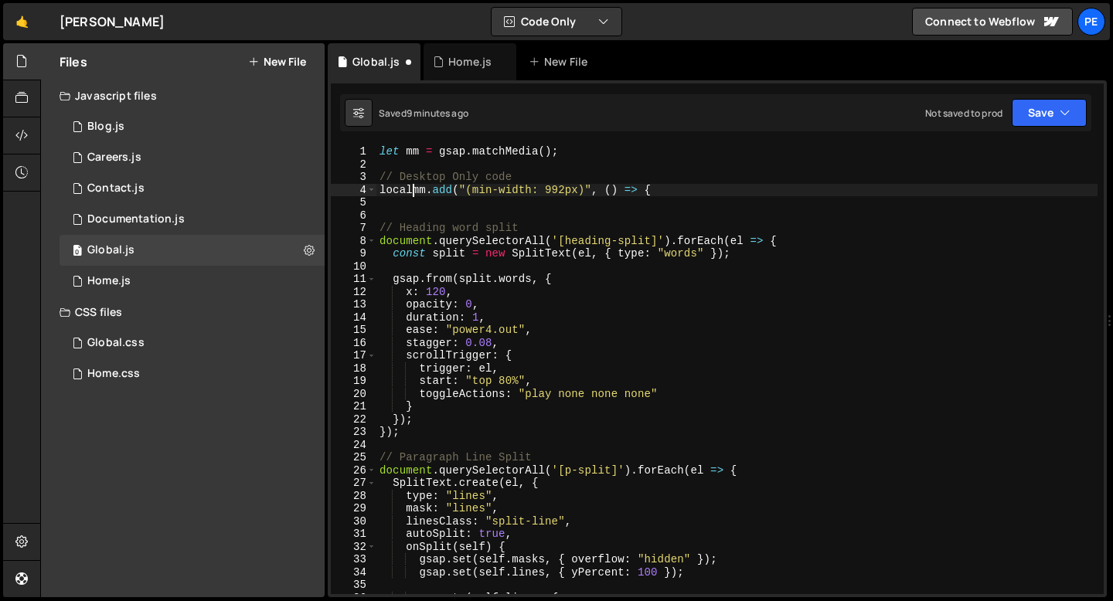
click at [413, 189] on div "let mm = gsap . matchMedia ( ) ; // Desktop Only code localmm . add ( "(min-wid…" at bounding box center [736, 382] width 721 height 475
type textarea "mm.add("(min-width: 992px)", () => {"
click at [641, 200] on div "let mm = gsap . matchMedia ( ) ; // Desktop Only code mm . add ( "(min-width: 9…" at bounding box center [736, 382] width 721 height 475
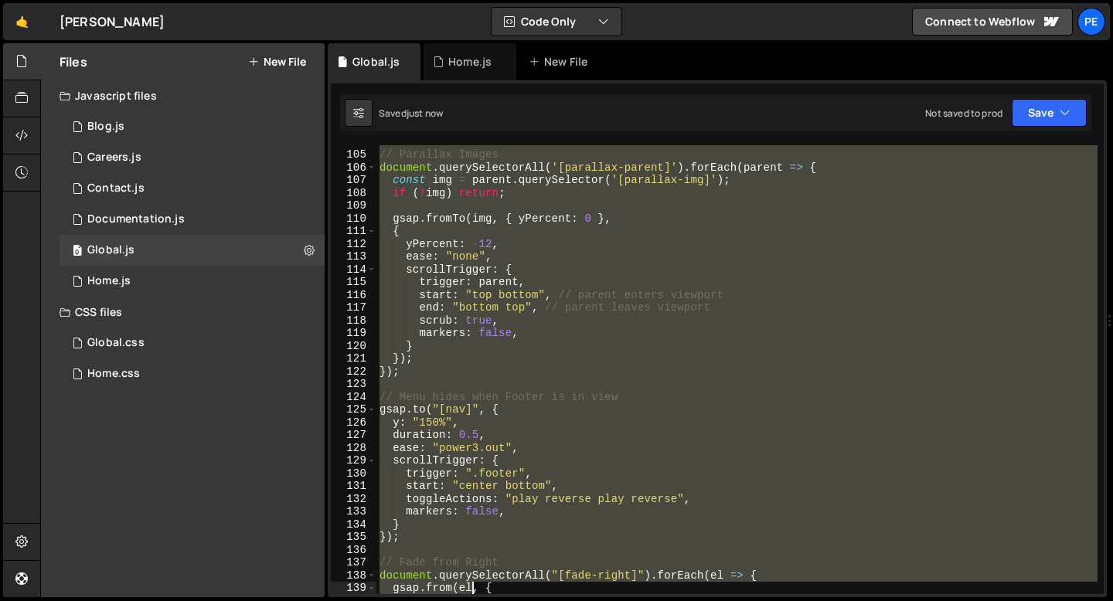
scroll to position [1336, 0]
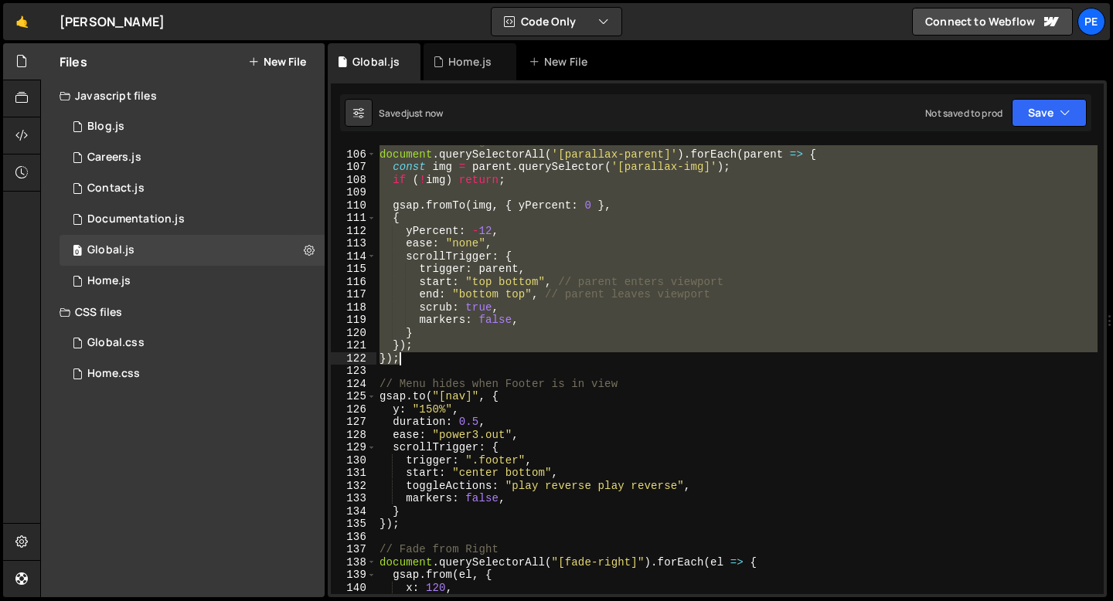
drag, startPoint x: 379, startPoint y: 247, endPoint x: 430, endPoint y: 360, distance: 124.5
click at [430, 360] on div "// Parallax Images document . querySelectorAll ( '[parallax-parent]' ) . forEac…" at bounding box center [736, 372] width 721 height 475
type textarea "}); });"
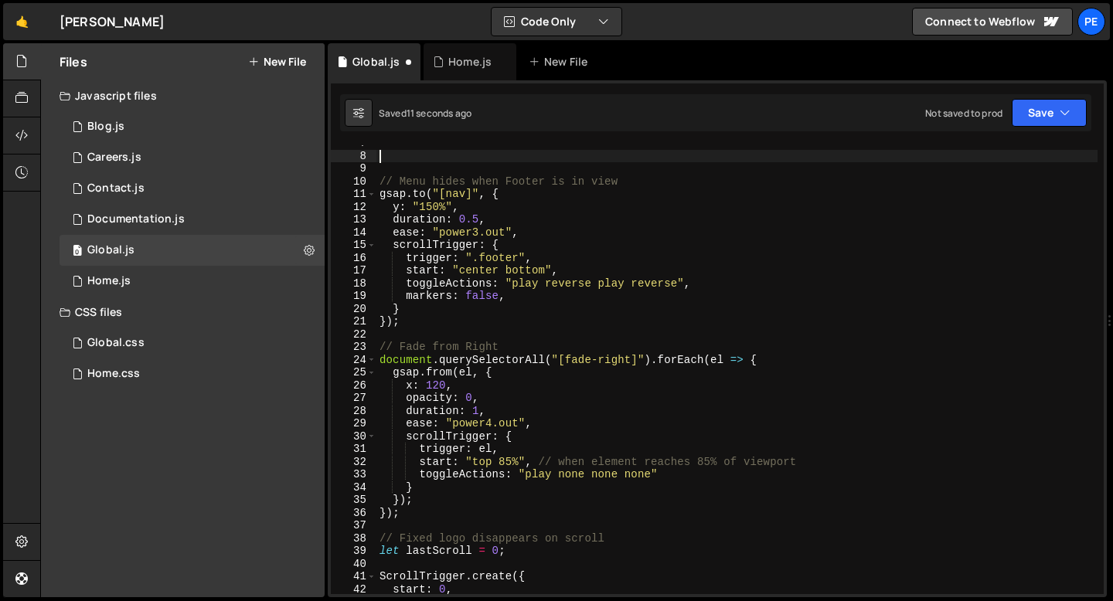
scroll to position [0, 0]
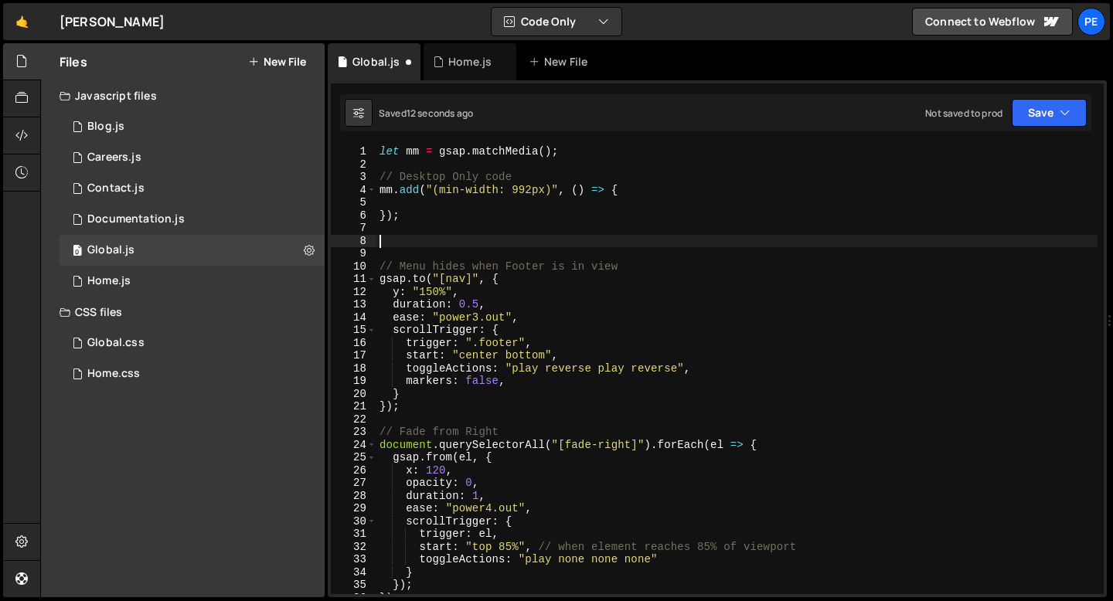
click at [631, 186] on div "let mm = gsap . matchMedia ( ) ; // Desktop Only code mm . add ( "(min-width: 9…" at bounding box center [736, 382] width 721 height 475
type textarea "mm.add("(min-width: 992px)", () => {"
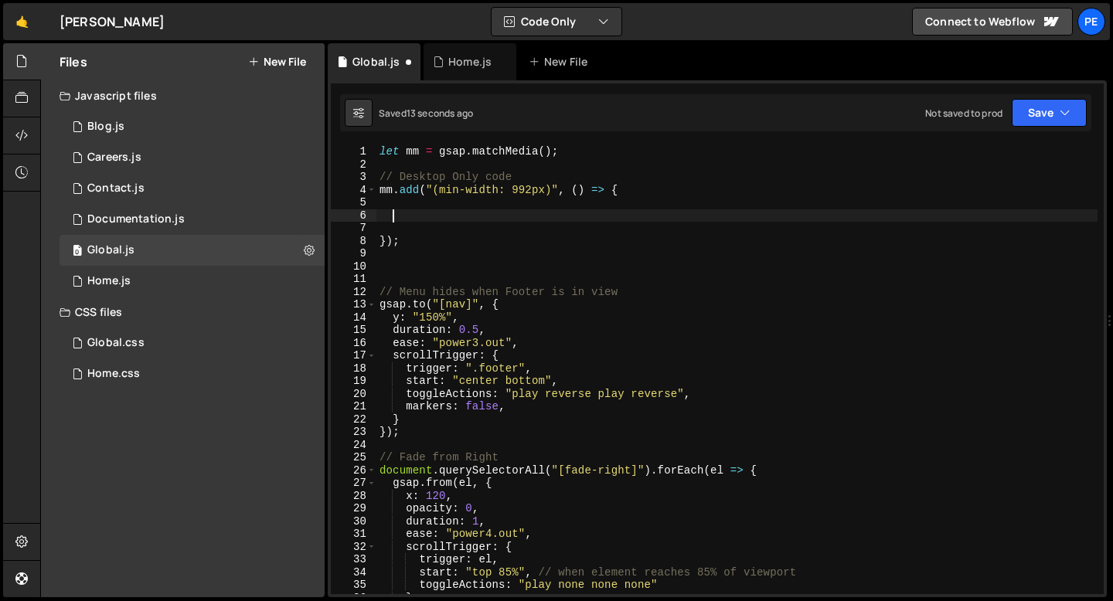
paste textarea "});"
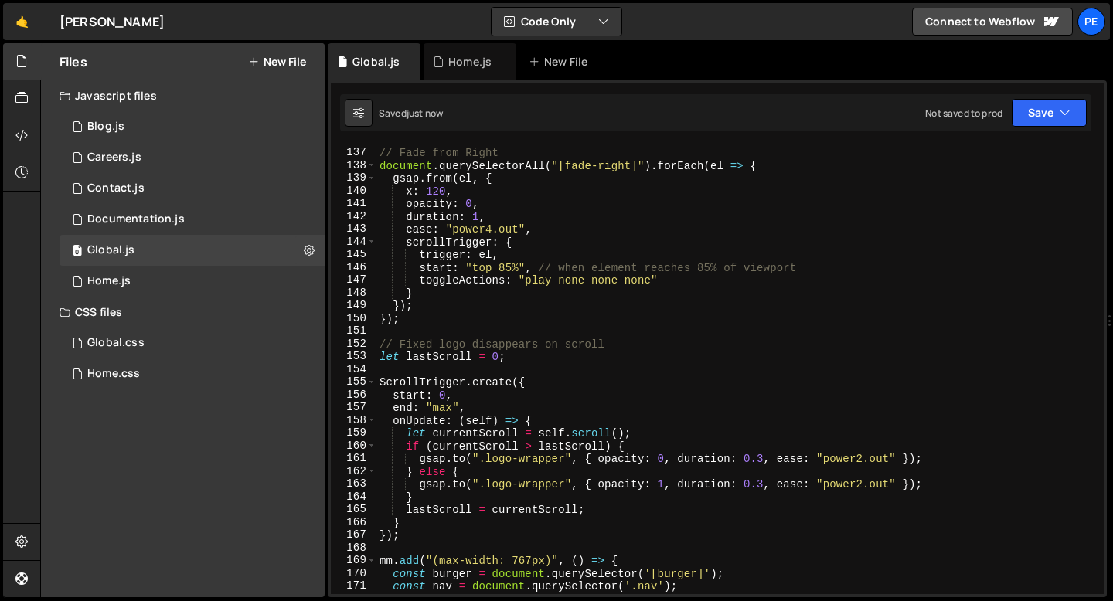
scroll to position [1733, 0]
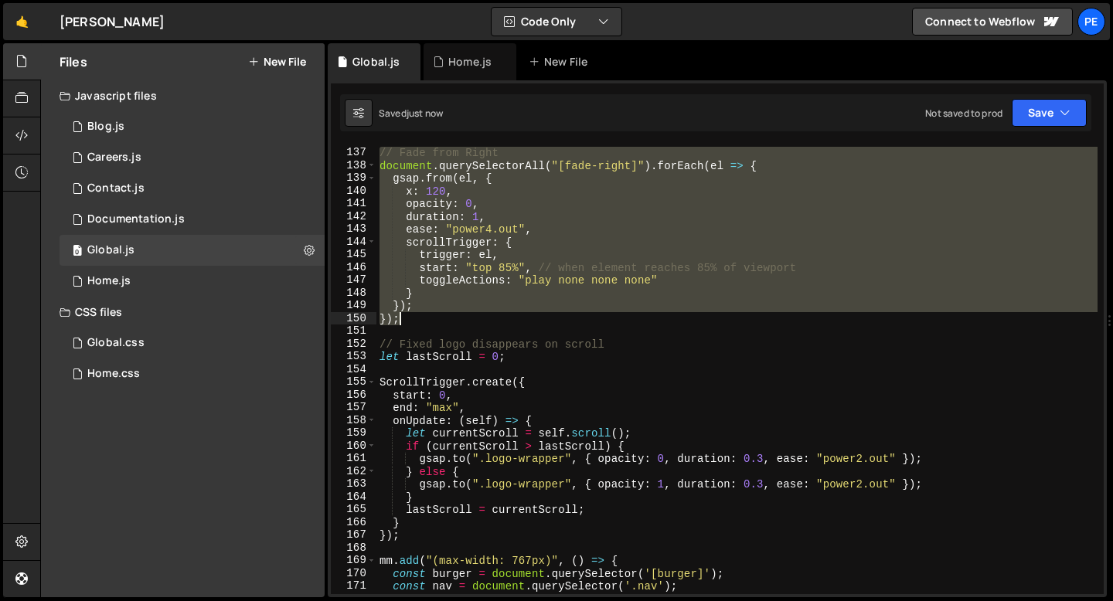
drag, startPoint x: 377, startPoint y: 152, endPoint x: 447, endPoint y: 323, distance: 184.4
click at [447, 323] on div "// Fade from Right document . querySelectorAll ( "[fade-right]" ) . forEach ( e…" at bounding box center [736, 371] width 721 height 475
type textarea "}); });"
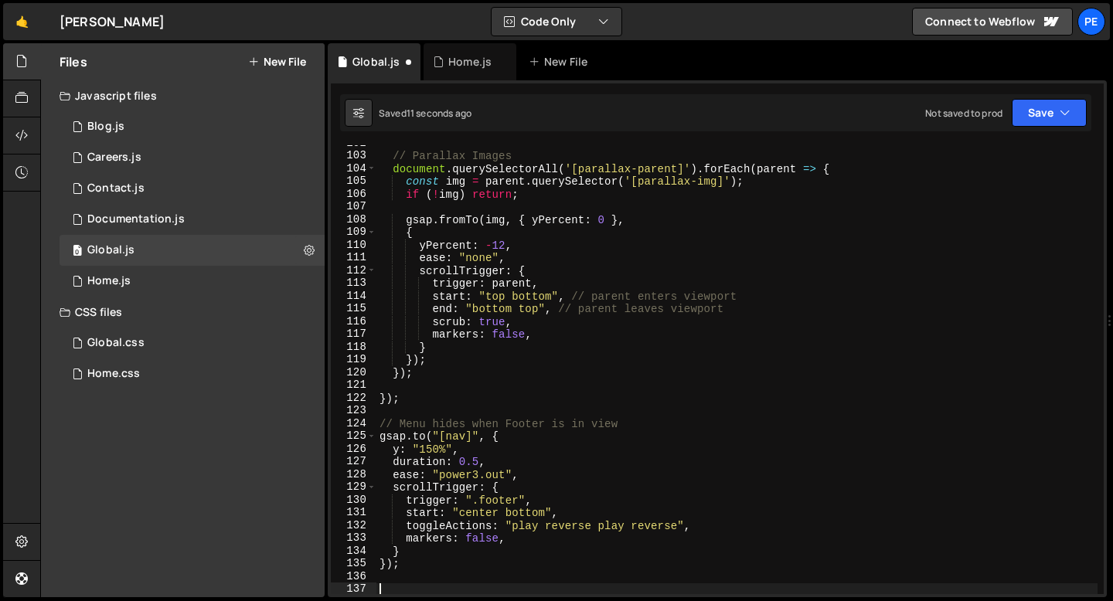
scroll to position [1297, 0]
click at [424, 372] on div "// Parallax Images document . querySelectorAll ( '[parallax-parent]' ) . forEac…" at bounding box center [736, 374] width 721 height 475
type textarea "});"
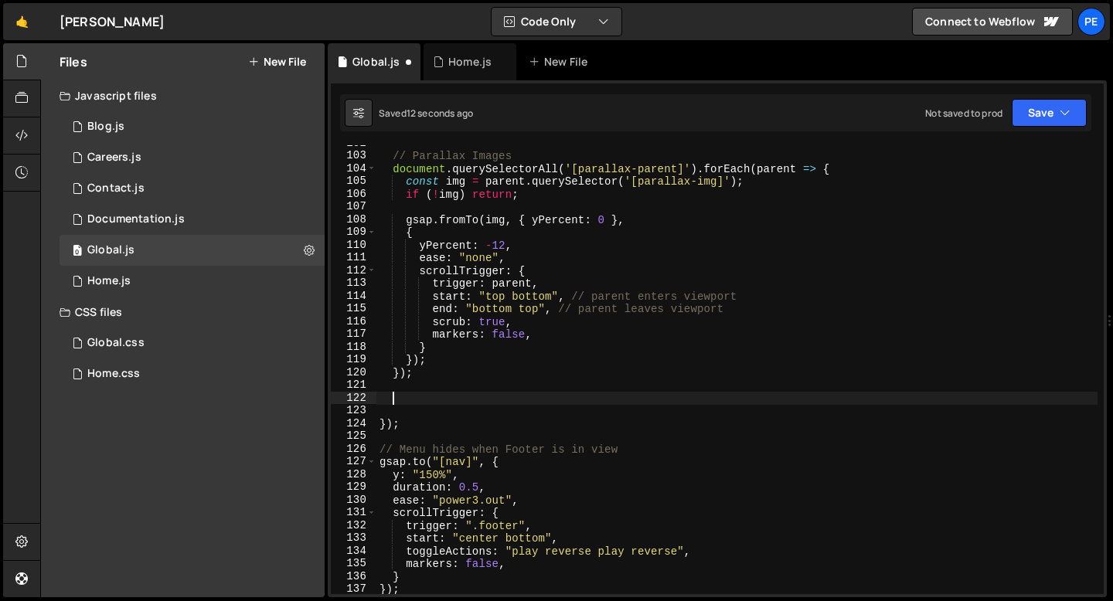
paste textarea "});"
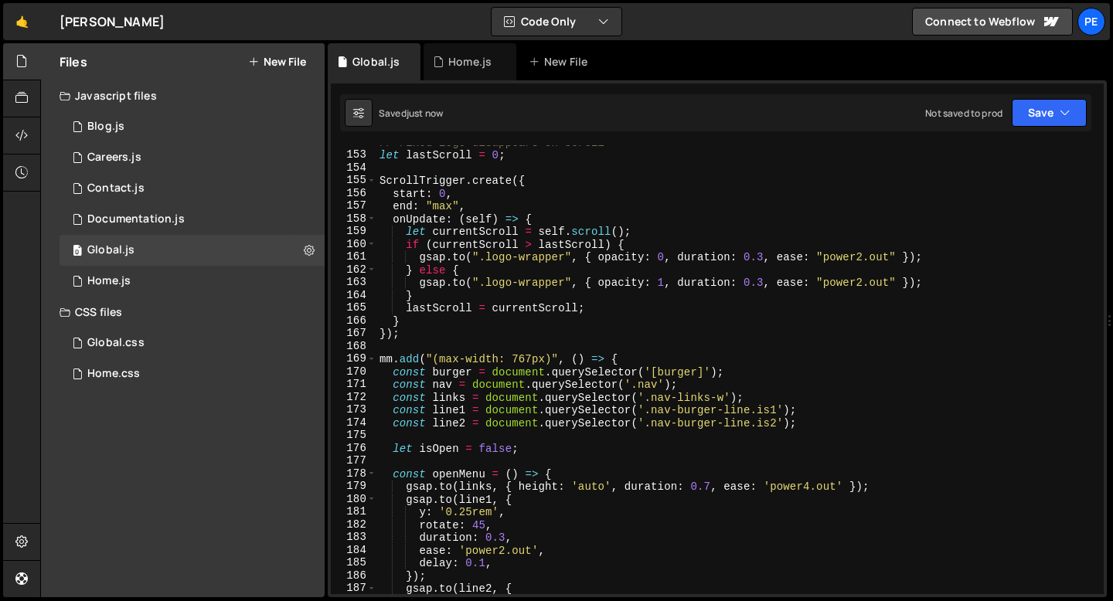
scroll to position [1934, 0]
click at [392, 355] on div "// Fixed logo disappears on scroll let lastScroll = 0 ; ScrollTrigger . create …" at bounding box center [736, 373] width 721 height 475
type textarea "mm.add("(max-width: 767px)", () => {"
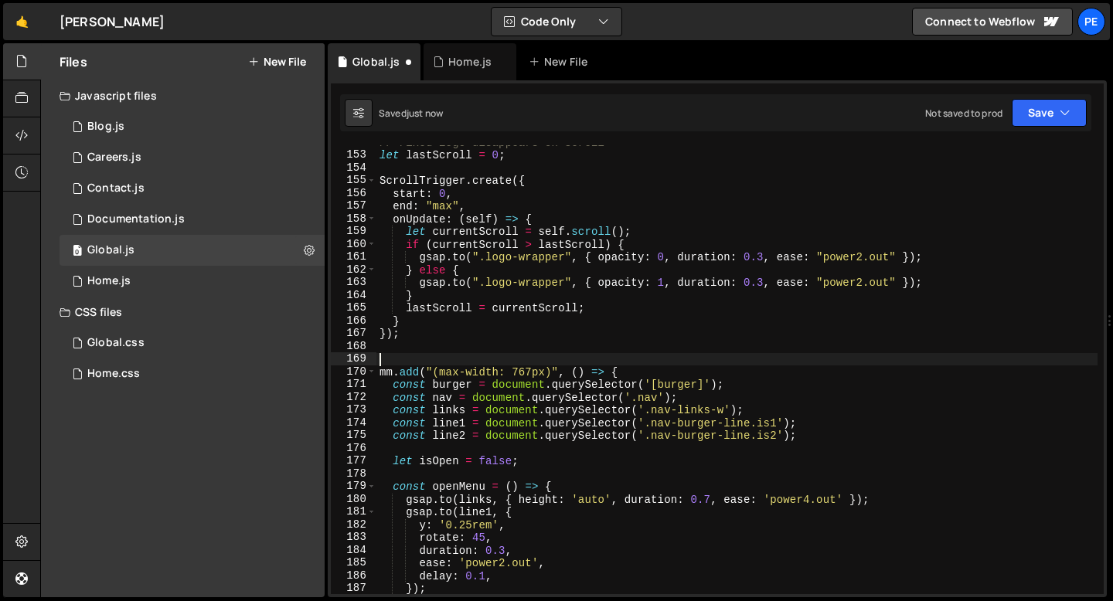
type textarea "+"
type textarea "// Burger Animation"
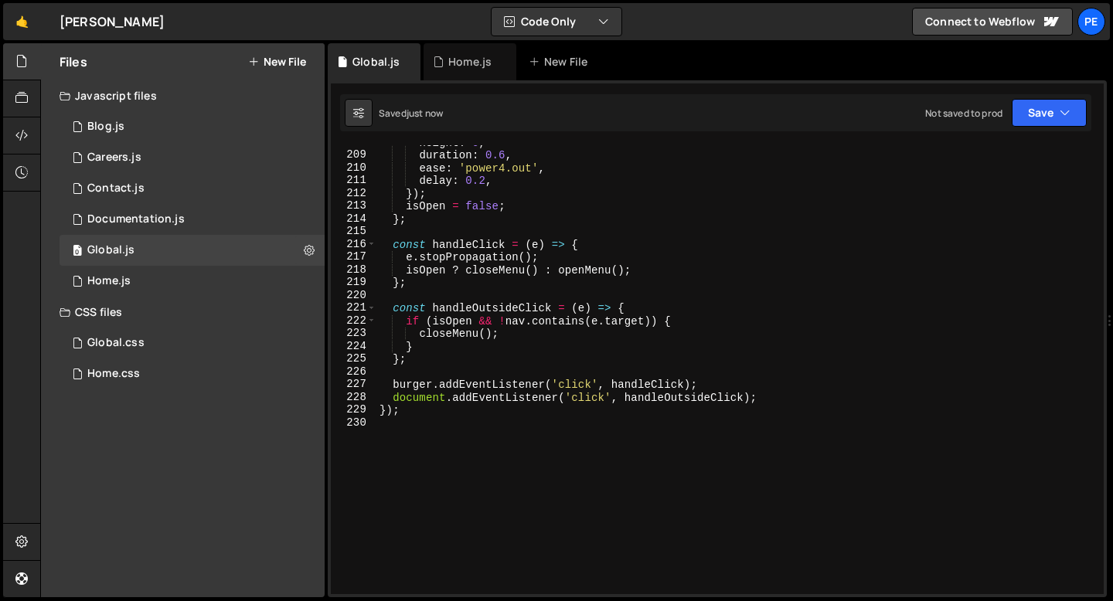
scroll to position [2649, 0]
click at [383, 438] on div "height : 0 , duration : 0.6 , ease : 'power4.out' , delay : 0.2 , }) ; isOpen =…" at bounding box center [736, 373] width 721 height 475
click at [130, 274] on div "Home.js" at bounding box center [108, 281] width 43 height 14
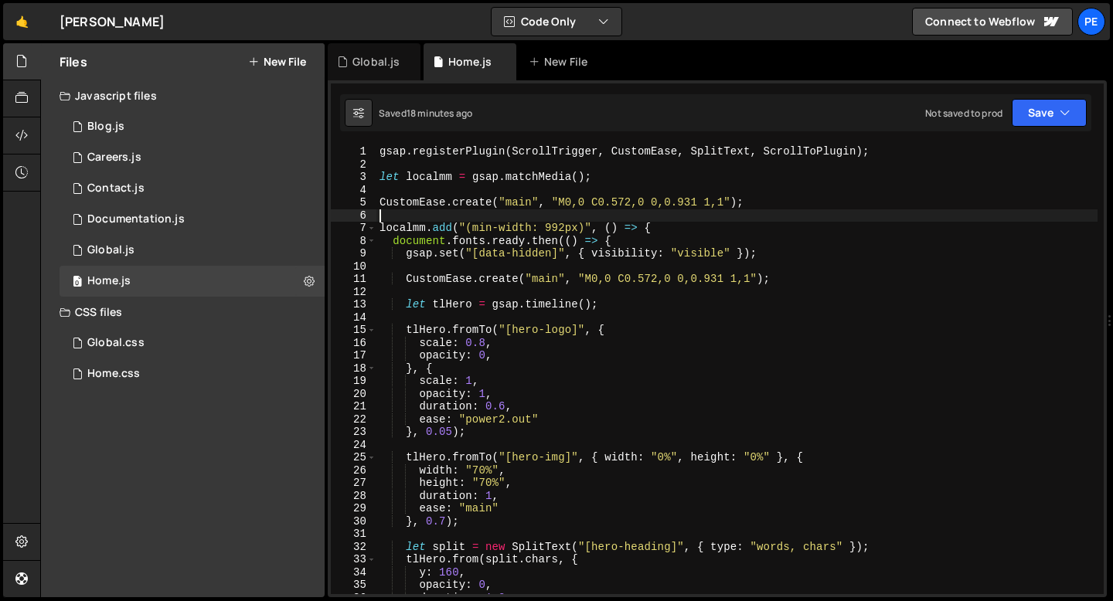
click at [439, 213] on div "gsap . registerPlugin ( ScrollTrigger , CustomEase , SplitText , ScrollToPlugin…" at bounding box center [736, 382] width 721 height 475
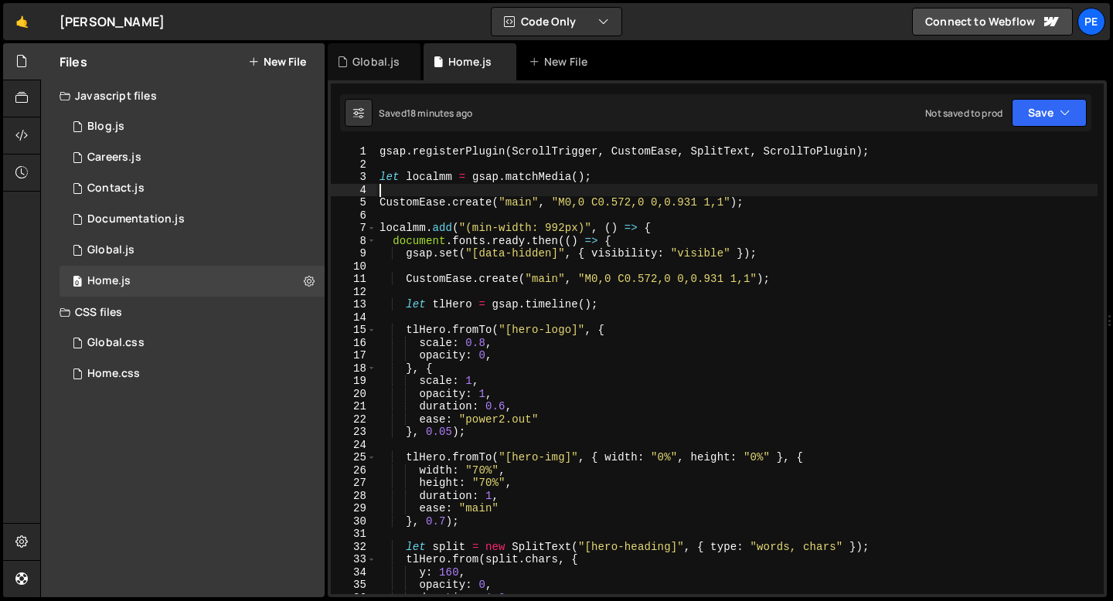
click at [403, 191] on div "gsap . registerPlugin ( ScrollTrigger , CustomEase , SplitText , ScrollToPlugin…" at bounding box center [736, 382] width 721 height 475
click at [400, 216] on div "gsap . registerPlugin ( ScrollTrigger , CustomEase , SplitText , ScrollToPlugin…" at bounding box center [736, 382] width 721 height 475
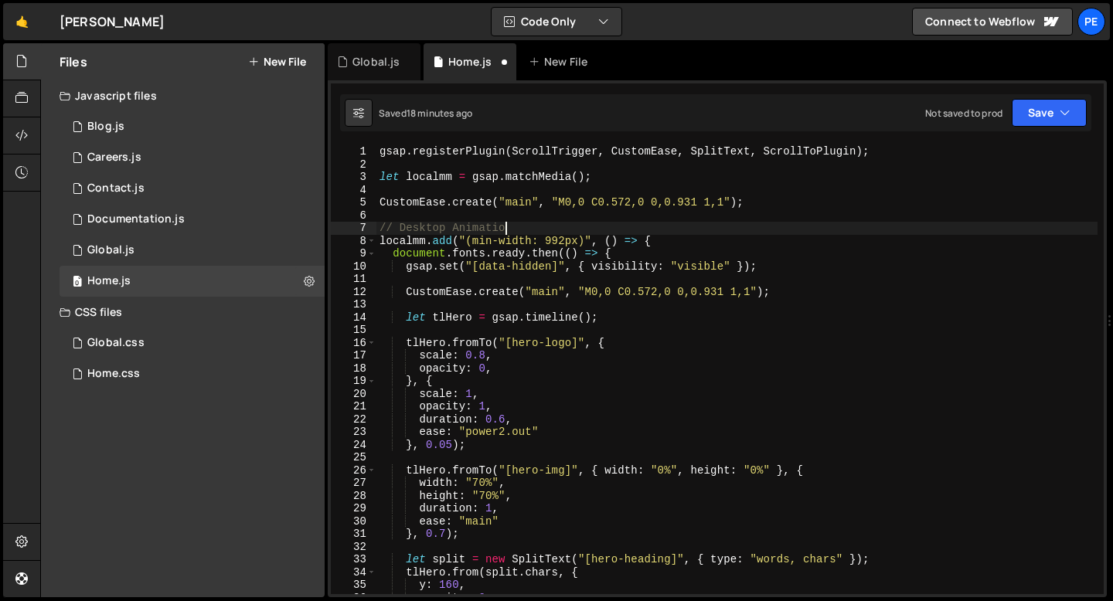
type textarea "// Desktop Animation"
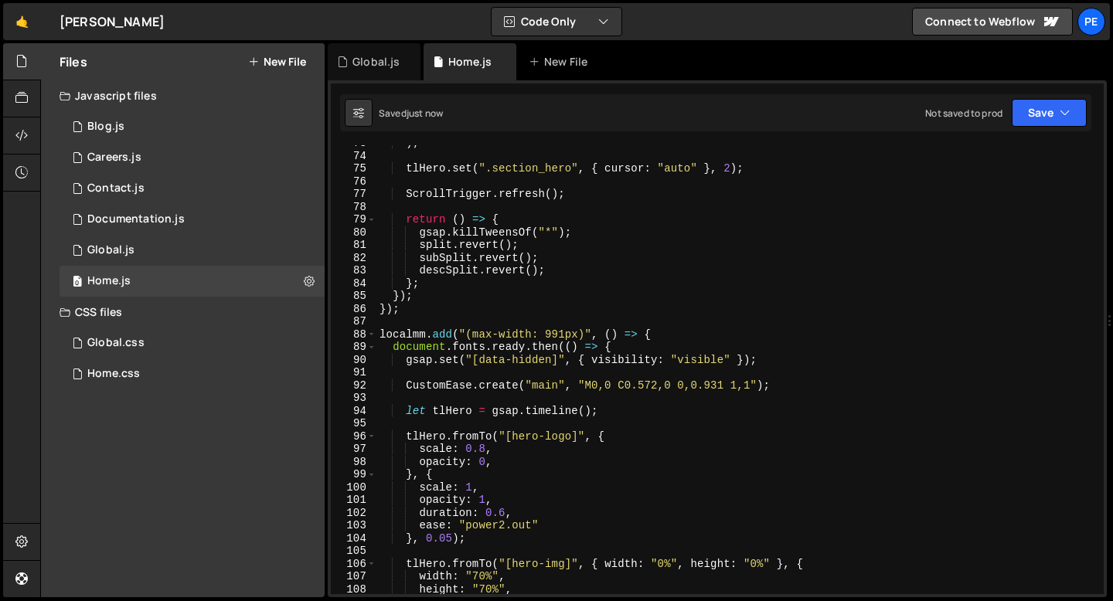
scroll to position [1000, 0]
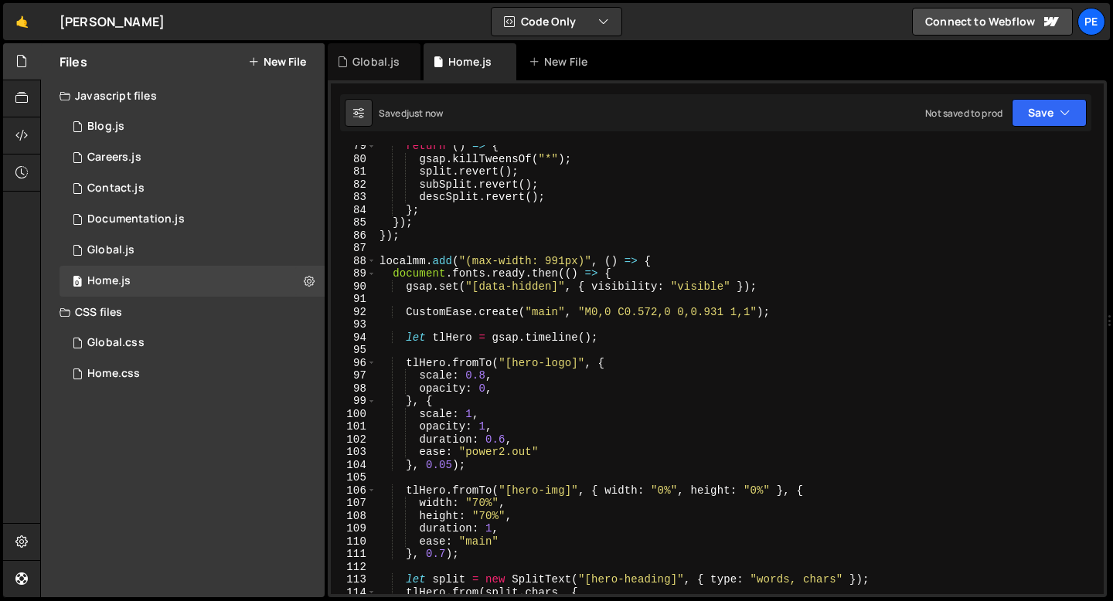
click at [399, 250] on div "return ( ) => { gsap . killTweensOf ( "*" ) ; split . revert ( ) ; subSplit . r…" at bounding box center [736, 377] width 721 height 475
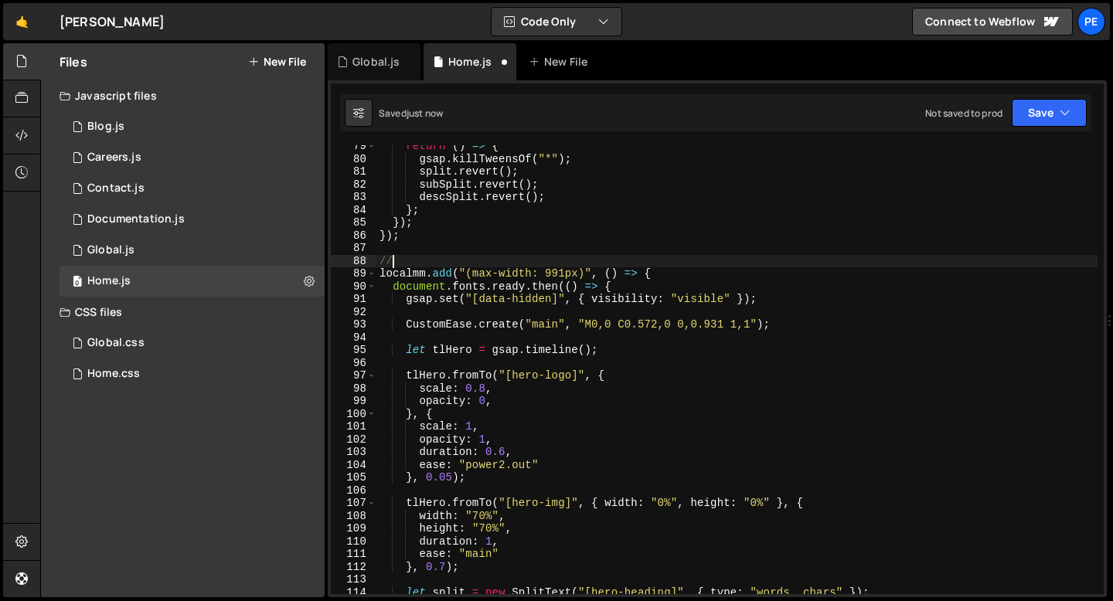
scroll to position [0, 0]
type textarea "// Tablet Animation"
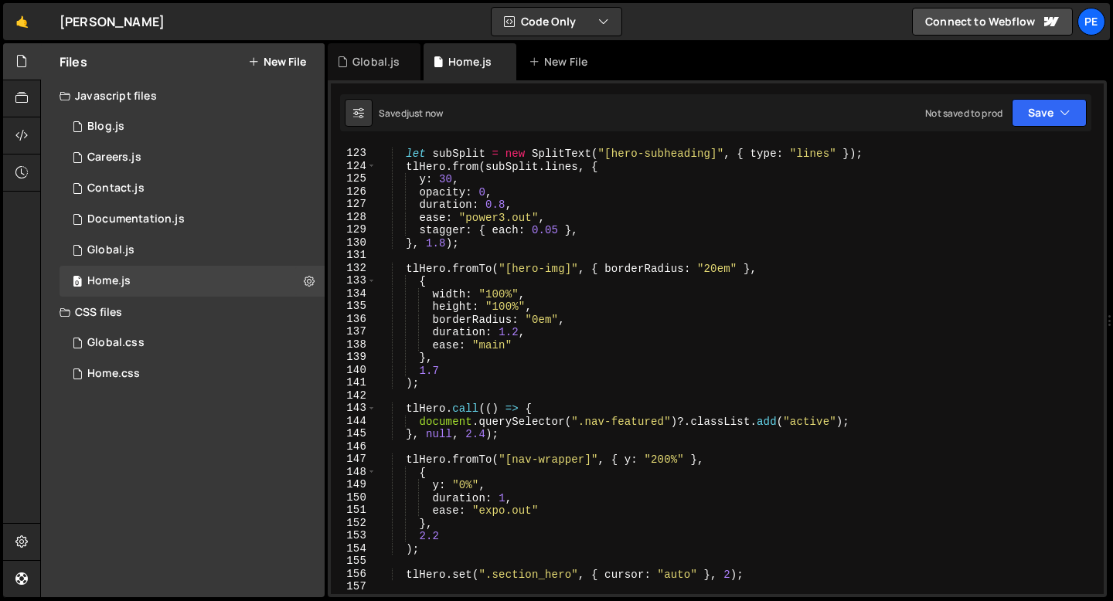
scroll to position [1585, 0]
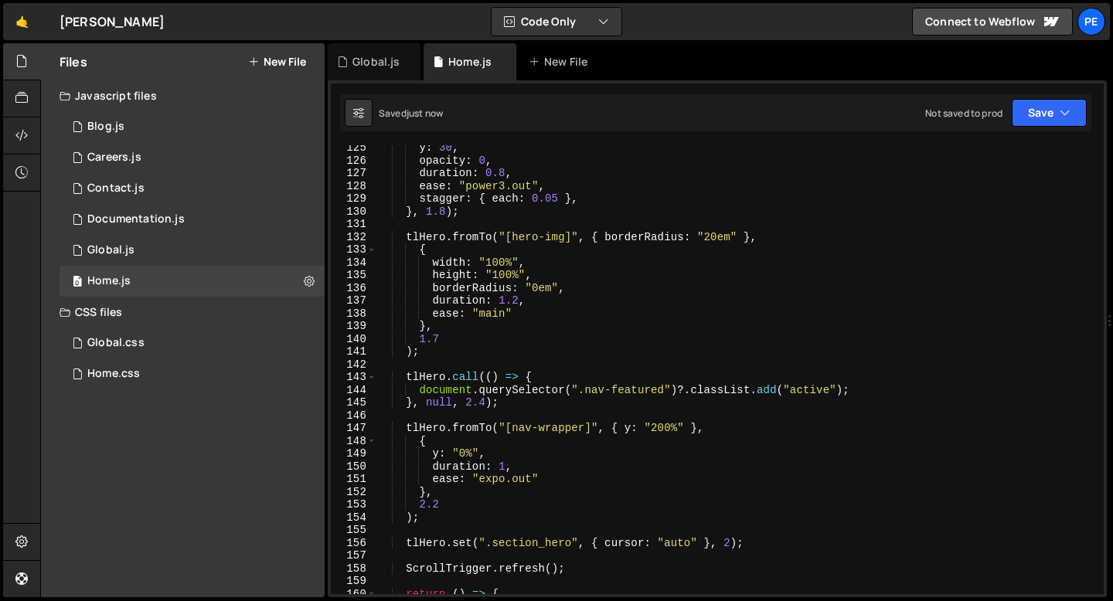
click at [536, 414] on div "y : 30 , opacity : 0 , duration : 0.8 , ease : "power3.out" , stagger : { each …" at bounding box center [736, 378] width 721 height 475
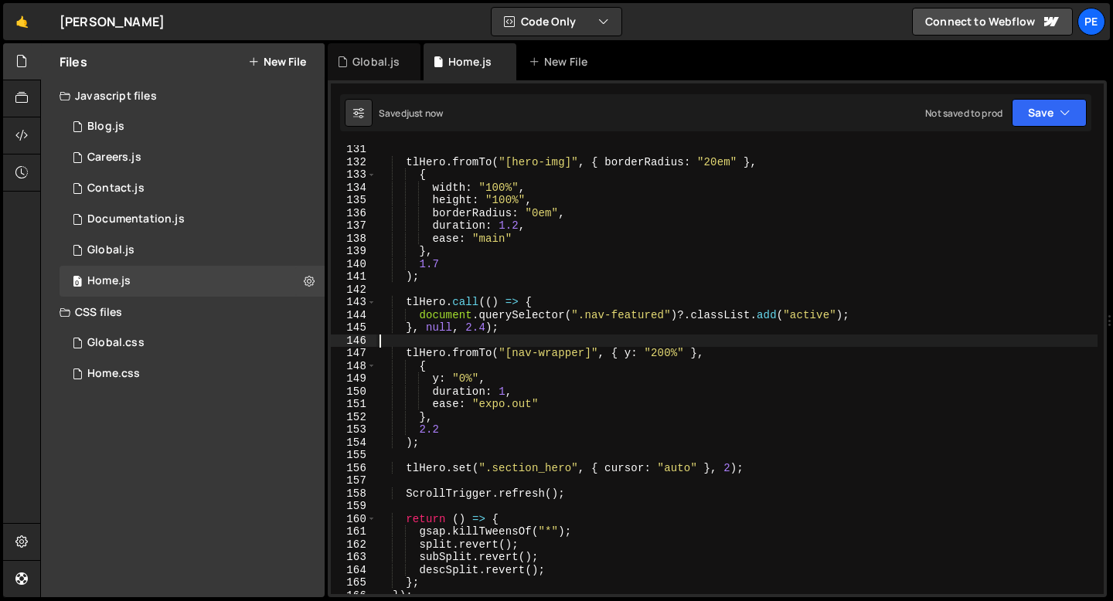
scroll to position [1725, 0]
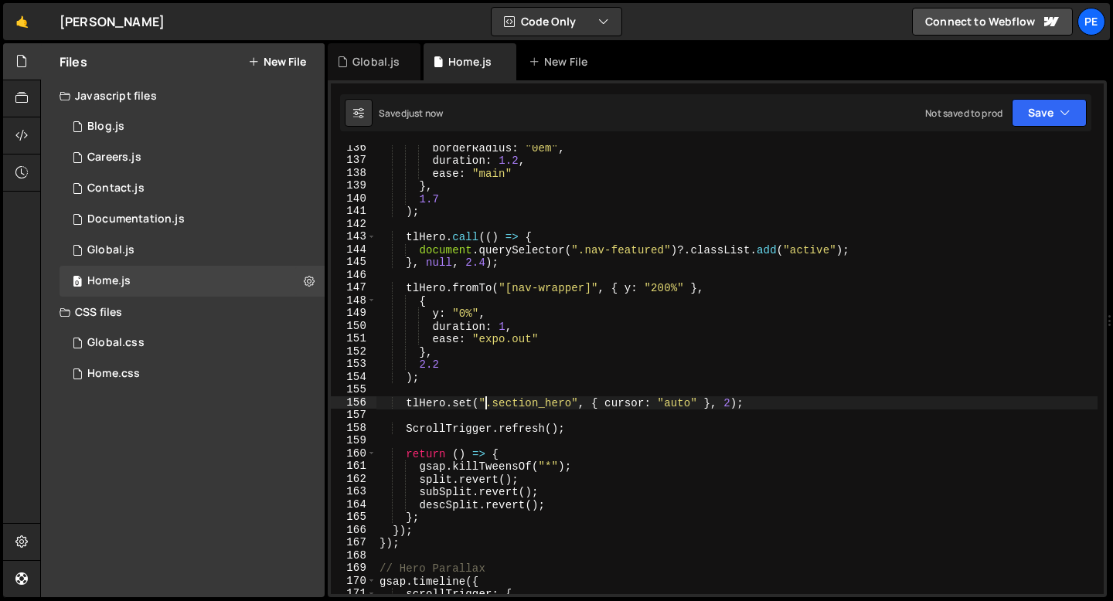
click at [485, 403] on div "borderRadius : "0em" , duration : 1.2 , ease : "main" } , 1.7 ) ; tlHero . call…" at bounding box center [736, 378] width 721 height 475
click at [485, 402] on div "borderRadius : "0em" , duration : 1.2 , ease : "main" } , 1.7 ) ; tlHero . call…" at bounding box center [736, 378] width 721 height 475
type textarea "tlHero.set(".section_hero", { cursor: "auto" }, 2);"
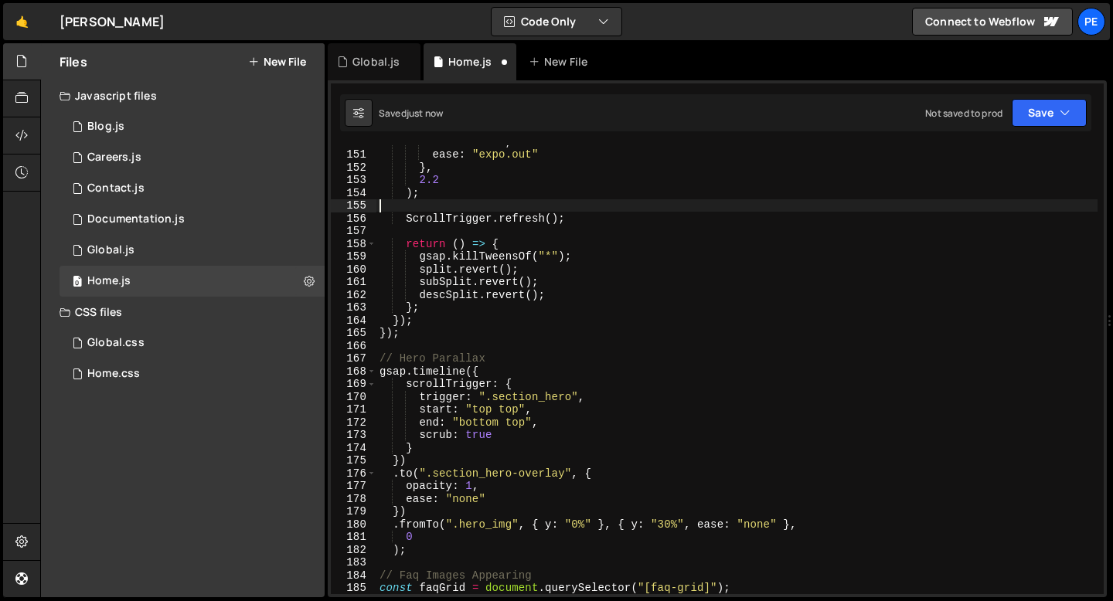
scroll to position [2099, 0]
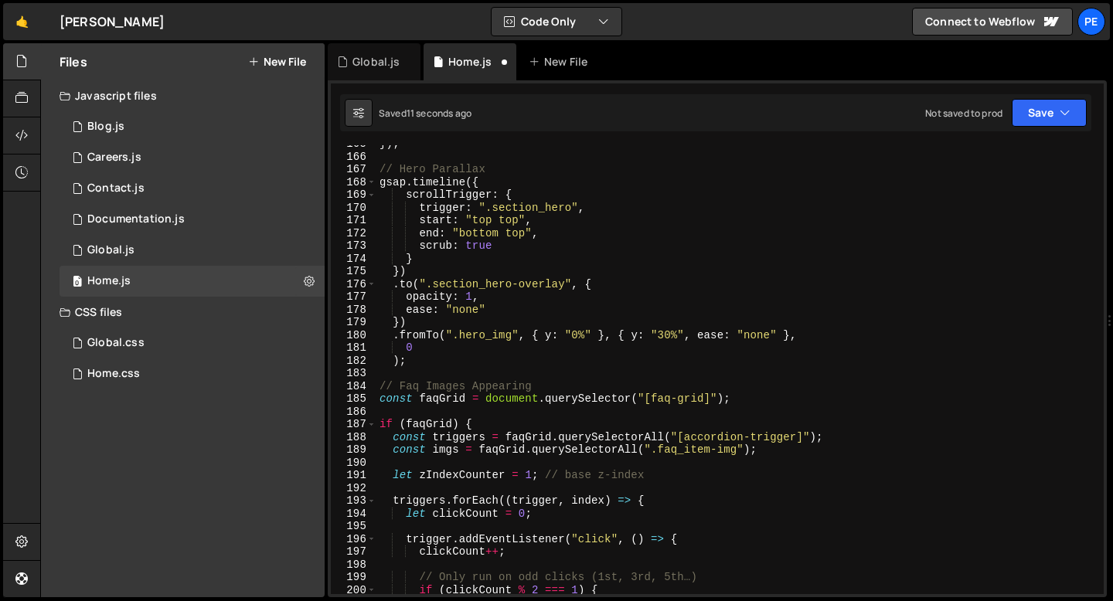
click at [404, 156] on div "}) ; // Hero Parallax gsap . timeline ({ scrollTrigger : { trigger : ".section_…" at bounding box center [736, 375] width 721 height 475
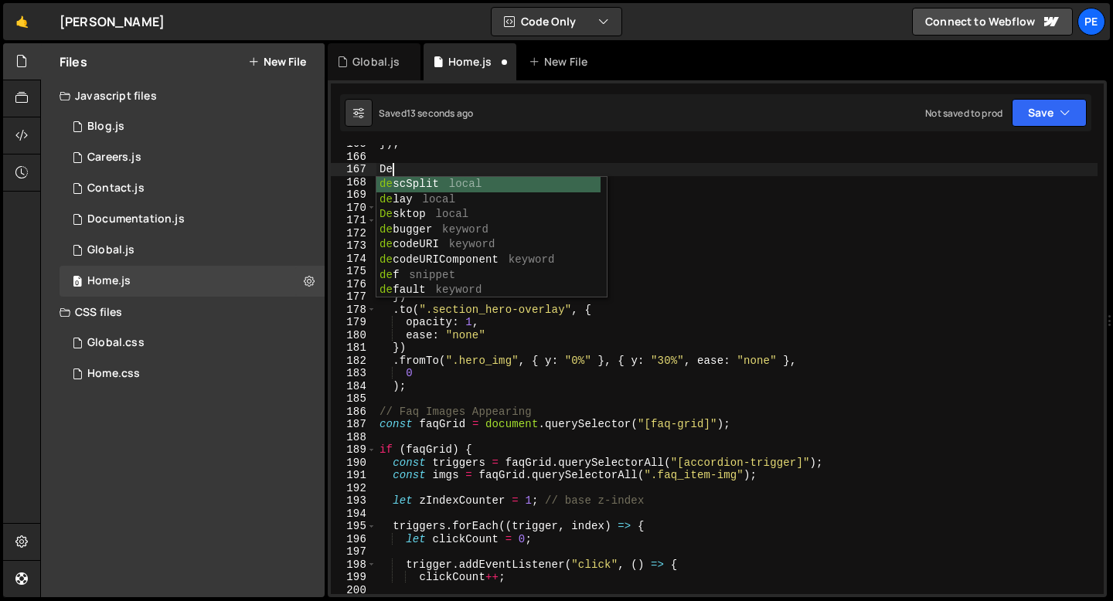
type textarea "D"
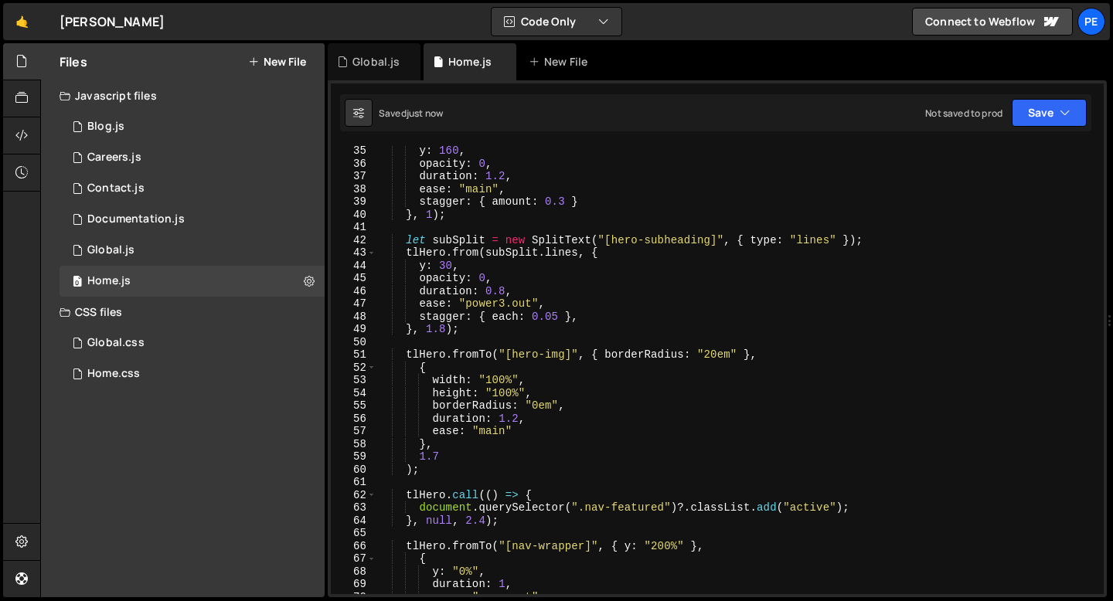
scroll to position [0, 0]
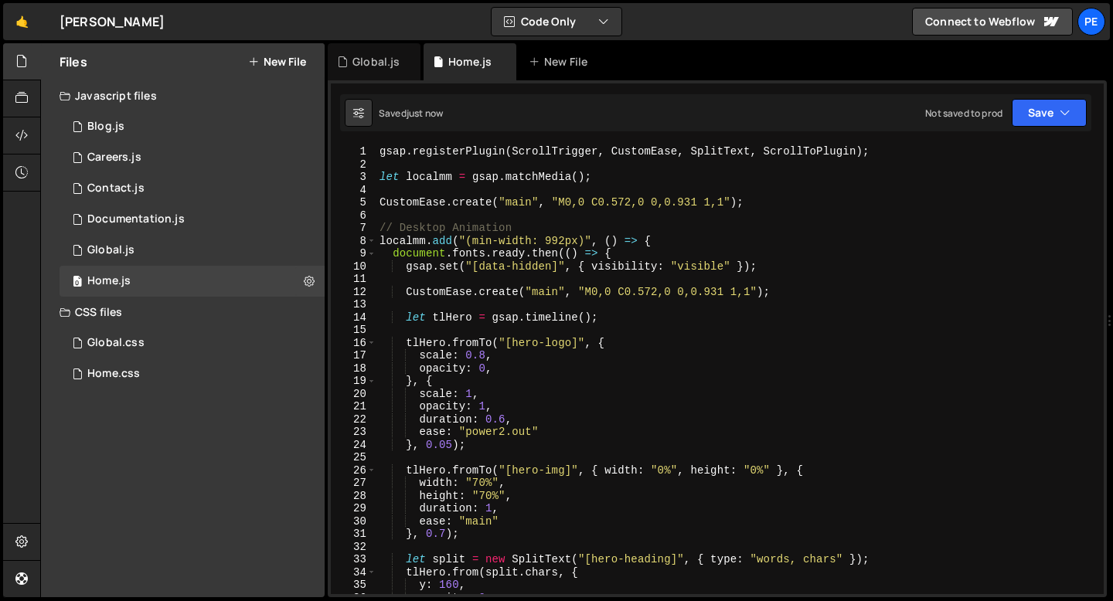
click at [446, 243] on div "gsap . registerPlugin ( ScrollTrigger , CustomEase , SplitText , ScrollToPlugin…" at bounding box center [736, 382] width 721 height 475
click at [445, 243] on div "gsap . registerPlugin ( ScrollTrigger , CustomEase , SplitText , ScrollToPlugin…" at bounding box center [736, 382] width 721 height 475
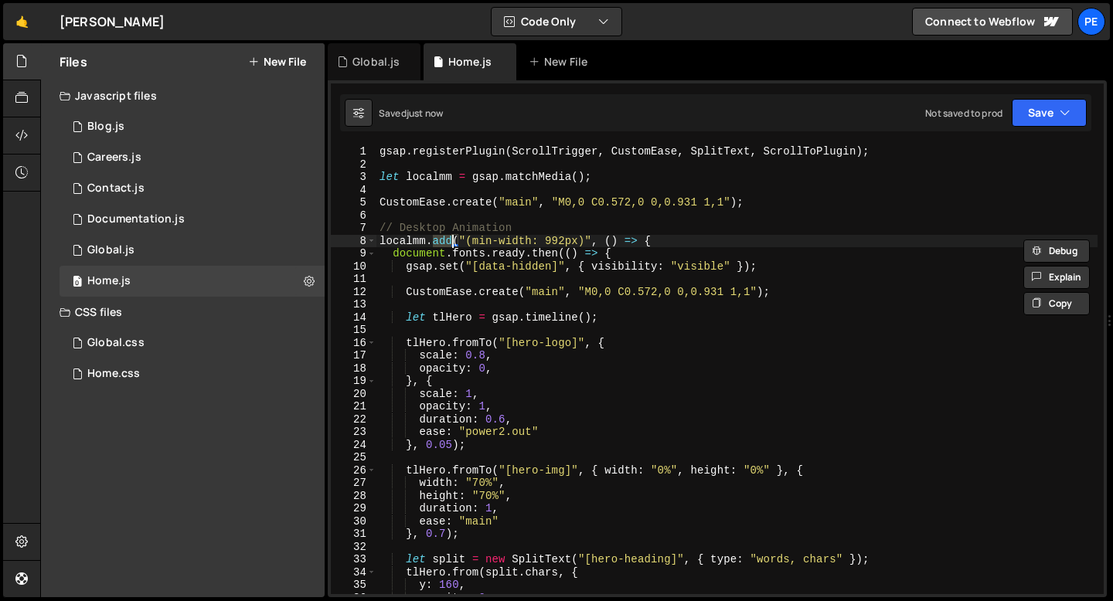
click at [445, 243] on div "gsap . registerPlugin ( ScrollTrigger , CustomEase , SplitText , ScrollToPlugin…" at bounding box center [736, 382] width 721 height 475
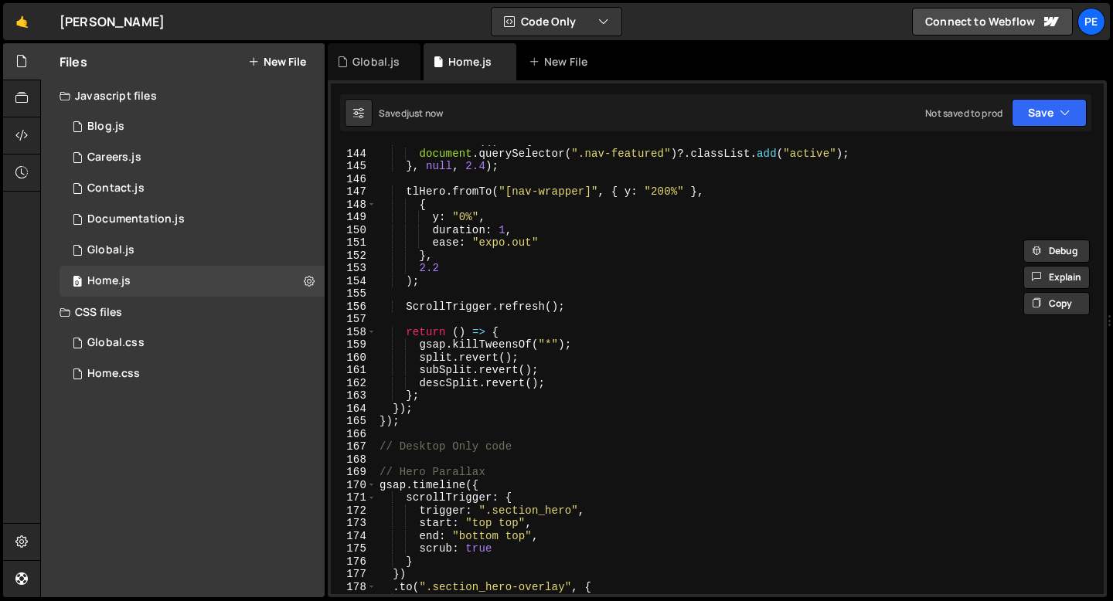
scroll to position [2019, 0]
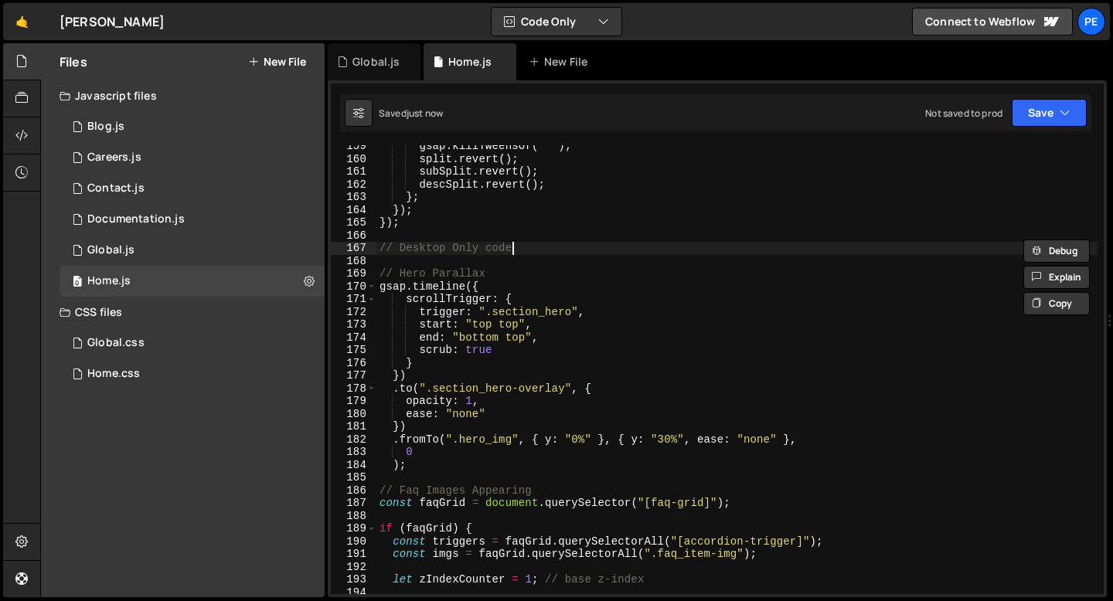
click at [524, 249] on div "gsap . killTweensOf ( "*" ) ; split . revert ( ) ; subSplit . revert ( ) ; desc…" at bounding box center [736, 377] width 721 height 475
type textarea "// Desktop Only code"
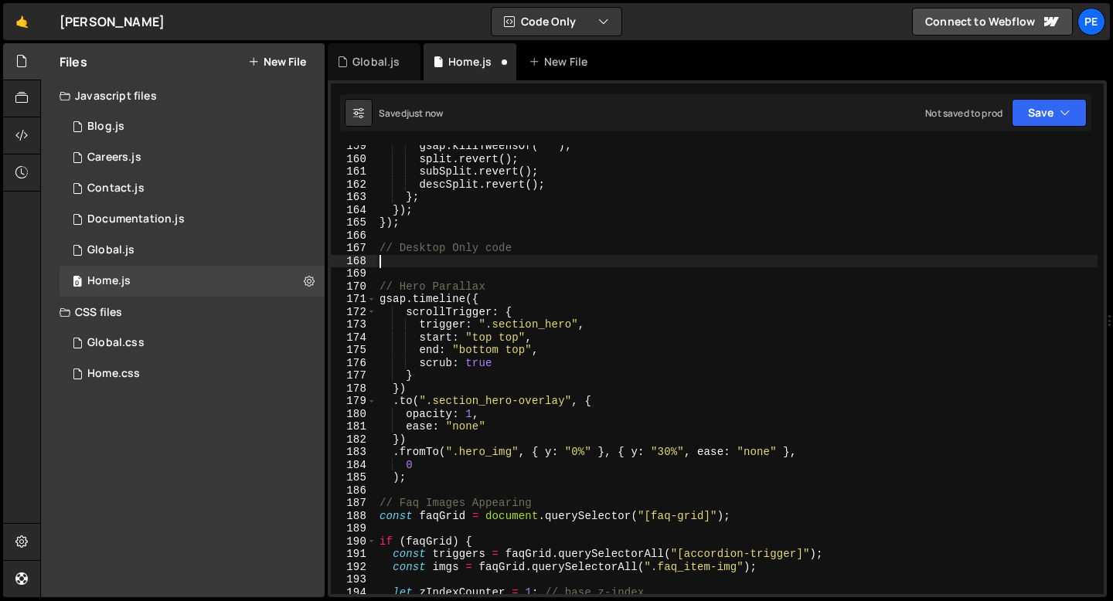
scroll to position [0, 0]
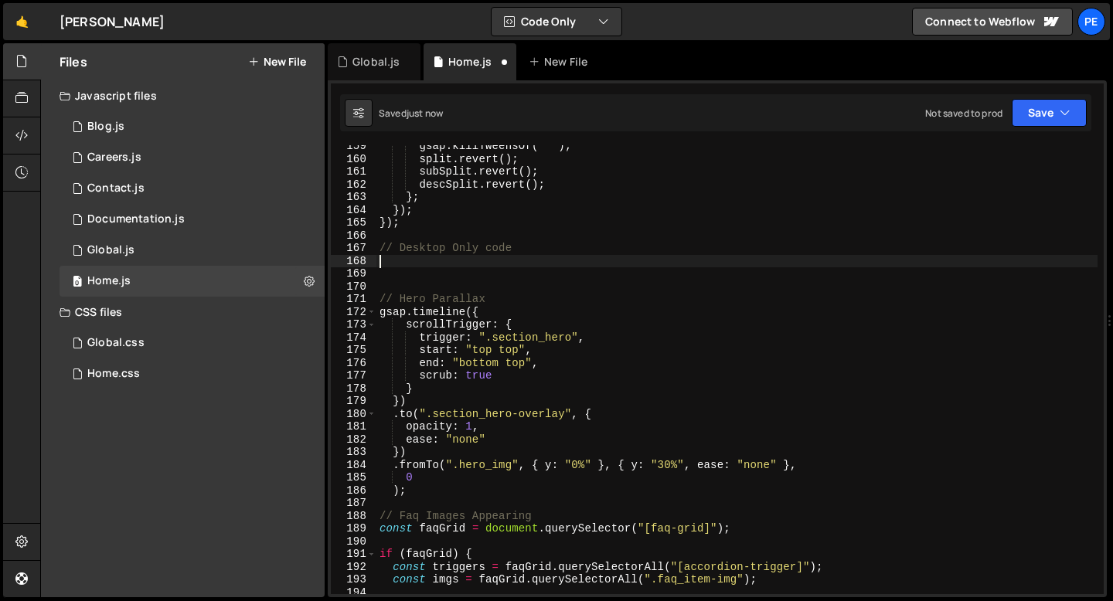
paste textarea
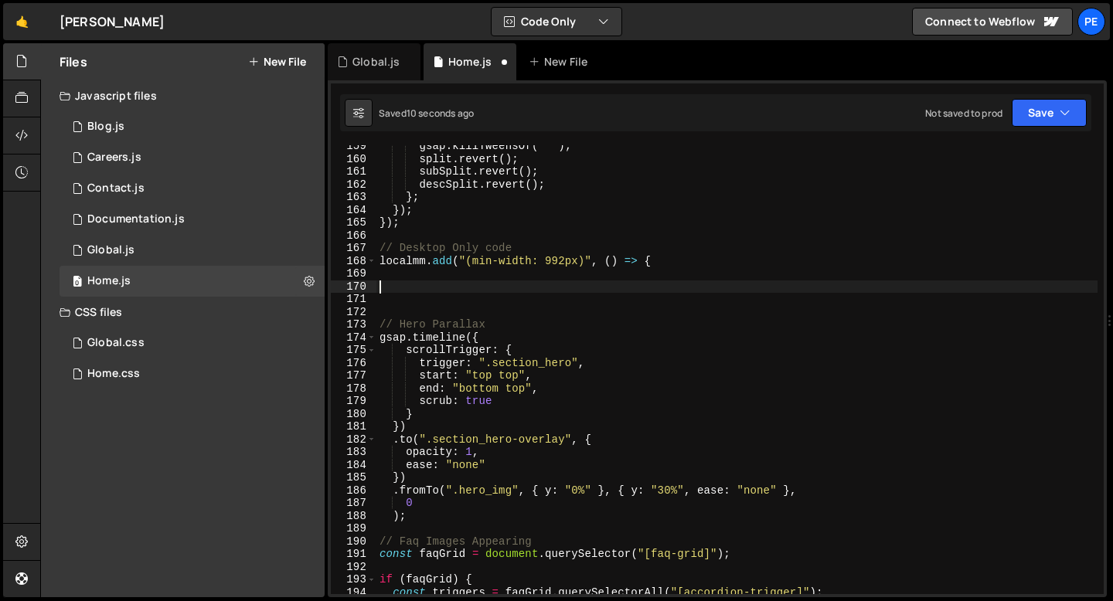
type textarea "}"
type textarea "à"
type textarea "ø"
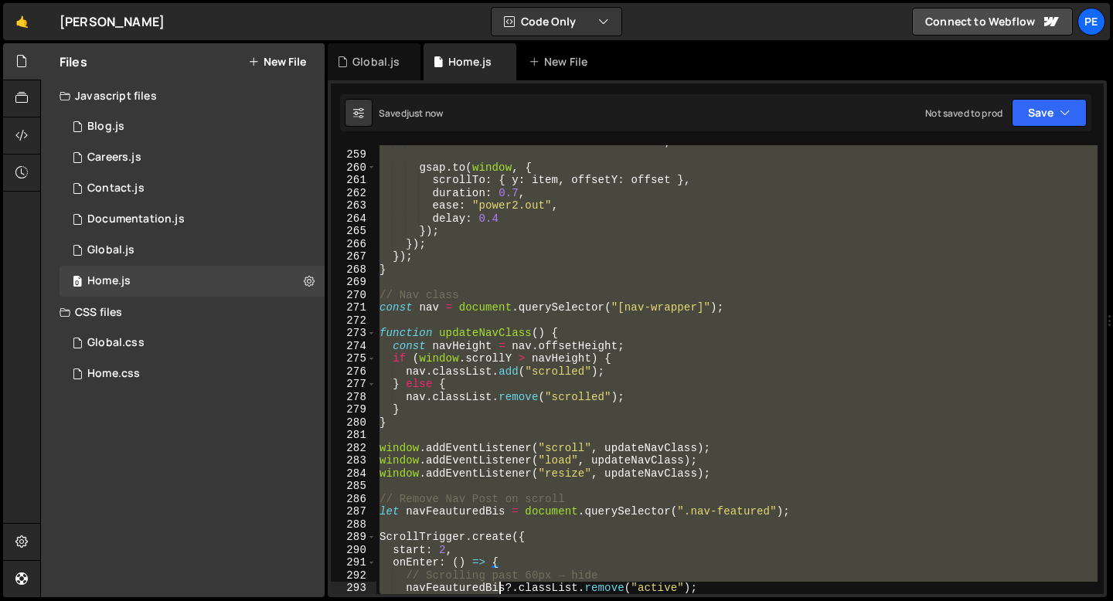
scroll to position [3338, 0]
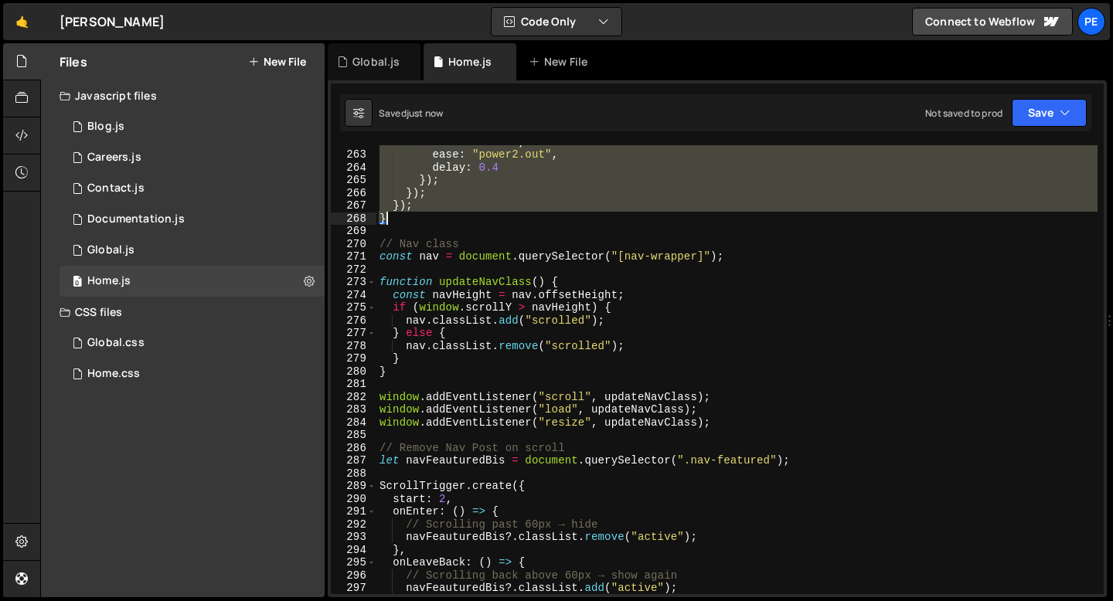
drag, startPoint x: 378, startPoint y: 308, endPoint x: 420, endPoint y: 221, distance: 96.4
click at [420, 221] on div "duration : 0.7 , ease : "power2.out" , delay : 0.4 }) ; }) ; }) ; } // Nav clas…" at bounding box center [736, 372] width 721 height 475
type textarea "}); }"
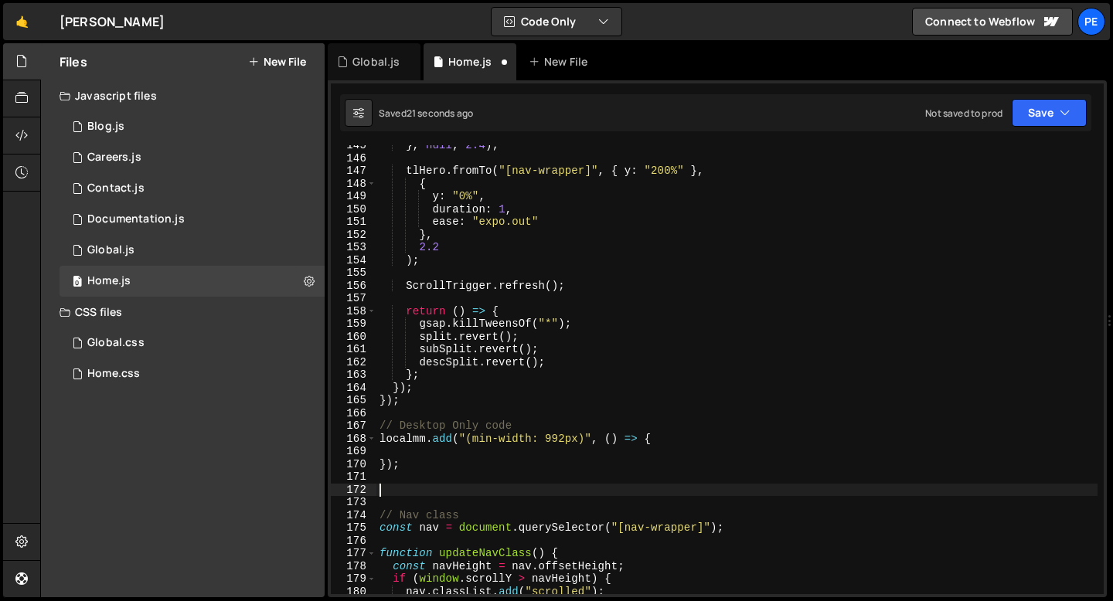
scroll to position [1826, 0]
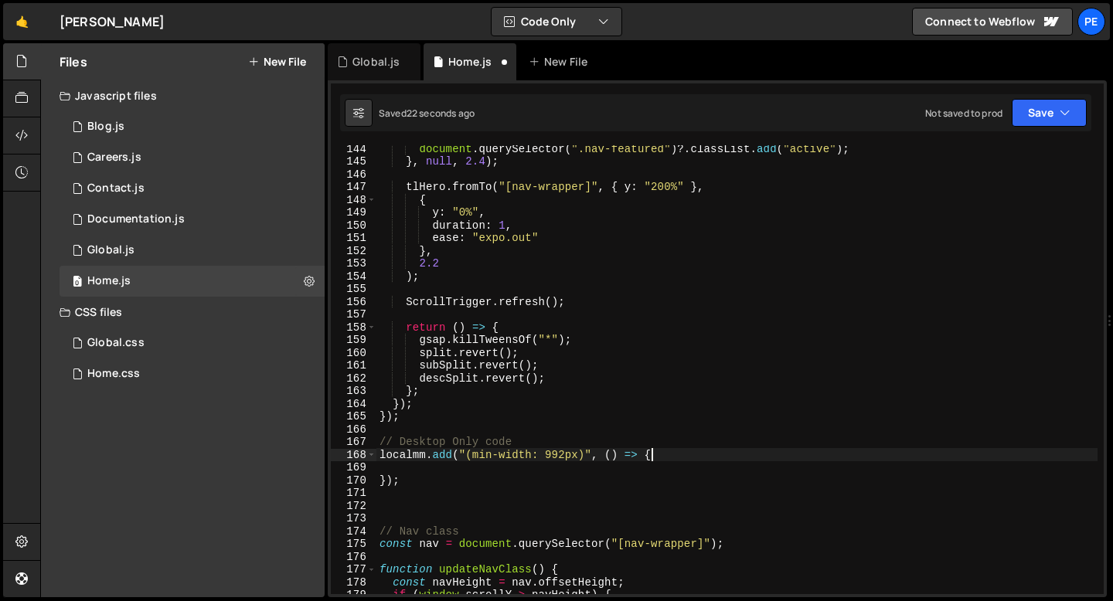
click at [678, 450] on div "document . querySelector ( ".nav-featured" ) ?. classList . add ( "active" ) ; …" at bounding box center [736, 379] width 721 height 475
type textarea "localmm.add("(min-width: 992px)", () => {"
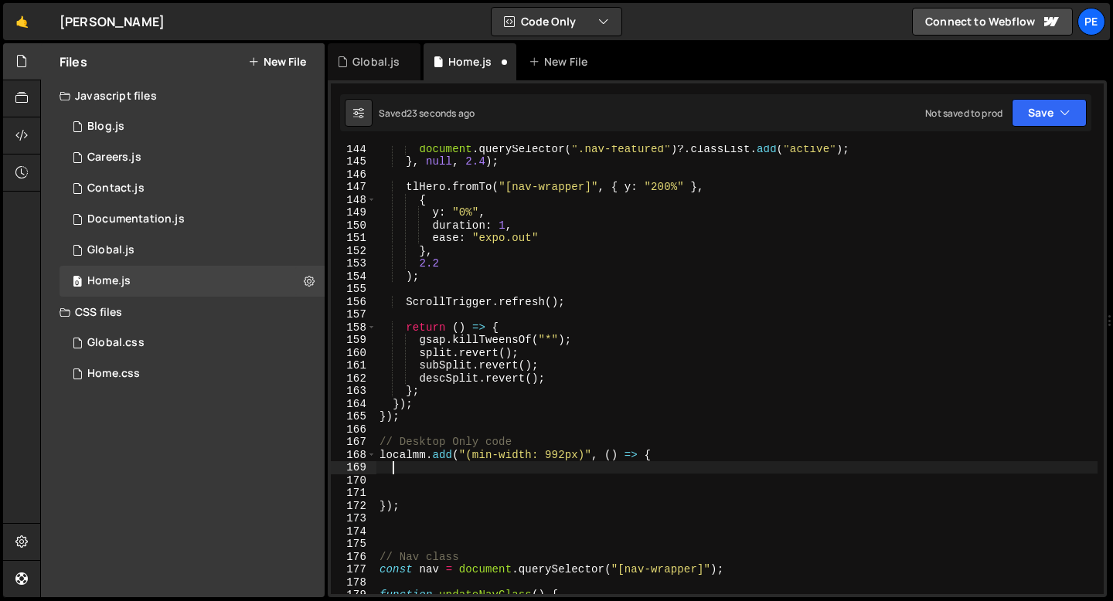
paste textarea "}"
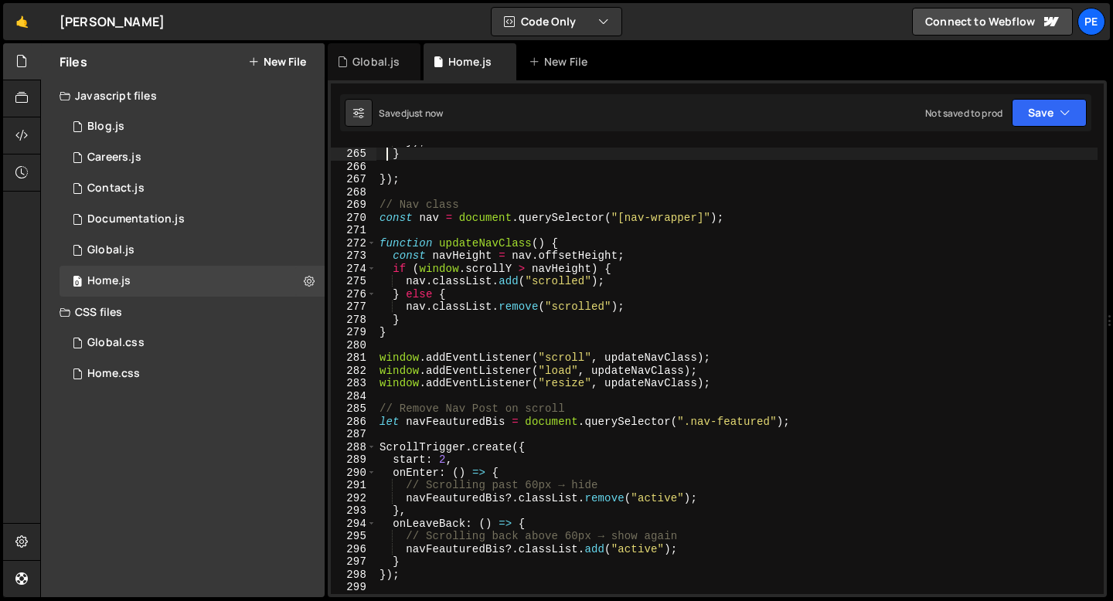
scroll to position [3364, 0]
click at [394, 338] on div "}) ; } }) ; // Nav class const nav = document . querySelector ( "[nav-wrapper]"…" at bounding box center [736, 371] width 721 height 475
type textarea "}"
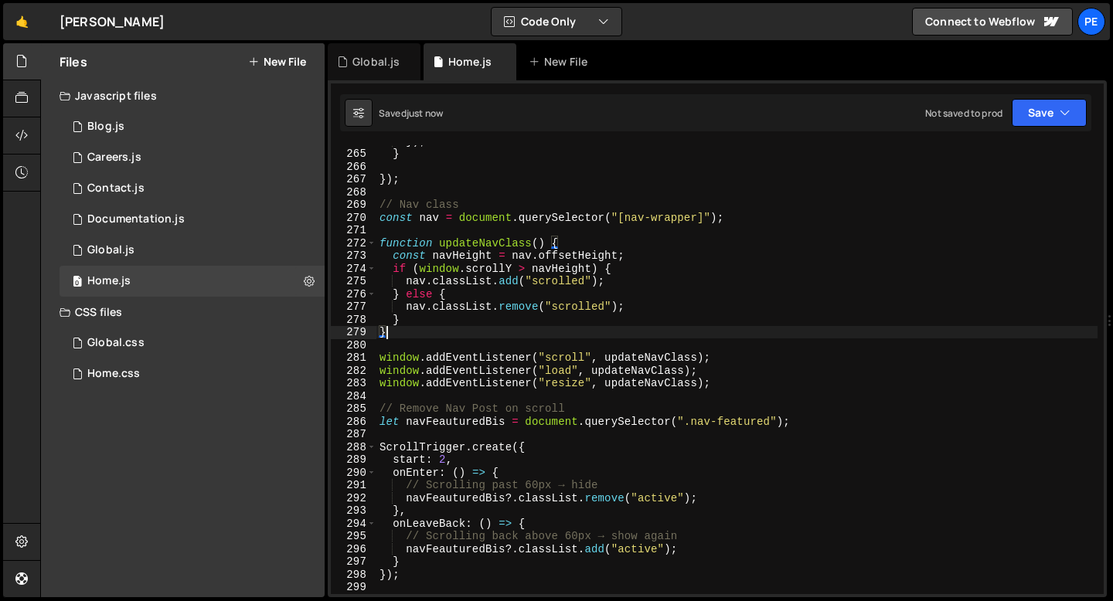
click at [390, 350] on div "}) ; } }) ; // Nav class const nav = document . querySelector ( "[nav-wrapper]"…" at bounding box center [736, 371] width 721 height 475
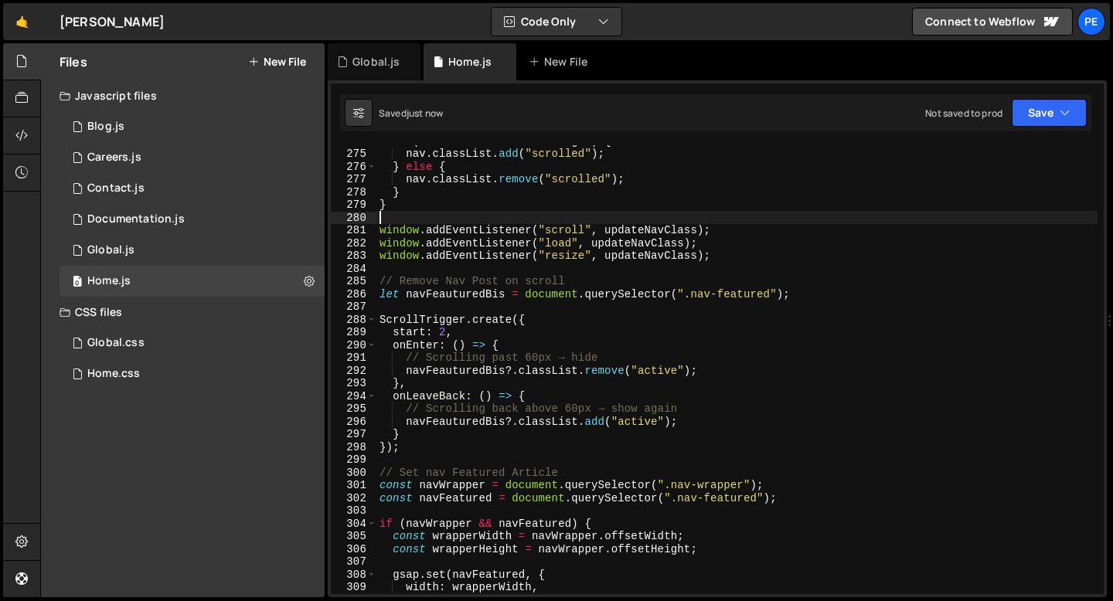
scroll to position [3492, 0]
click at [378, 282] on div "if ( window . scrollY > navHeight ) { nav . classList . add ( "scrolled" ) ; } …" at bounding box center [736, 371] width 721 height 475
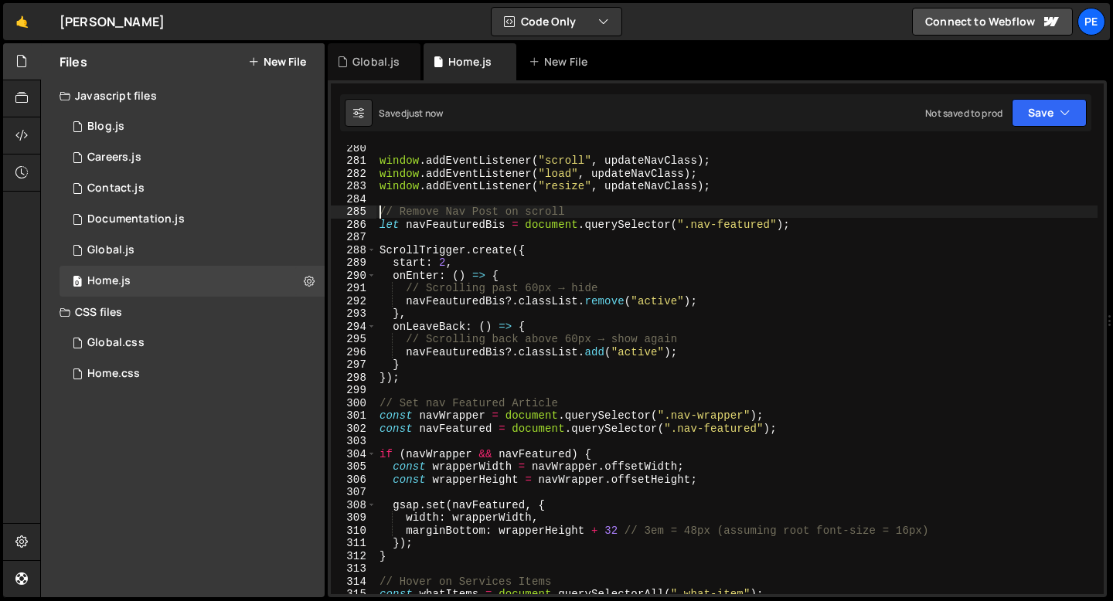
scroll to position [3656, 0]
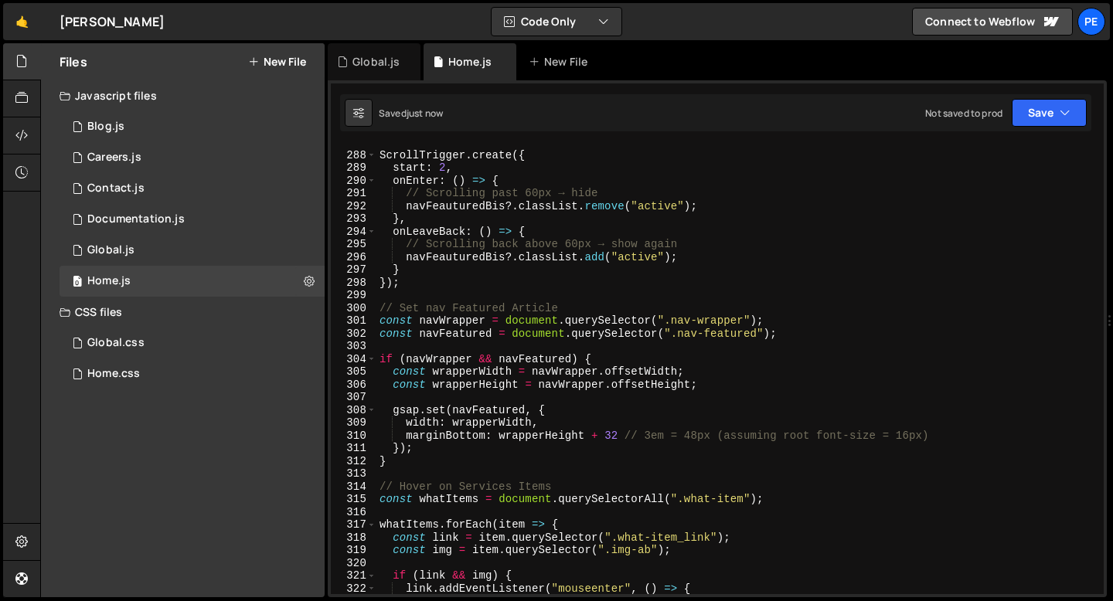
click at [380, 308] on div "ScrollTrigger . create ({ start : 2 , onEnter : ( ) => { // Scrolling past 60px…" at bounding box center [736, 373] width 721 height 475
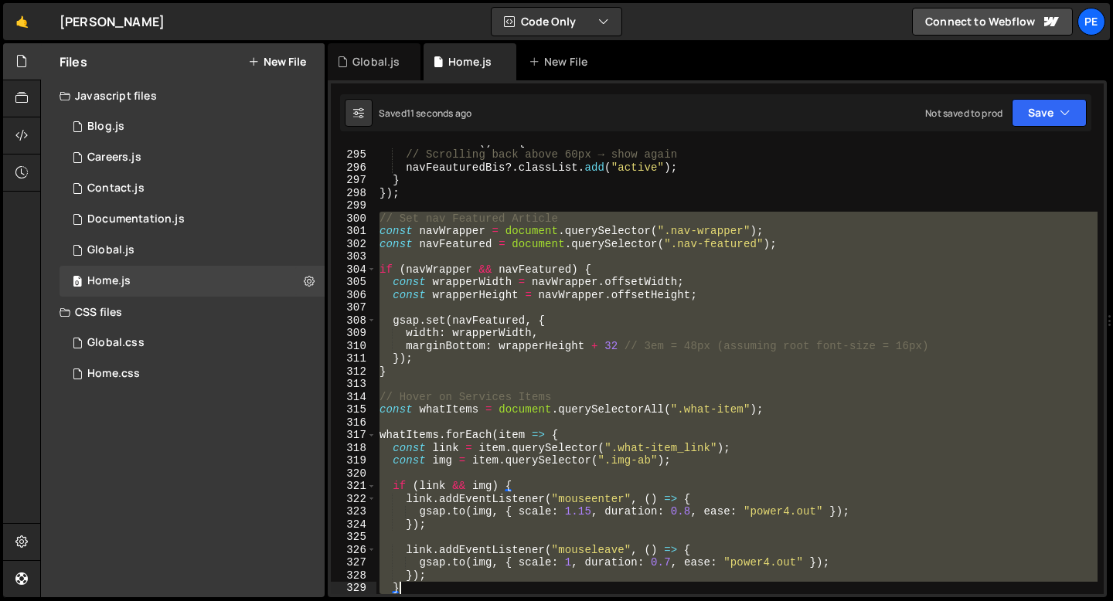
scroll to position [3772, 0]
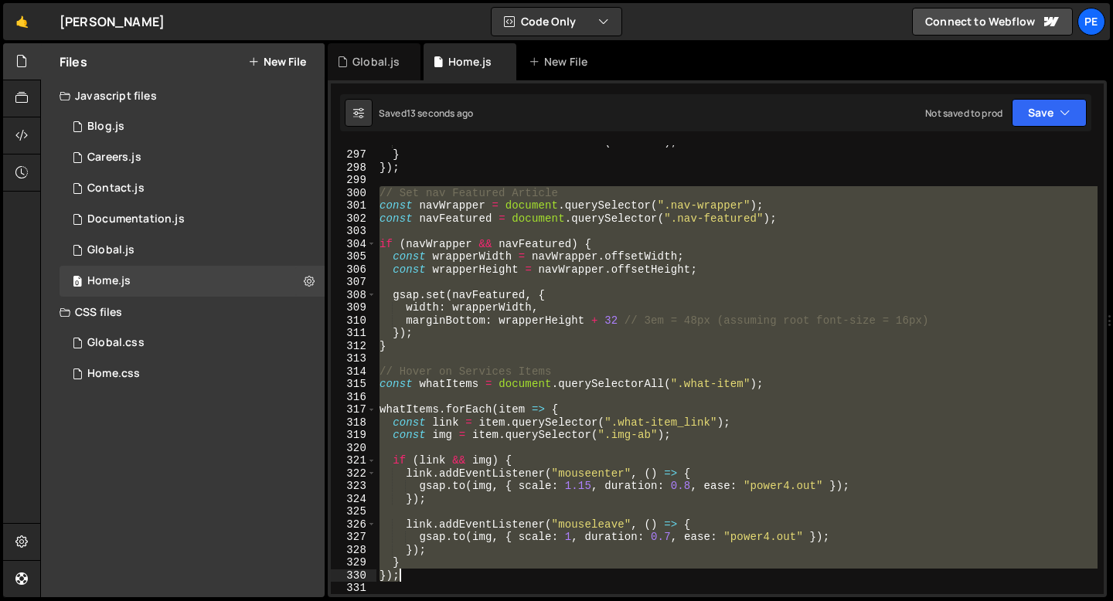
drag, startPoint x: 377, startPoint y: 308, endPoint x: 450, endPoint y: 580, distance: 282.3
click at [450, 580] on div "navFeauturedBis ?. classList . add ( "active" ) ; } }) ; // Set nav Featured Ar…" at bounding box center [736, 372] width 721 height 475
type textarea "} });"
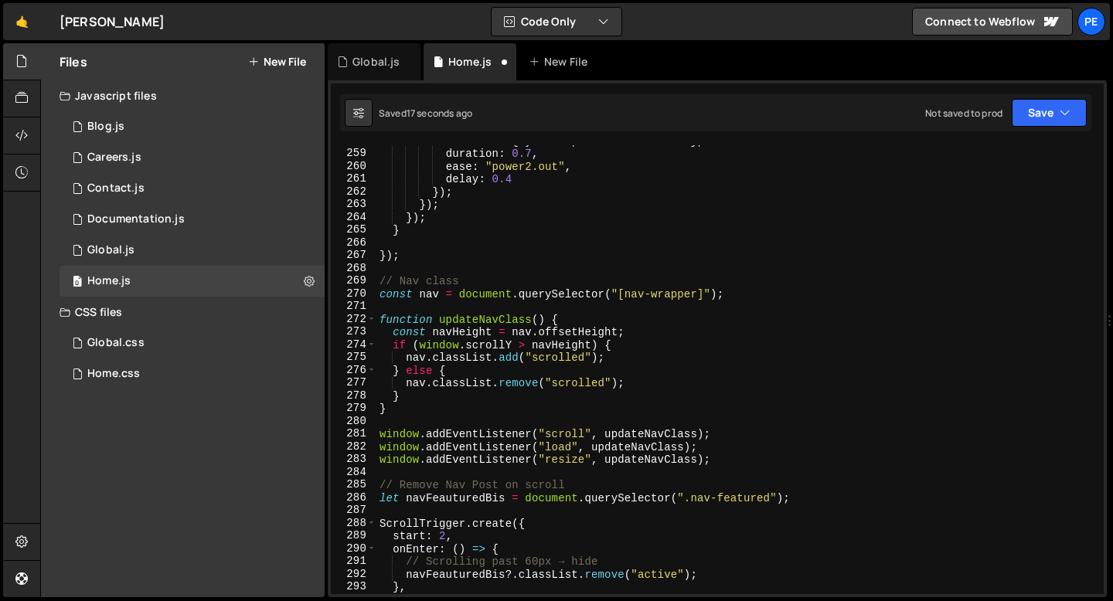
scroll to position [2989, 0]
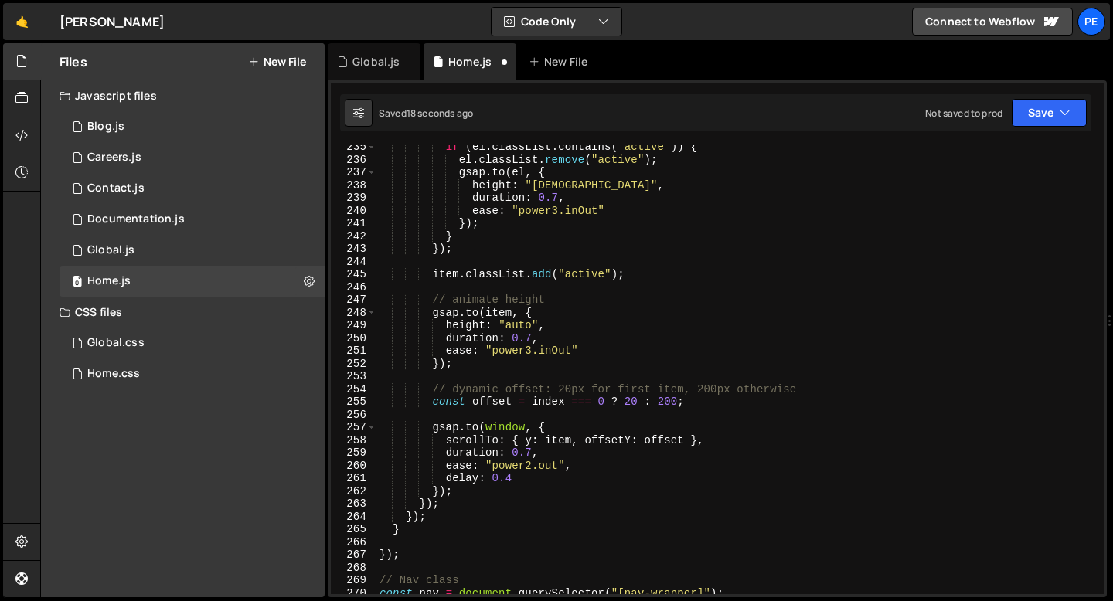
click at [414, 530] on div "if ( el . classList . contains ( "active" )) { el . classList . remove ( "activ…" at bounding box center [736, 378] width 721 height 475
type textarea "}"
paste textarea "});"
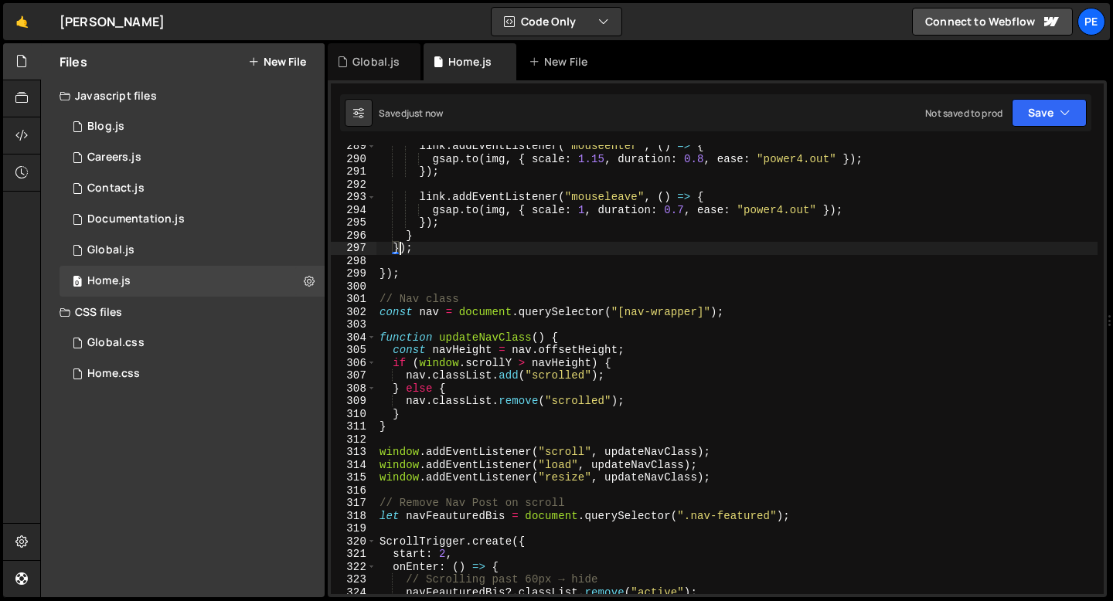
scroll to position [3714, 0]
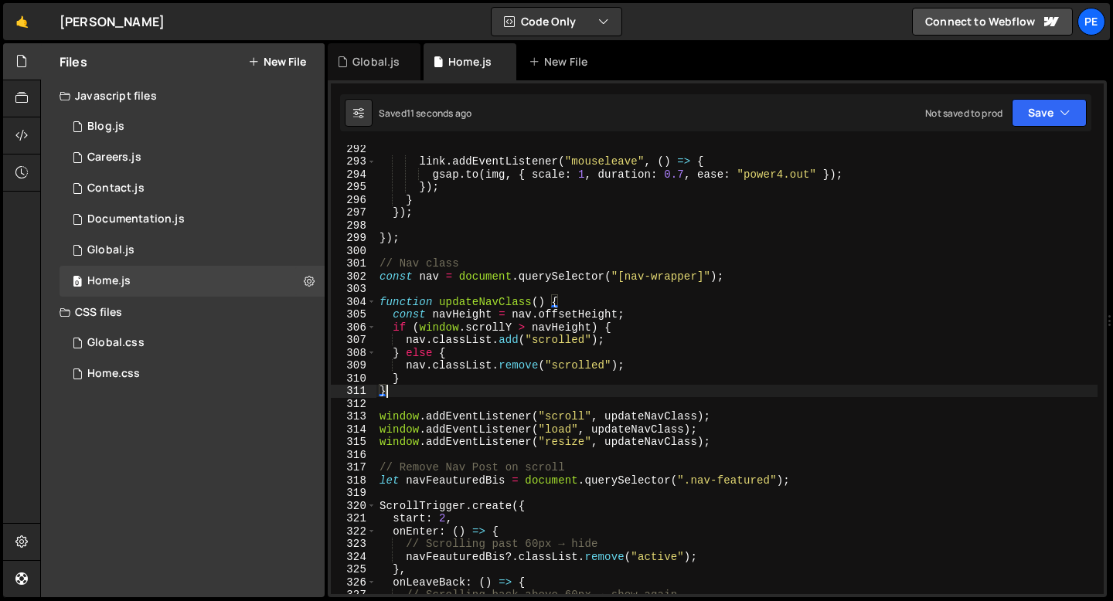
click at [468, 386] on div "link . addEventListener ( "mouseleave" , ( ) => { gsap . to ( img , { scale : 1…" at bounding box center [736, 379] width 721 height 475
type textarea "}"
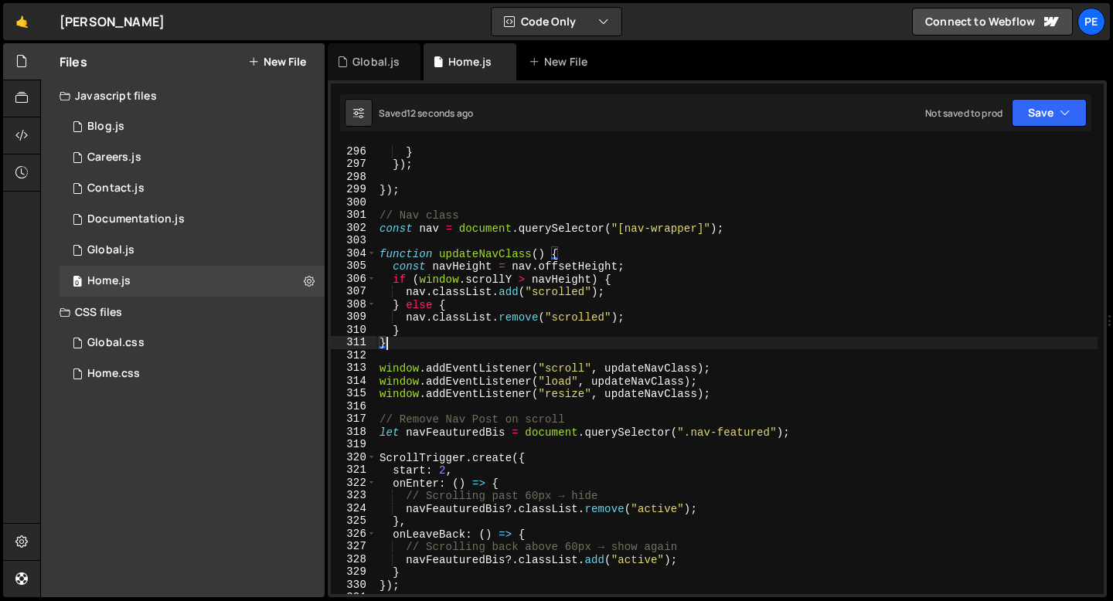
scroll to position [3802, 0]
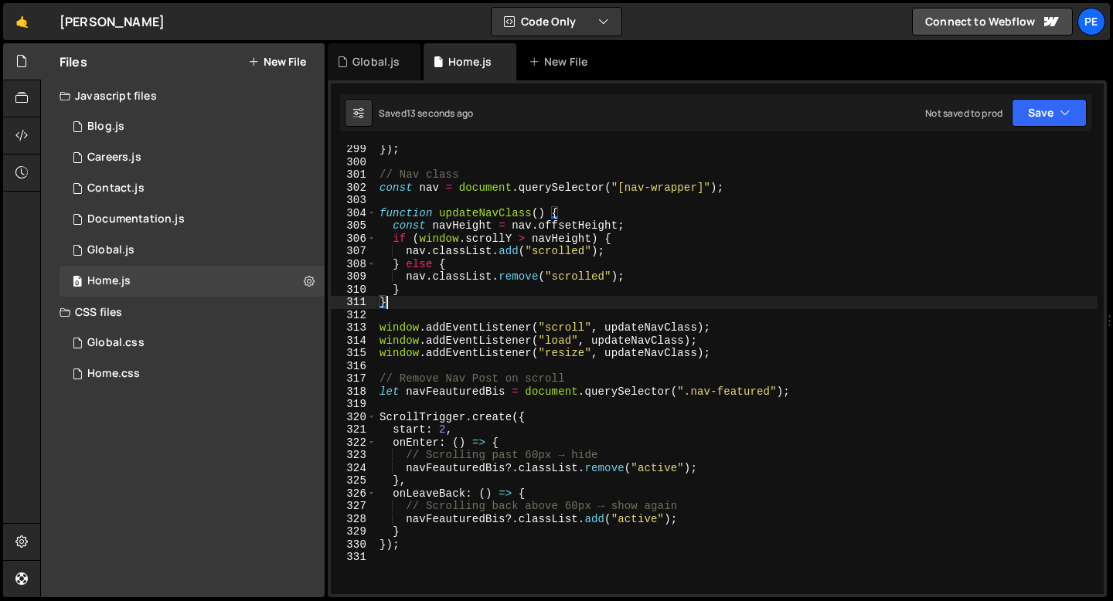
click at [400, 365] on div "}) ; // Nav class const nav = document . querySelector ( "[nav-wrapper]" ) ; fu…" at bounding box center [736, 380] width 721 height 475
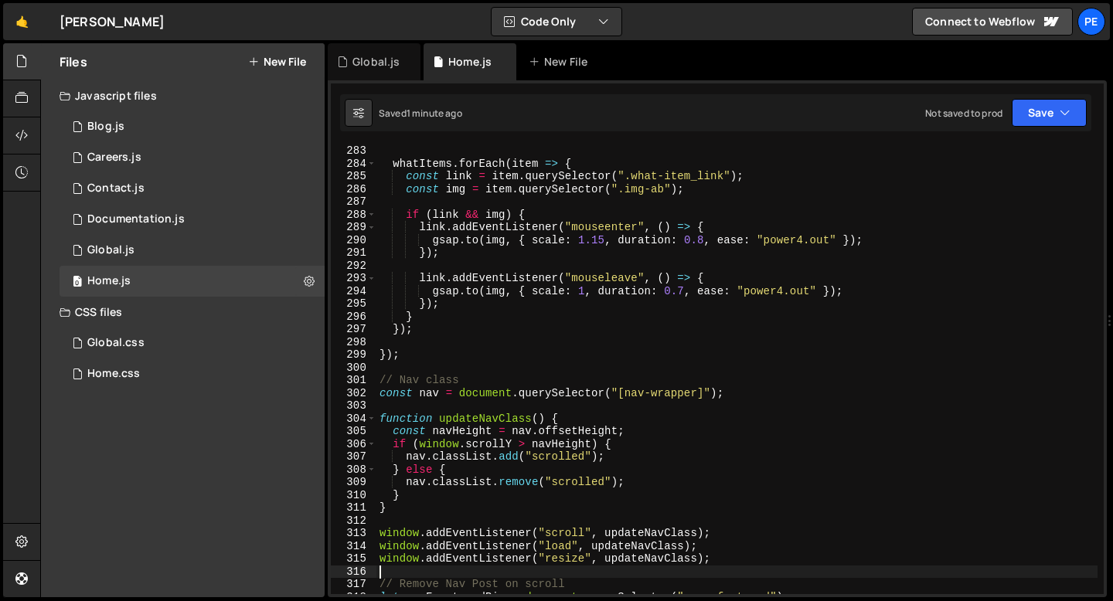
scroll to position [3597, 0]
click at [411, 352] on div "whatItems . forEach ( item => { const link = item . querySelector ( ".what-item…" at bounding box center [736, 382] width 721 height 475
type textarea "});"
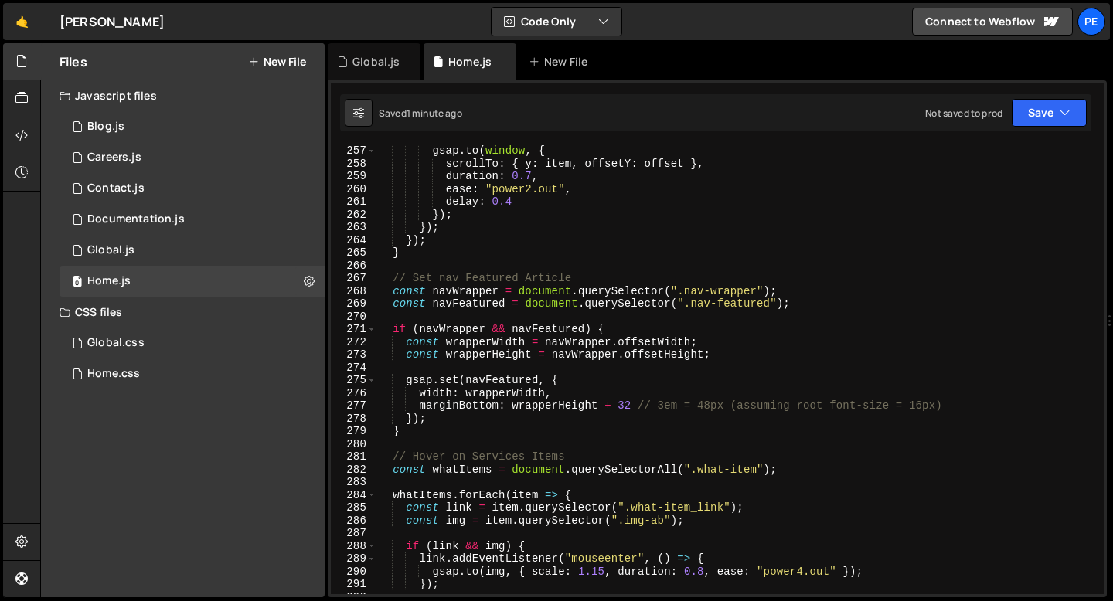
scroll to position [3265, 0]
click at [371, 66] on div "Global.js" at bounding box center [375, 61] width 47 height 15
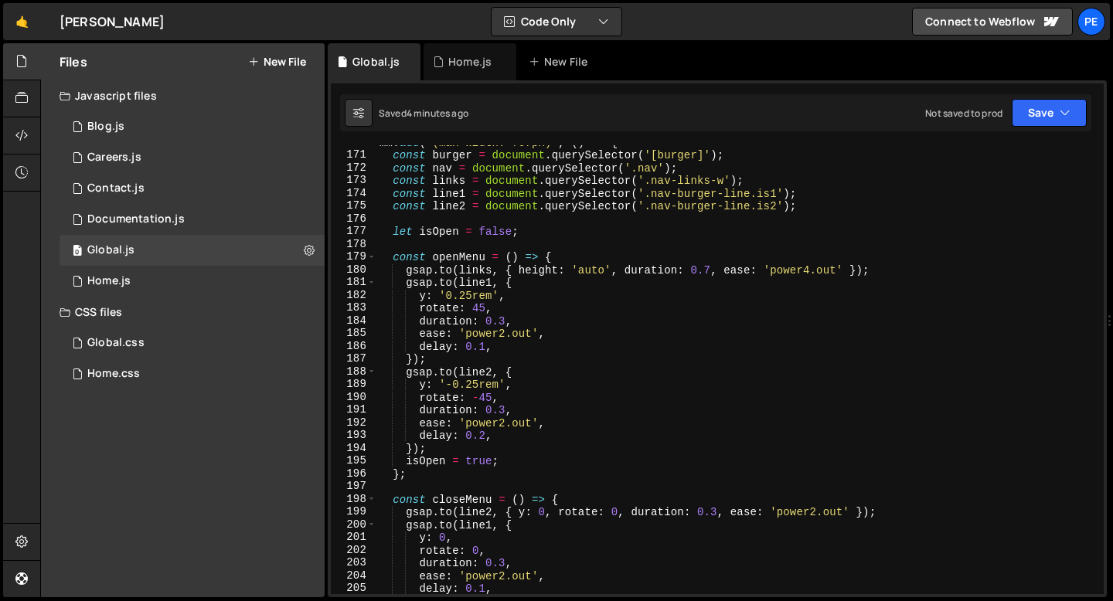
scroll to position [2164, 0]
click at [496, 437] on div "mm . add ( "(max-width: 767px)" , ( ) => { const burger = document . querySelec…" at bounding box center [736, 373] width 721 height 475
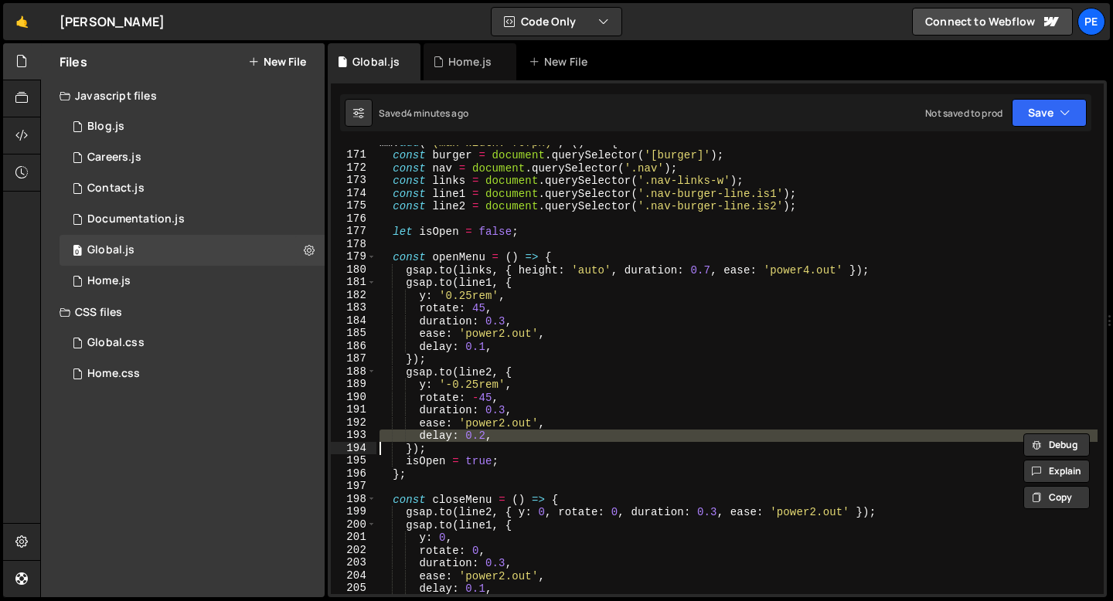
click at [496, 437] on div "mm . add ( "(max-width: 767px)" , ( ) => { const burger = document . querySelec…" at bounding box center [736, 373] width 721 height 475
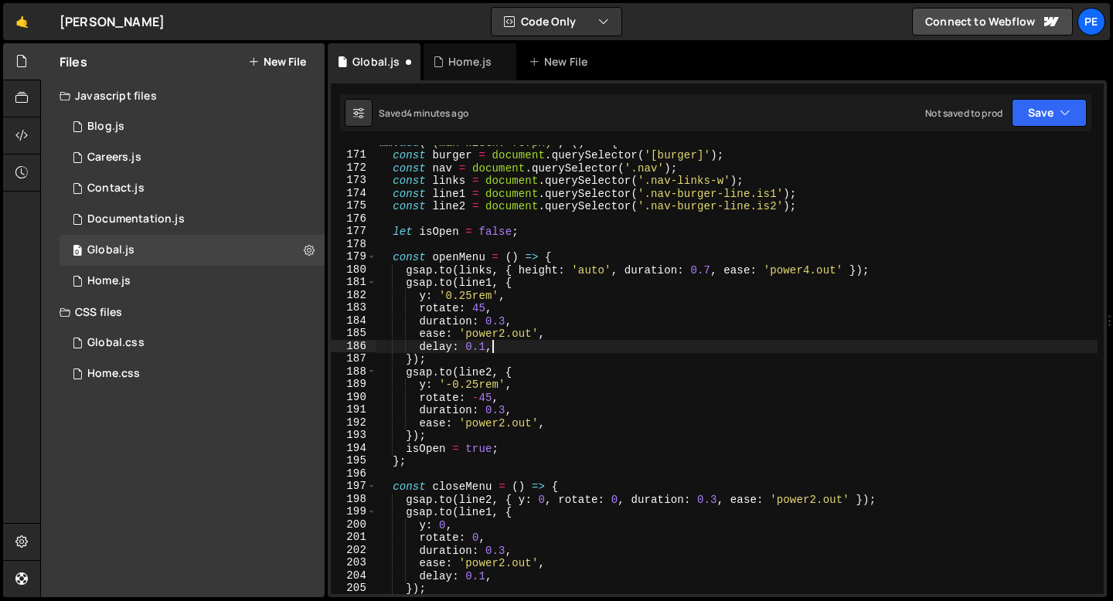
click at [498, 349] on div "mm . add ( "(max-width: 767px)" , ( ) => { const burger = document . querySelec…" at bounding box center [736, 373] width 721 height 475
click at [498, 348] on div "mm . add ( "(max-width: 767px)" , ( ) => { const burger = document . querySelec…" at bounding box center [736, 373] width 721 height 475
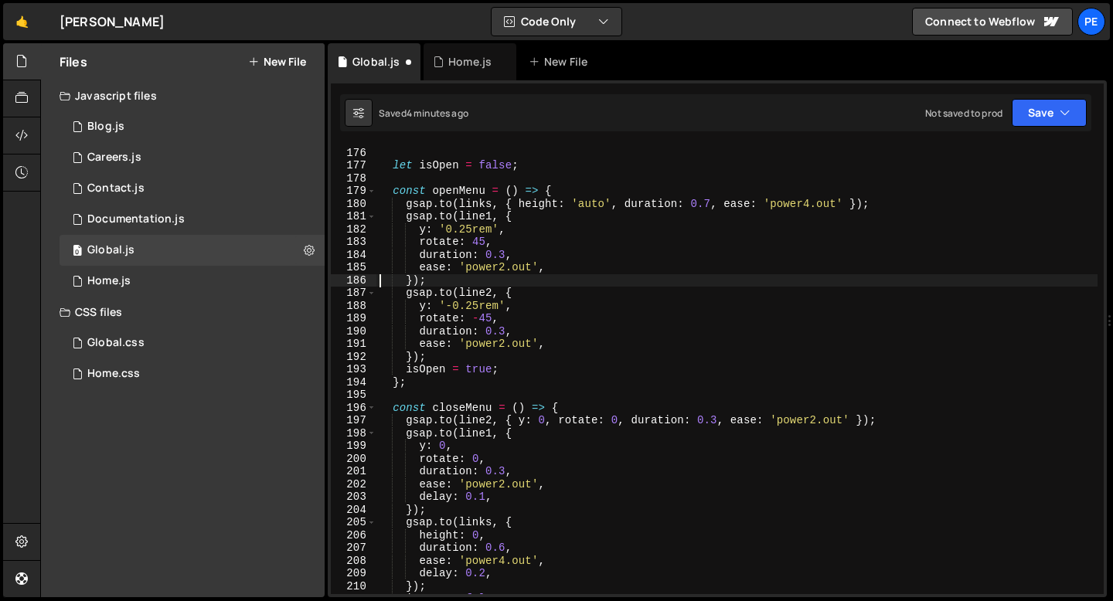
scroll to position [2261, 0]
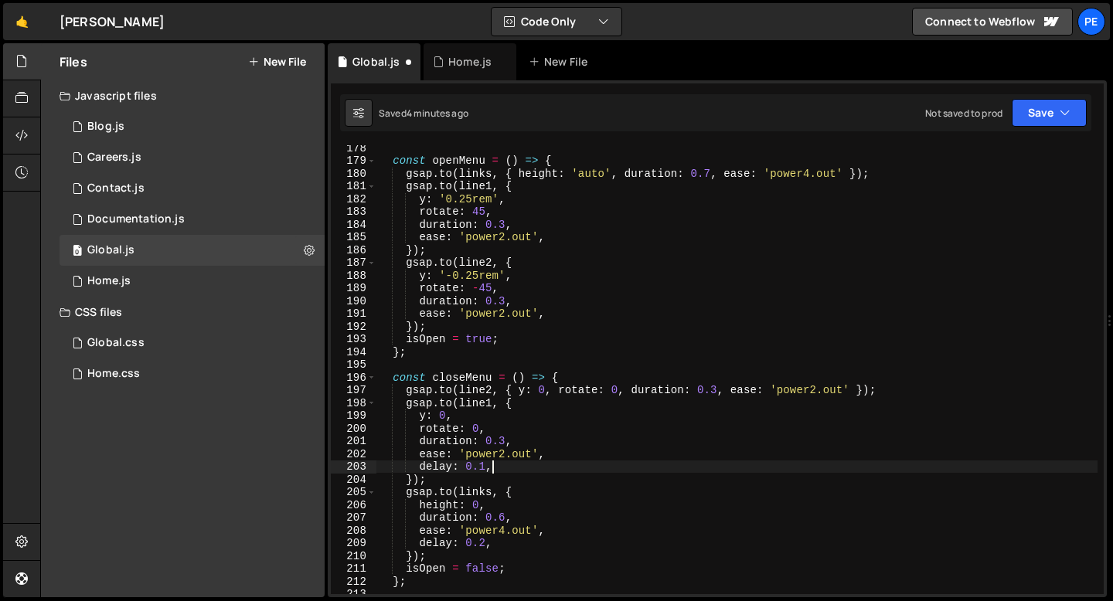
click at [501, 465] on div "const openMenu = ( ) => { gsap . to ( links , { height : 'auto' , duration : 0.…" at bounding box center [736, 378] width 721 height 475
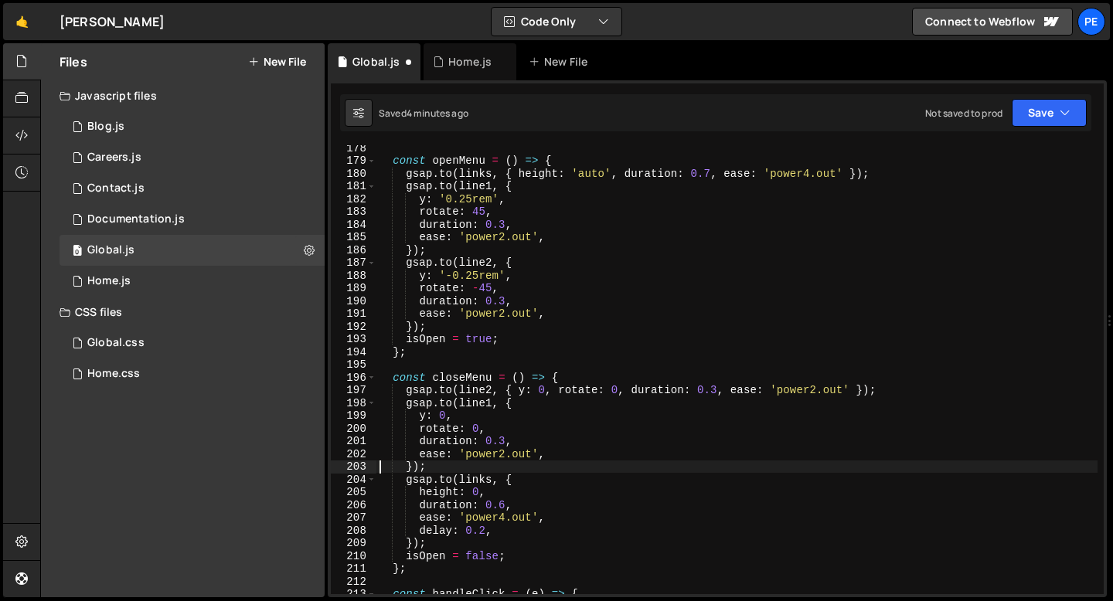
click at [494, 531] on div "const openMenu = ( ) => { gsap . to ( links , { height : 'auto' , duration : 0.…" at bounding box center [736, 378] width 721 height 475
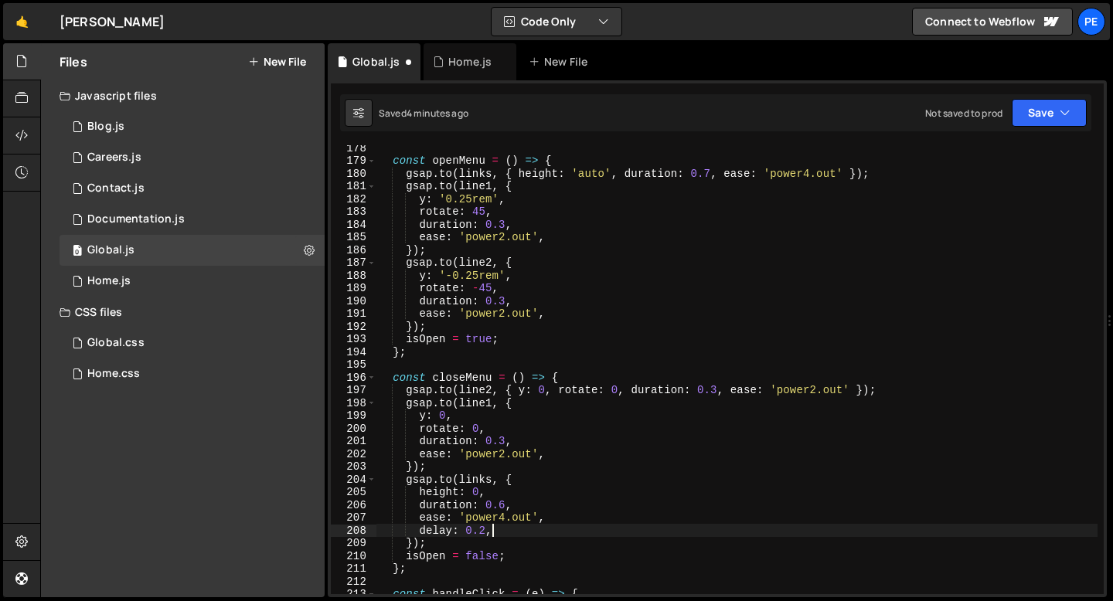
click at [494, 531] on div "const openMenu = ( ) => { gsap . to ( links , { height : 'auto' , duration : 0.…" at bounding box center [736, 378] width 721 height 475
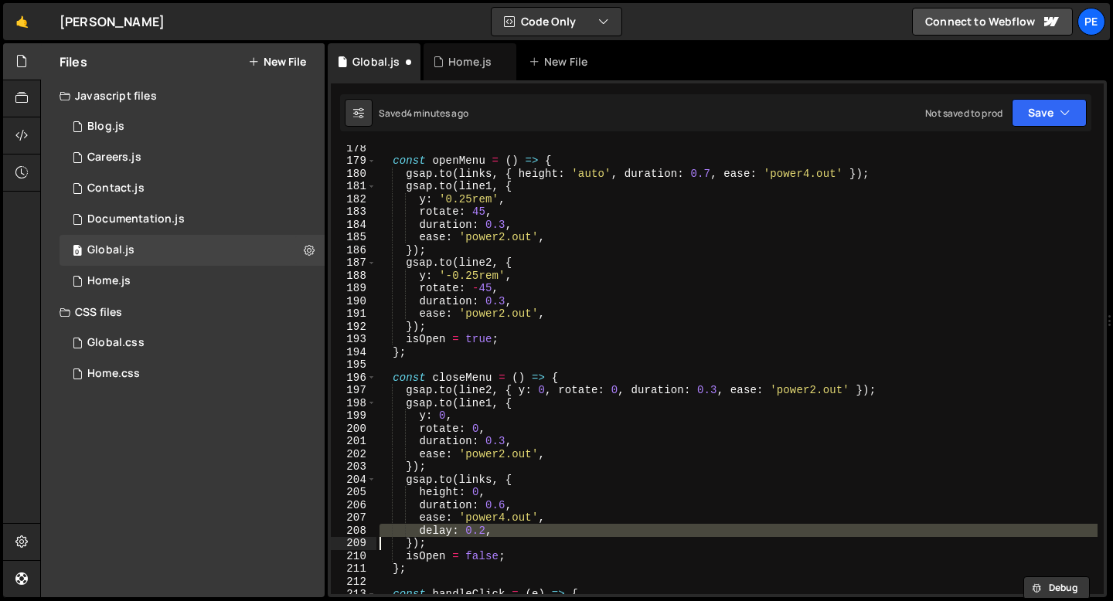
click at [494, 531] on div "const openMenu = ( ) => { gsap . to ( links , { height : 'auto' , duration : 0.…" at bounding box center [736, 378] width 721 height 475
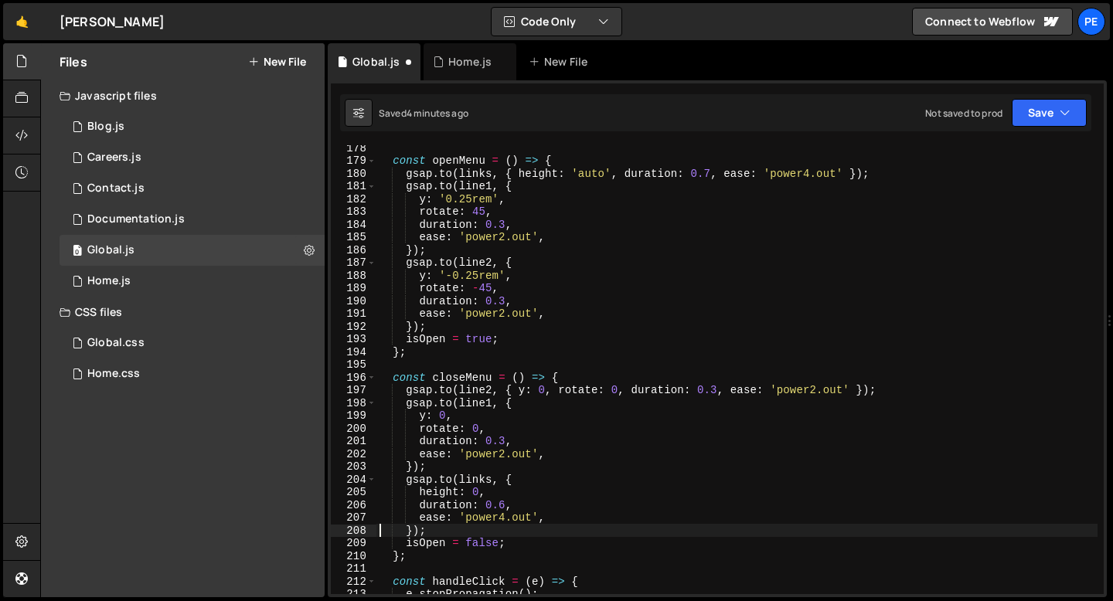
click at [544, 505] on div "const openMenu = ( ) => { gsap . to ( links , { height : 'auto' , duration : 0.…" at bounding box center [736, 378] width 721 height 475
type textarea "duration: 0.6,"
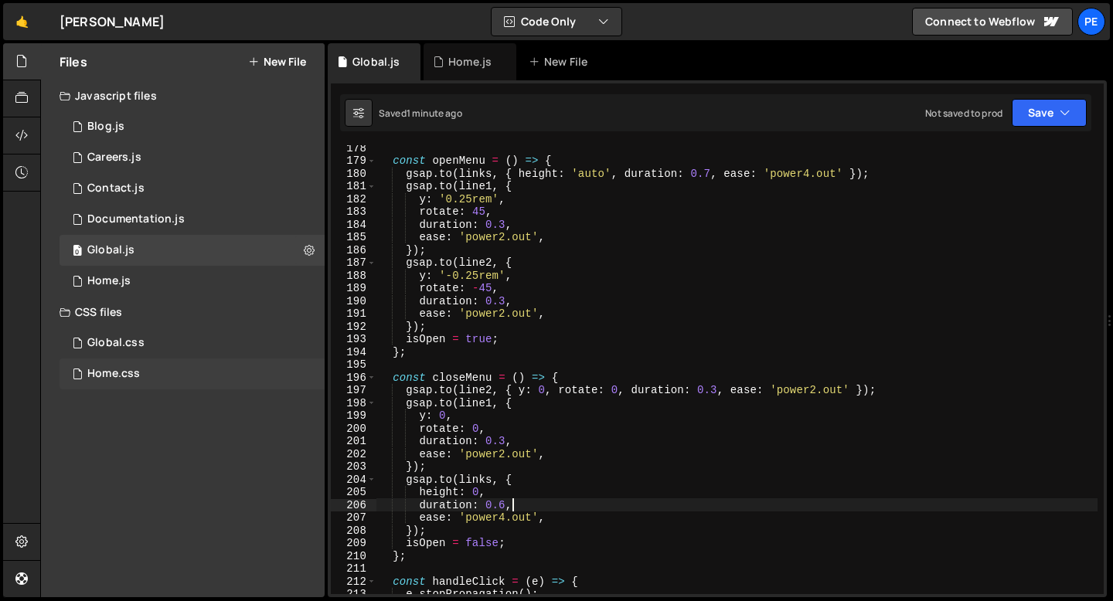
click at [119, 369] on div "Home.css" at bounding box center [113, 374] width 53 height 14
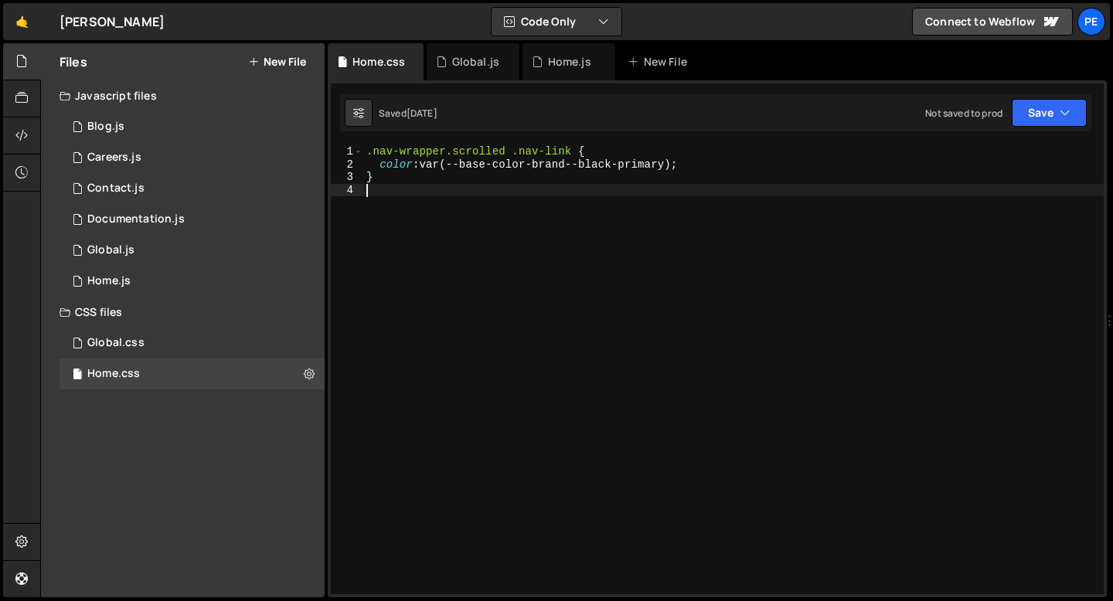
click at [433, 202] on div ".nav-wrapper.scrolled .nav-link { color : var(--base-color-brand--black-primary…" at bounding box center [733, 382] width 740 height 475
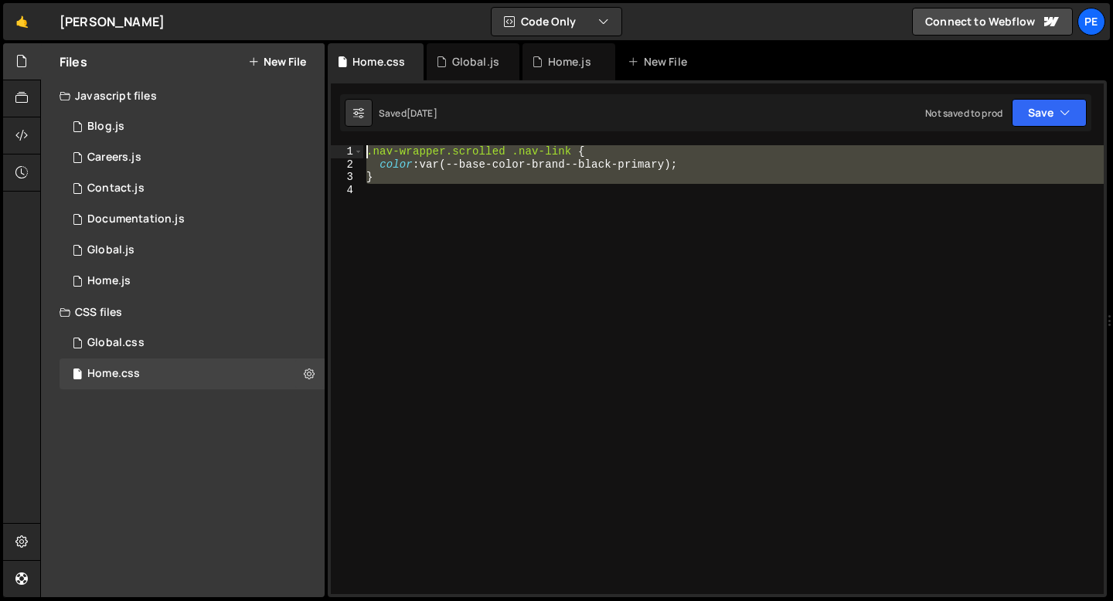
drag, startPoint x: 391, startPoint y: 184, endPoint x: 362, endPoint y: 147, distance: 46.8
click at [362, 148] on div "1 2 3 4 .nav-wrapper.scrolled .nav-link { color : var(--base-color-brand--black…" at bounding box center [717, 369] width 773 height 449
type textarea ".nav-wrapper.scrolled .nav-link { color: var(--base-color-brand--black-primary);"
click at [386, 191] on div ".nav-wrapper.scrolled .nav-link { color : var(--base-color-brand--black-primary…" at bounding box center [733, 369] width 740 height 449
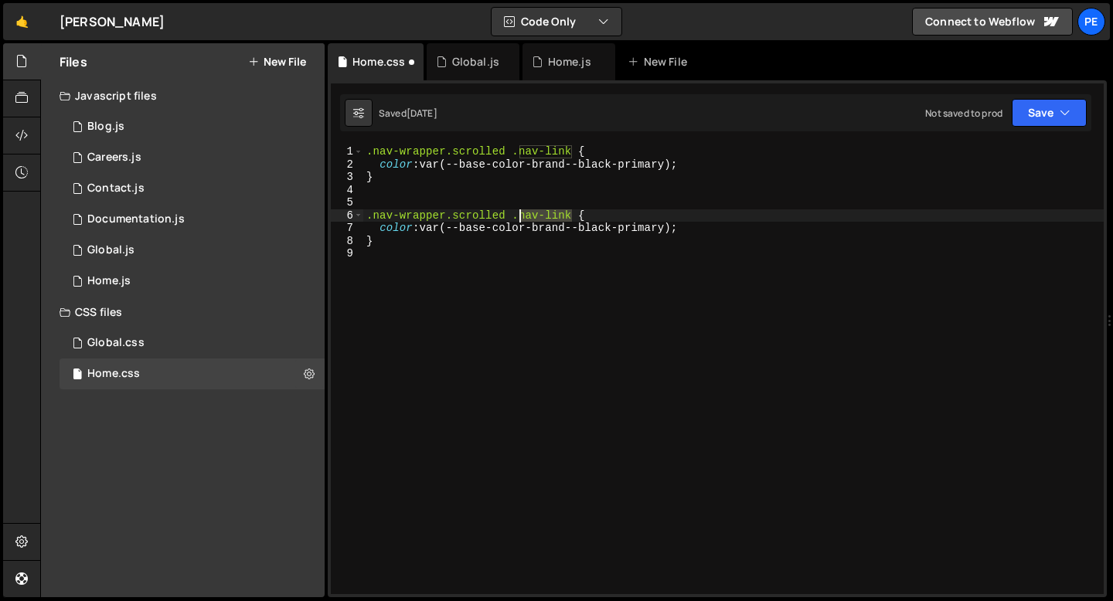
drag, startPoint x: 572, startPoint y: 214, endPoint x: 519, endPoint y: 219, distance: 53.5
click at [519, 219] on div ".nav-wrapper.scrolled .nav-link { color : var(--base-color-brand--black-primary…" at bounding box center [733, 382] width 740 height 475
paste textarea "burger-line"
click at [402, 229] on div ".nav-wrapper.scrolled .nav-link { color : var(--base-color-brand--black-primary…" at bounding box center [733, 382] width 740 height 475
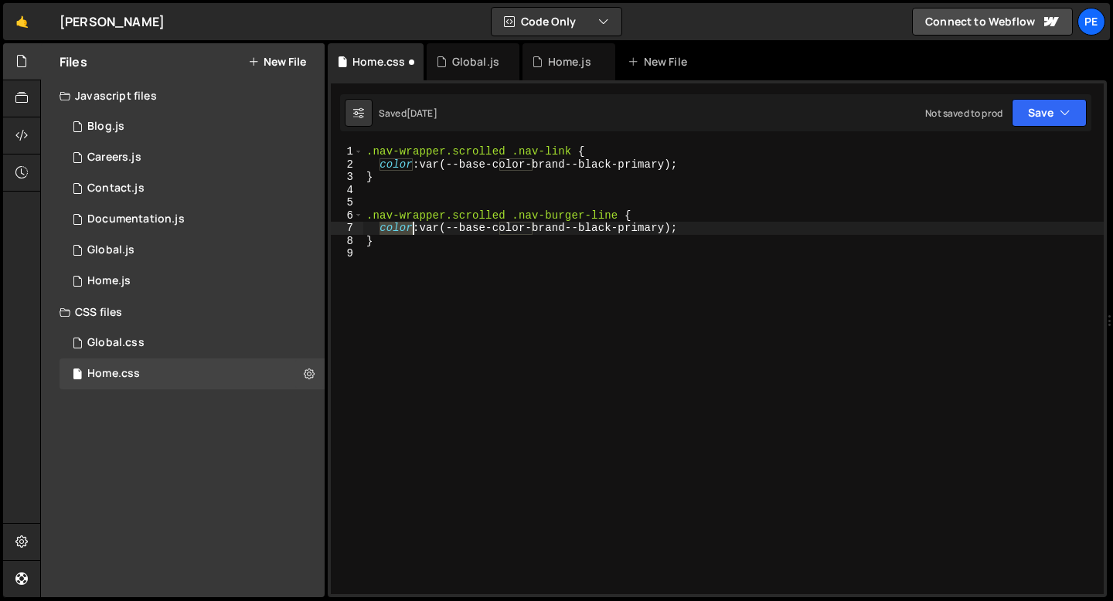
click at [402, 229] on div ".nav-wrapper.scrolled .nav-link { color : var(--base-color-brand--black-primary…" at bounding box center [733, 382] width 740 height 475
drag, startPoint x: 517, startPoint y: 230, endPoint x: 502, endPoint y: 230, distance: 15.5
click at [502, 230] on div ".nav-wrapper.scrolled .nav-link { color : var(--base-color-brand--black-primary…" at bounding box center [733, 382] width 740 height 475
type textarea "}"
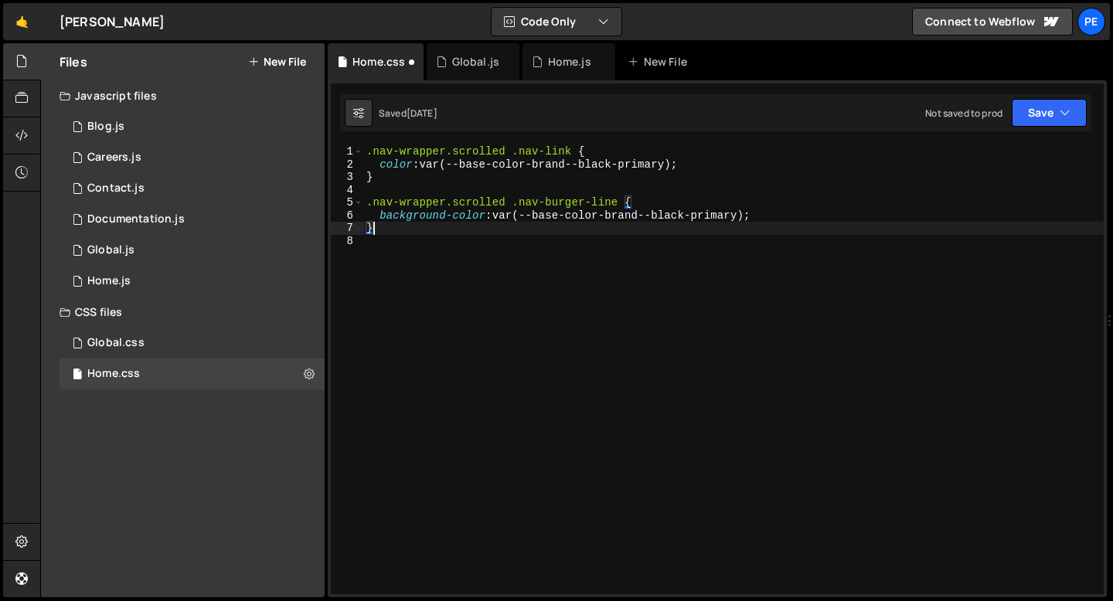
scroll to position [0, 0]
click at [498, 235] on div ".nav-wrapper.scrolled .nav-link { color : var(--base-color-brand--black-primary…" at bounding box center [733, 382] width 740 height 475
click at [382, 230] on div ".nav-wrapper.scrolled .nav-link { color : var(--base-color-brand--black-primary…" at bounding box center [733, 382] width 740 height 475
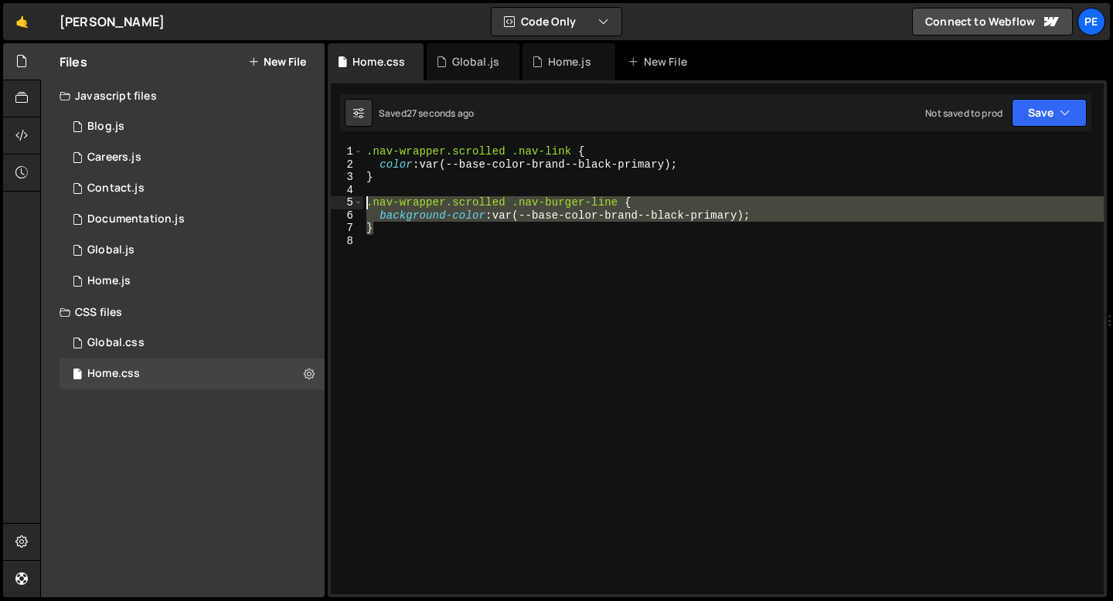
drag, startPoint x: 374, startPoint y: 232, endPoint x: 365, endPoint y: 200, distance: 33.0
click at [365, 200] on div ".nav-wrapper.scrolled .nav-link { color : var(--base-color-brand--black-primary…" at bounding box center [733, 382] width 740 height 475
click at [773, 220] on div ".nav-wrapper.scrolled .nav-link { color : var(--base-color-brand--black-primary…" at bounding box center [733, 369] width 740 height 449
type textarea "background-color: var(--base-color-brand--black-primary);"
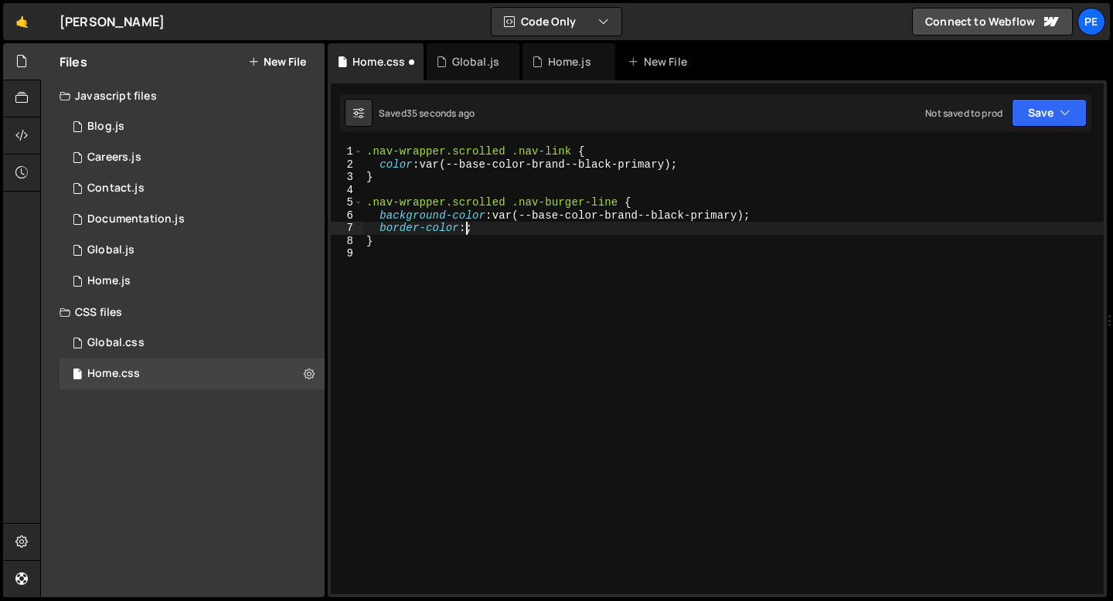
scroll to position [0, 6]
paste textarea "rgba(39, 36, 36, 0.2)"
click at [640, 232] on div ".nav-wrapper.scrolled .nav-link { color : var(--base-color-brand--black-primary…" at bounding box center [733, 382] width 740 height 475
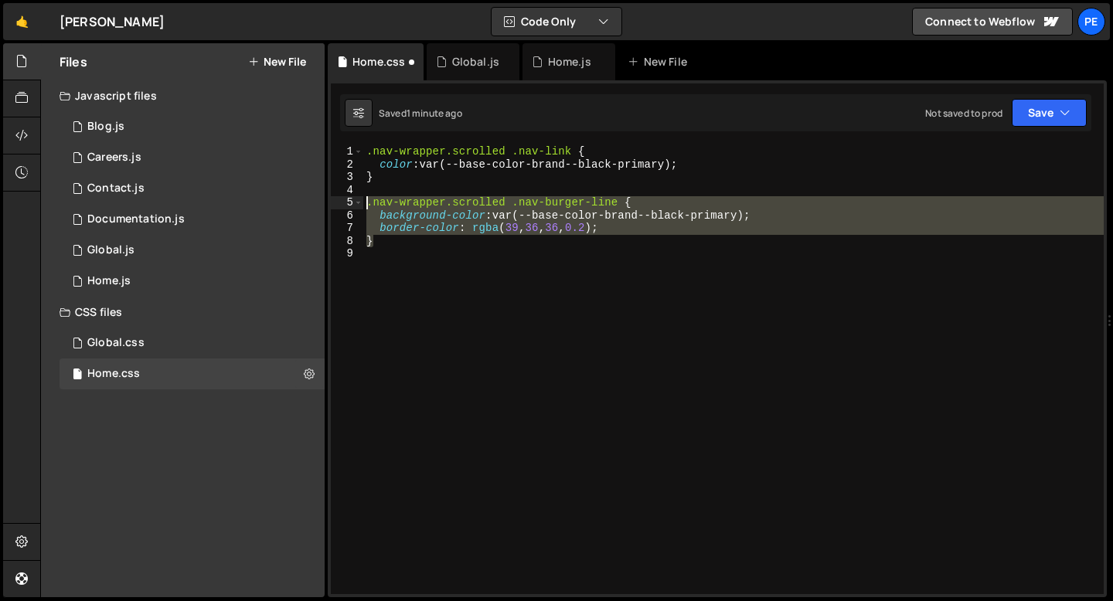
drag, startPoint x: 383, startPoint y: 247, endPoint x: 365, endPoint y: 207, distance: 43.6
click at [365, 208] on div ".nav-wrapper.scrolled .nav-link { color : var(--base-color-brand--black-primary…" at bounding box center [733, 382] width 740 height 475
click at [450, 243] on div ".nav-wrapper.scrolled .nav-link { color : var(--base-color-brand--black-primary…" at bounding box center [733, 369] width 740 height 449
type textarea "}"
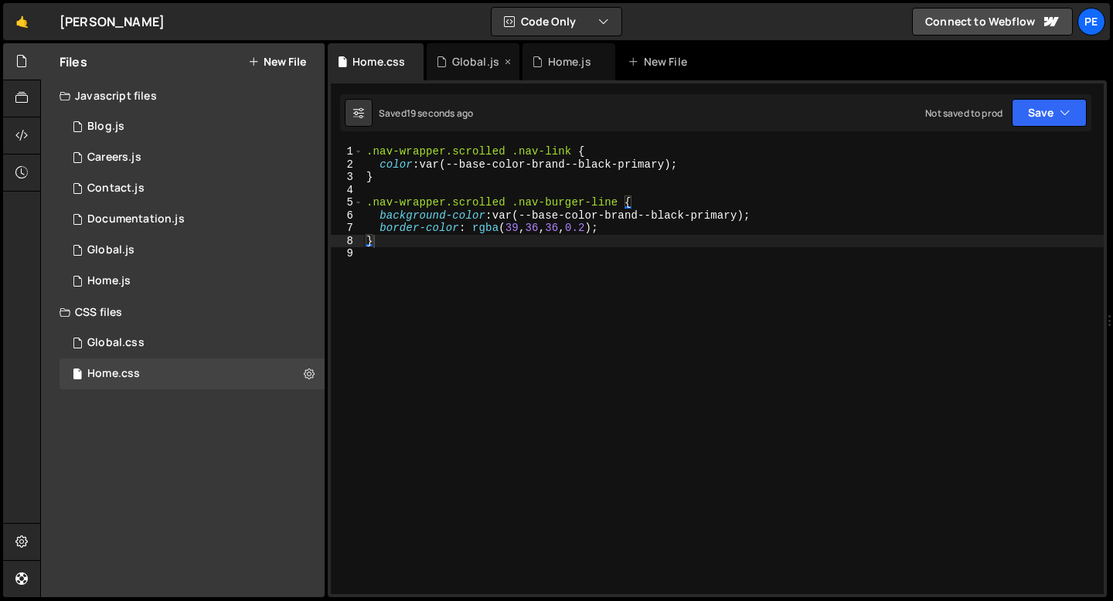
click at [461, 68] on div "Global.js" at bounding box center [475, 61] width 47 height 15
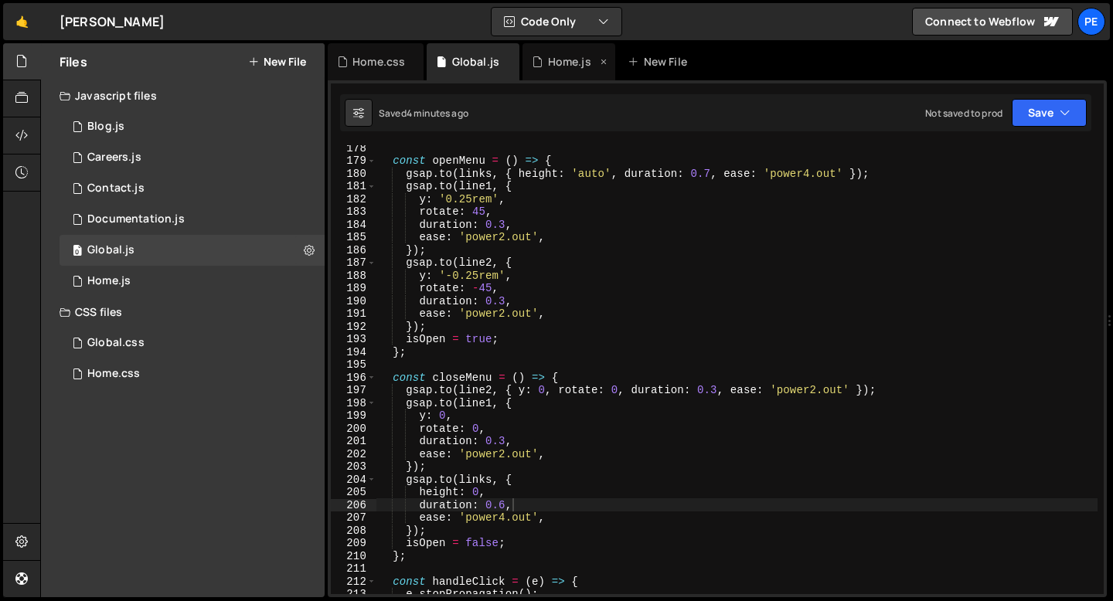
click at [554, 68] on div "Home.js" at bounding box center [569, 61] width 43 height 15
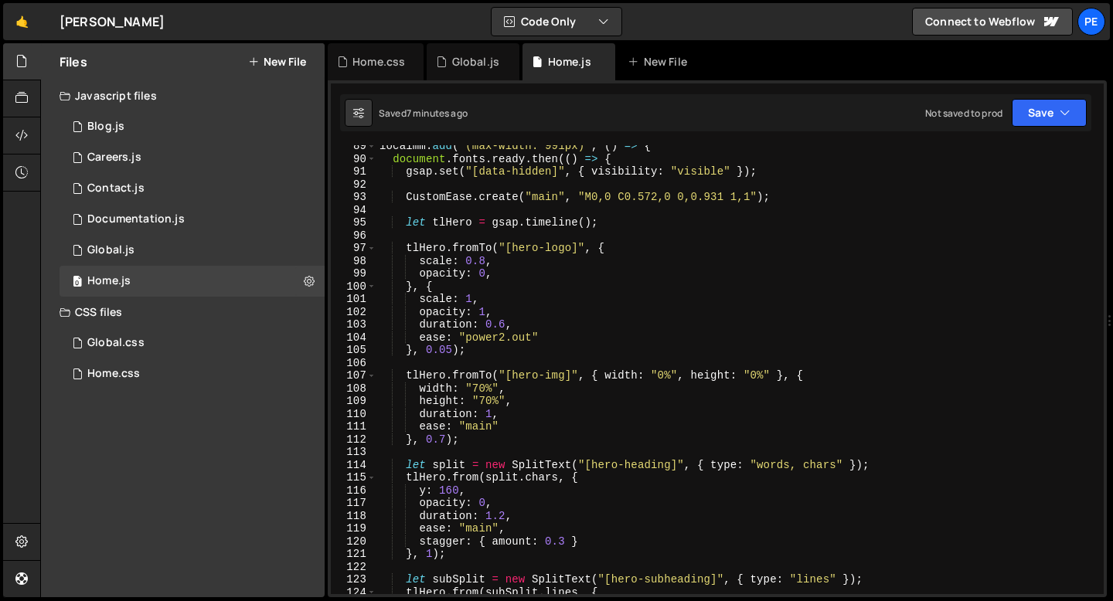
scroll to position [1127, 0]
click at [480, 387] on div "localmm . add ( "(max-width: 991px)" , ( ) => { document . fonts . ready . then…" at bounding box center [736, 377] width 721 height 475
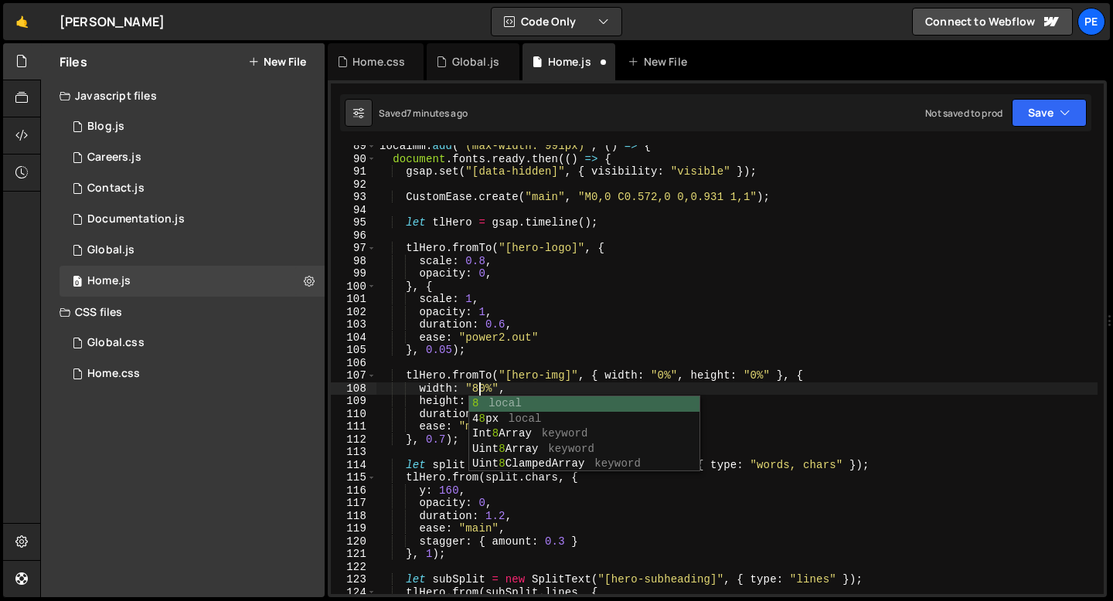
scroll to position [0, 6]
click at [533, 391] on div "localmm . add ( "(max-width: 991px)" , ( ) => { document . fonts . ready . then…" at bounding box center [736, 377] width 721 height 475
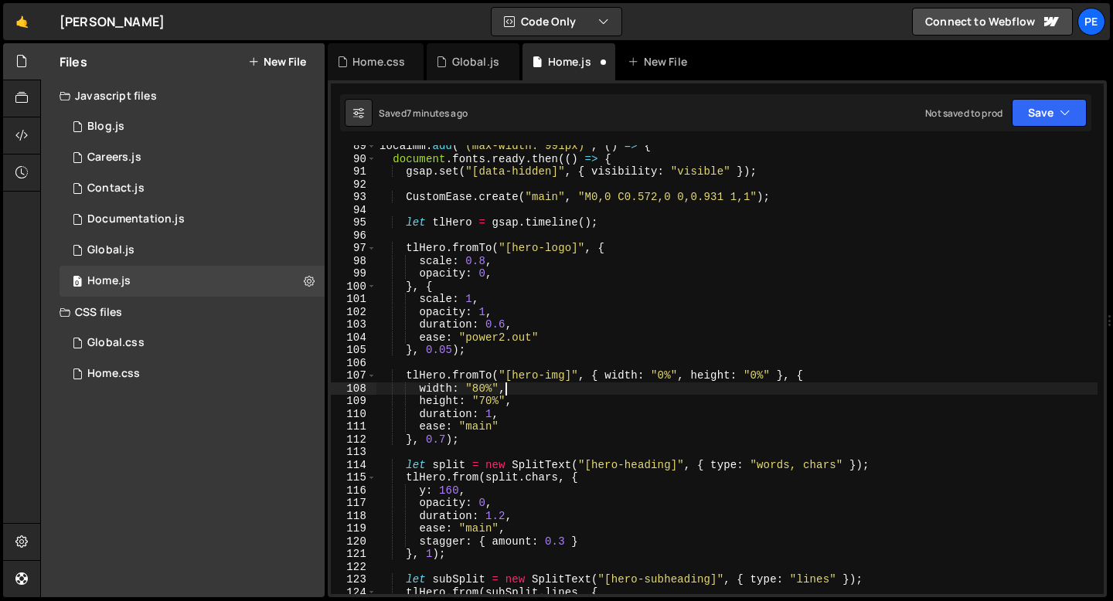
click at [487, 399] on div "localmm . add ( "(max-width: 991px)" , ( ) => { document . fonts . ready . then…" at bounding box center [736, 377] width 721 height 475
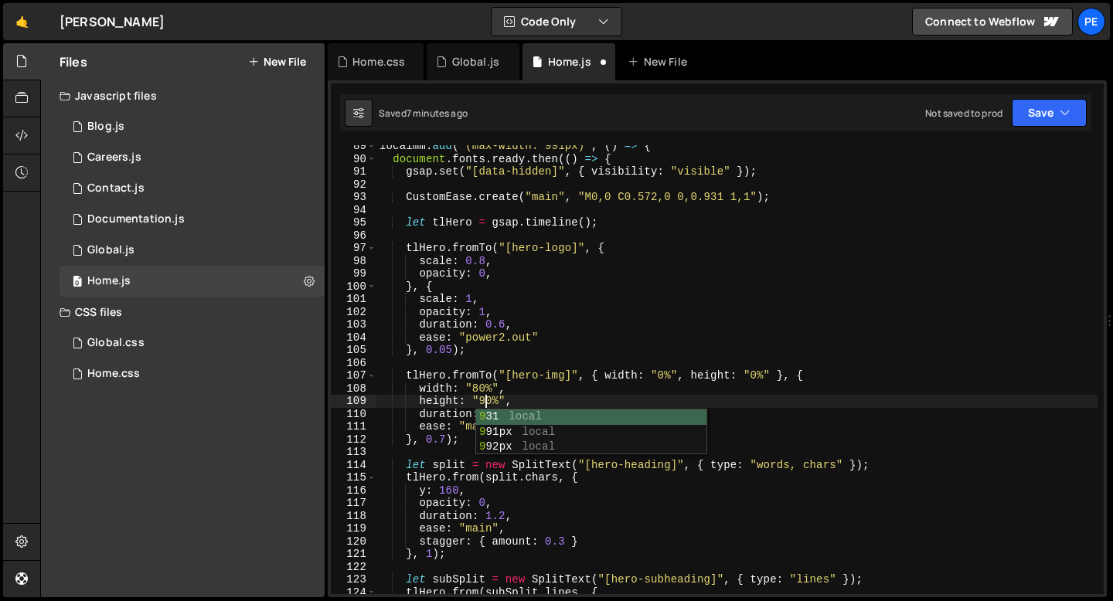
scroll to position [0, 7]
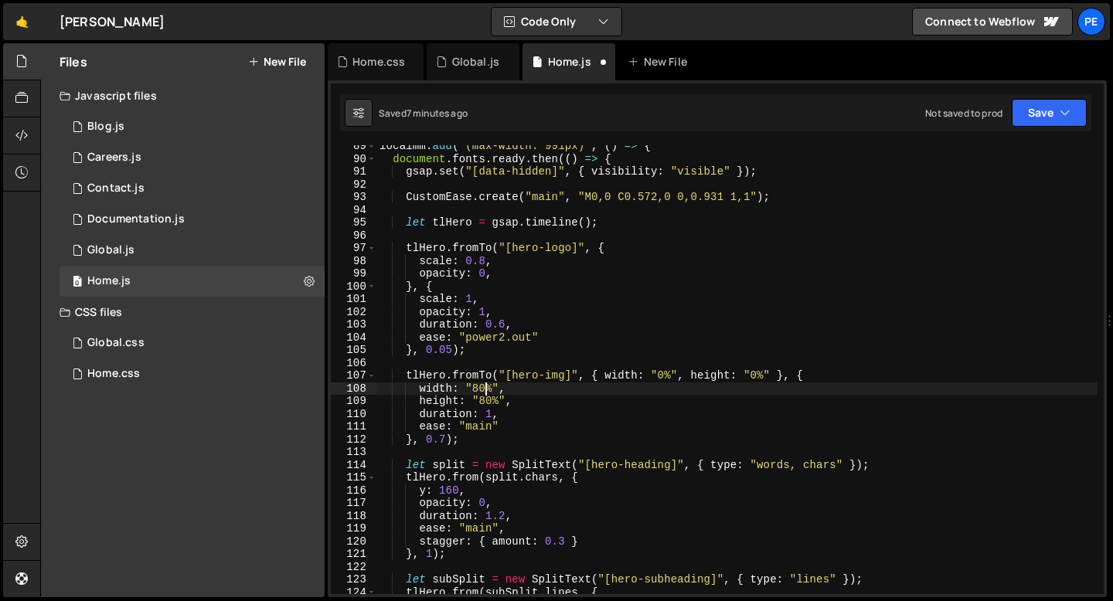
click at [484, 386] on div "localmm . add ( "(max-width: 991px)" , ( ) => { document . fonts . ready . then…" at bounding box center [736, 377] width 721 height 475
click at [491, 397] on div "localmm . add ( "(max-width: 991px)" , ( ) => { document . fonts . ready . then…" at bounding box center [736, 377] width 721 height 475
click at [529, 388] on div "localmm . add ( "(max-width: 991px)" , ( ) => { document . fonts . ready . then…" at bounding box center [736, 377] width 721 height 475
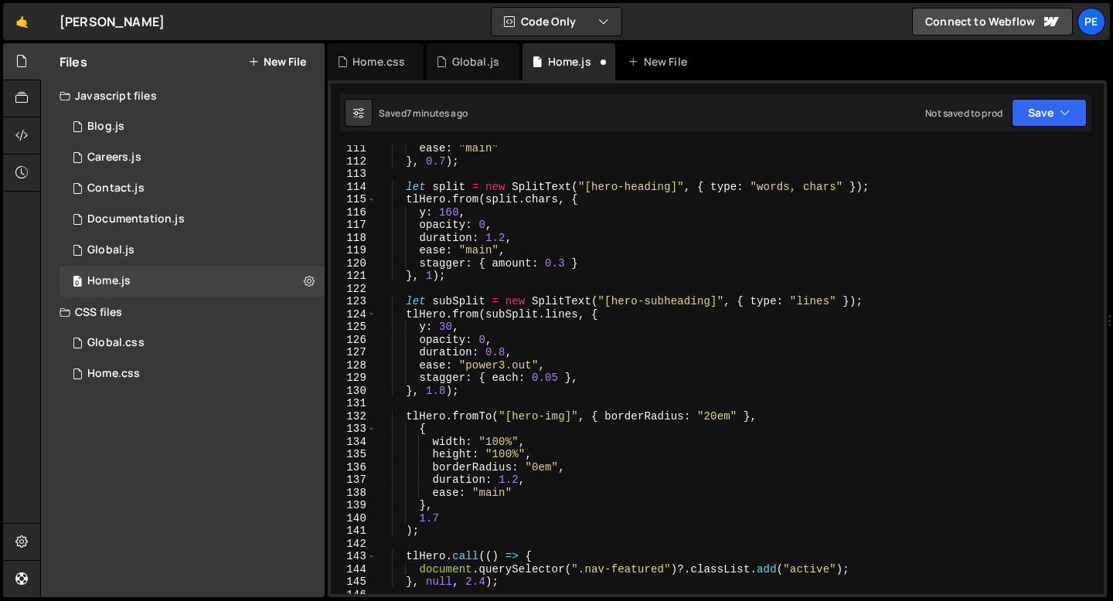
scroll to position [1409, 0]
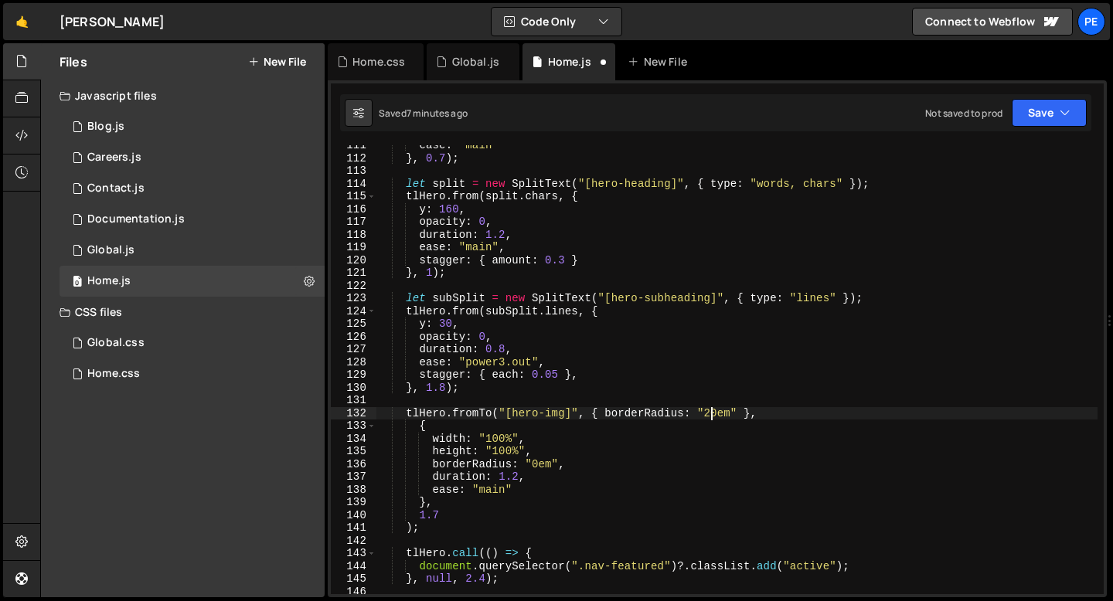
click at [711, 413] on div "ease : "main" } , 0.7 ) ; let split = new SplitText ( "[hero-heading]" , { type…" at bounding box center [736, 376] width 721 height 475
type textarea "tlHero.fromTo("[hero-img]", { borderRadius: "2em" },"
click at [482, 395] on div "ease : "main" } , 0.7 ) ; let split = new SplitText ( "[hero-heading]" , { type…" at bounding box center [736, 376] width 721 height 475
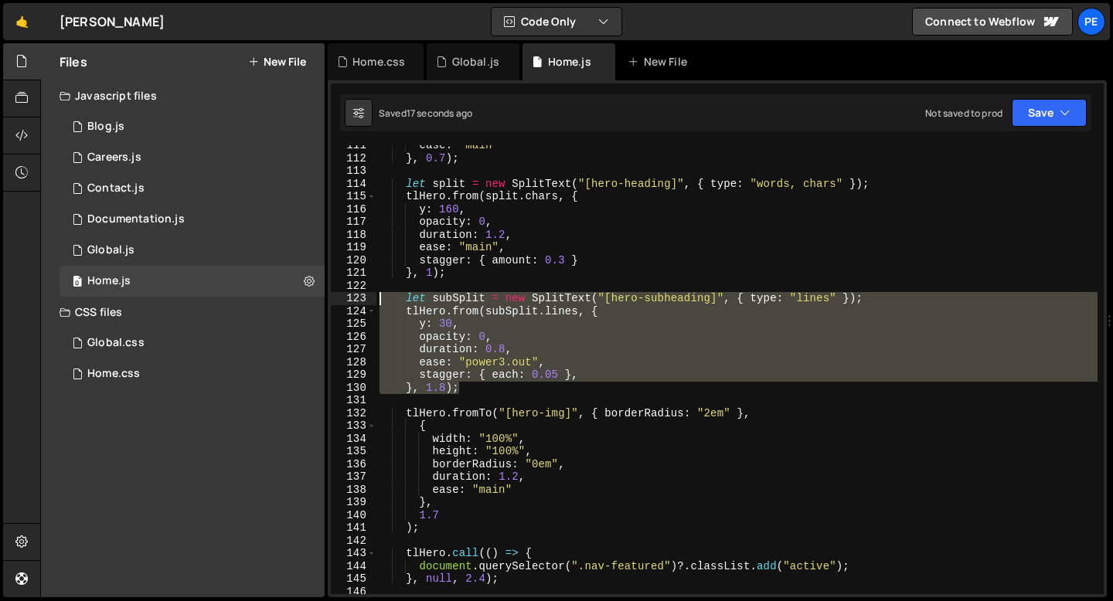
drag, startPoint x: 468, startPoint y: 390, endPoint x: 377, endPoint y: 298, distance: 129.5
click at [377, 298] on div "ease : "main" } , 0.7 ) ; let split = new SplitText ( "[hero-heading]" , { type…" at bounding box center [736, 376] width 721 height 475
click at [456, 520] on div "ease : "main" } , 0.7 ) ; let split = new SplitText ( "[hero-heading]" , { type…" at bounding box center [736, 376] width 721 height 475
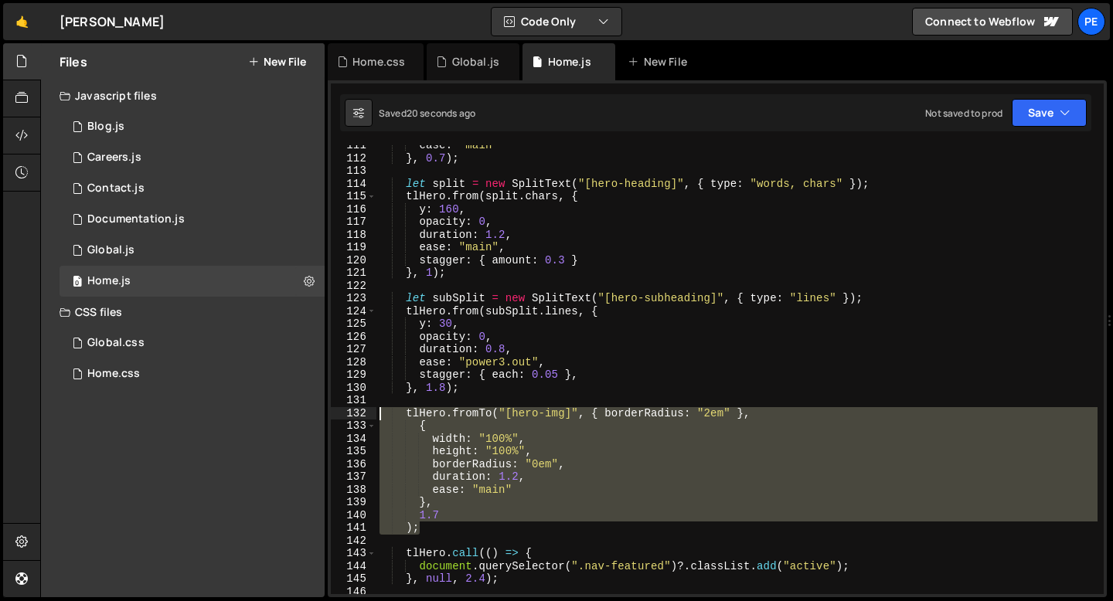
drag, startPoint x: 442, startPoint y: 529, endPoint x: 344, endPoint y: 407, distance: 156.7
click at [344, 408] on div "1.7 111 112 113 114 115 116 117 118 119 120 121 122 123 124 125 126 127 128 129…" at bounding box center [717, 369] width 773 height 449
type textarea "tlHero.fromTo("[hero-img]", { borderRadius: "2em" }, {"
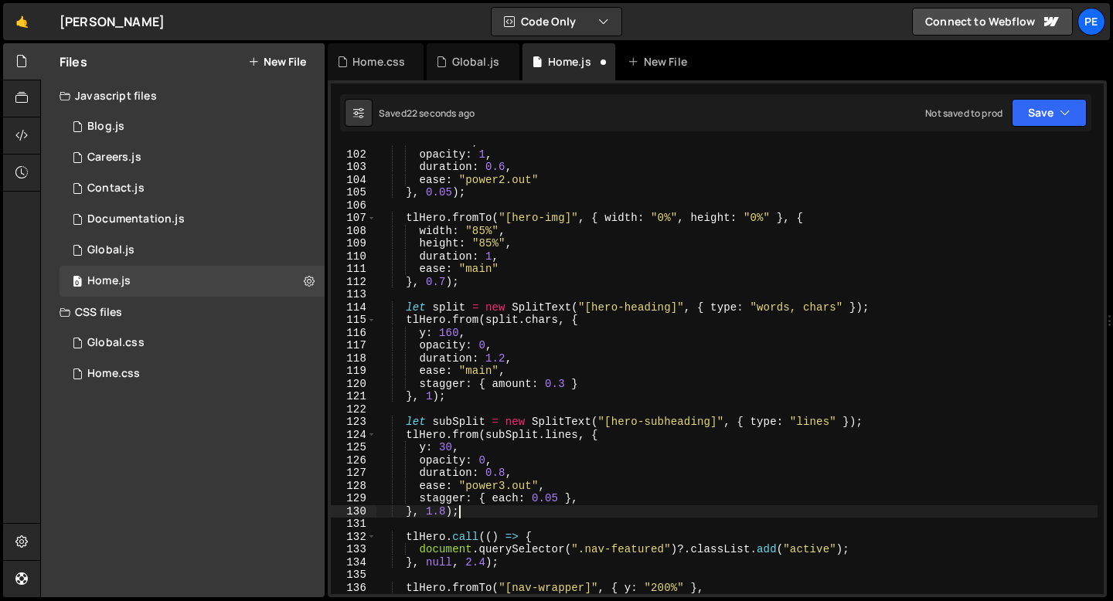
scroll to position [1199, 0]
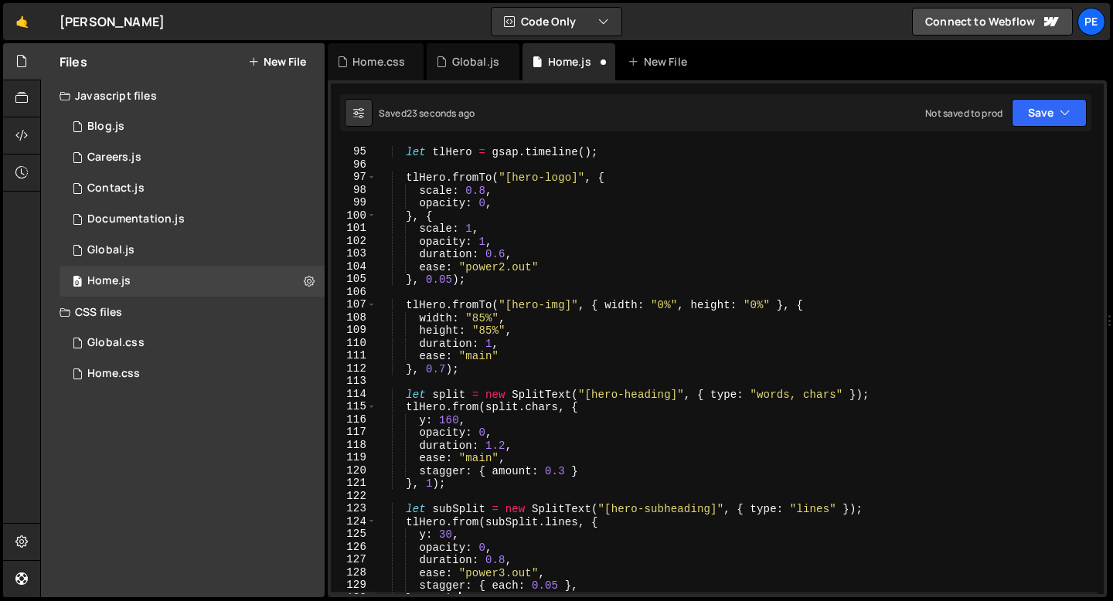
click at [485, 319] on div "let tlHero = gsap . timeline ( ) ; tlHero . fromTo ( "[hero-logo]" , { scale : …" at bounding box center [736, 370] width 721 height 475
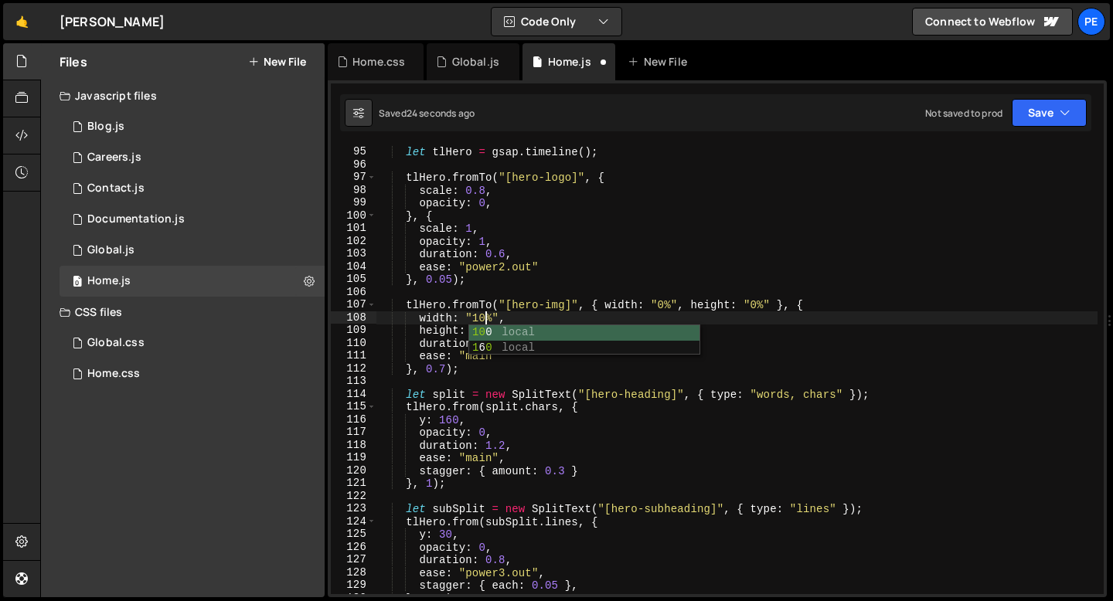
scroll to position [0, 7]
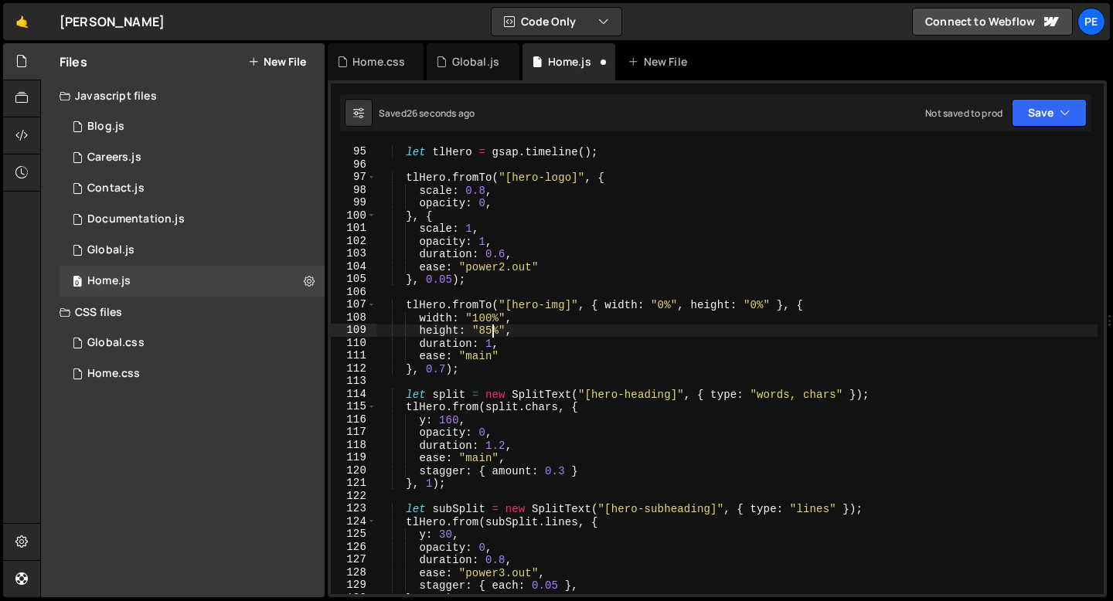
click at [490, 332] on div "let tlHero = gsap . timeline ( ) ; tlHero . fromTo ( "[hero-logo]" , { scale : …" at bounding box center [736, 370] width 721 height 475
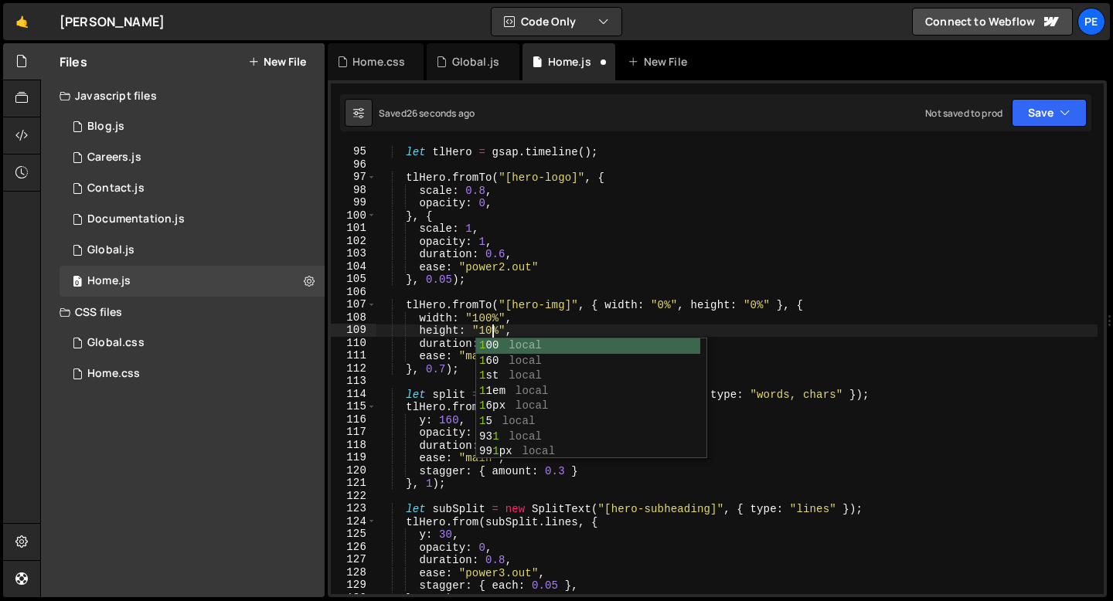
scroll to position [0, 8]
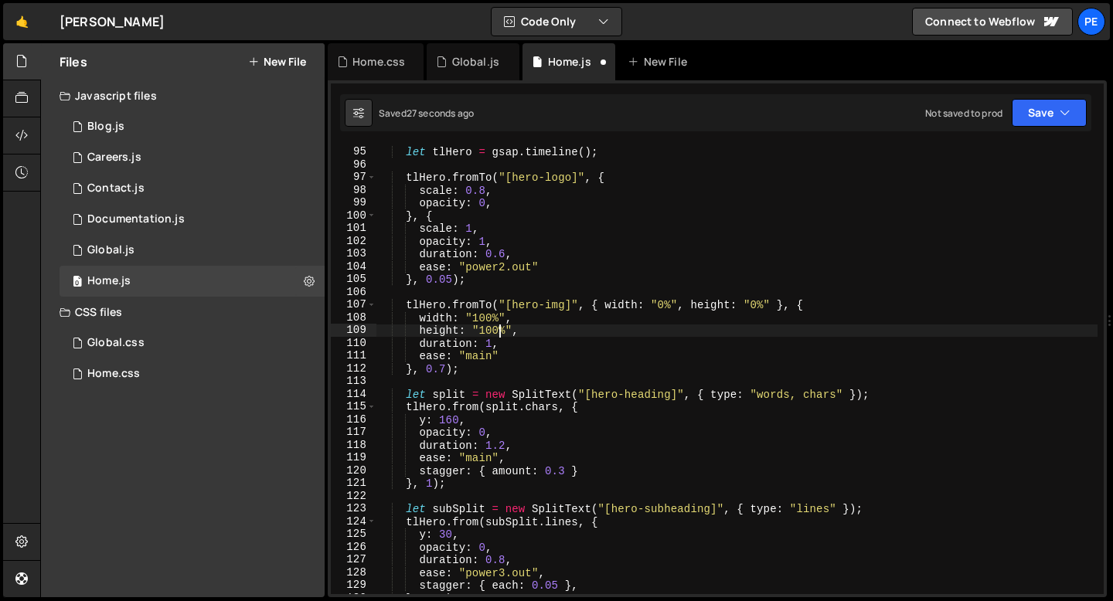
click at [490, 345] on div "let tlHero = gsap . timeline ( ) ; tlHero . fromTo ( "[hero-logo]" , { scale : …" at bounding box center [736, 370] width 721 height 475
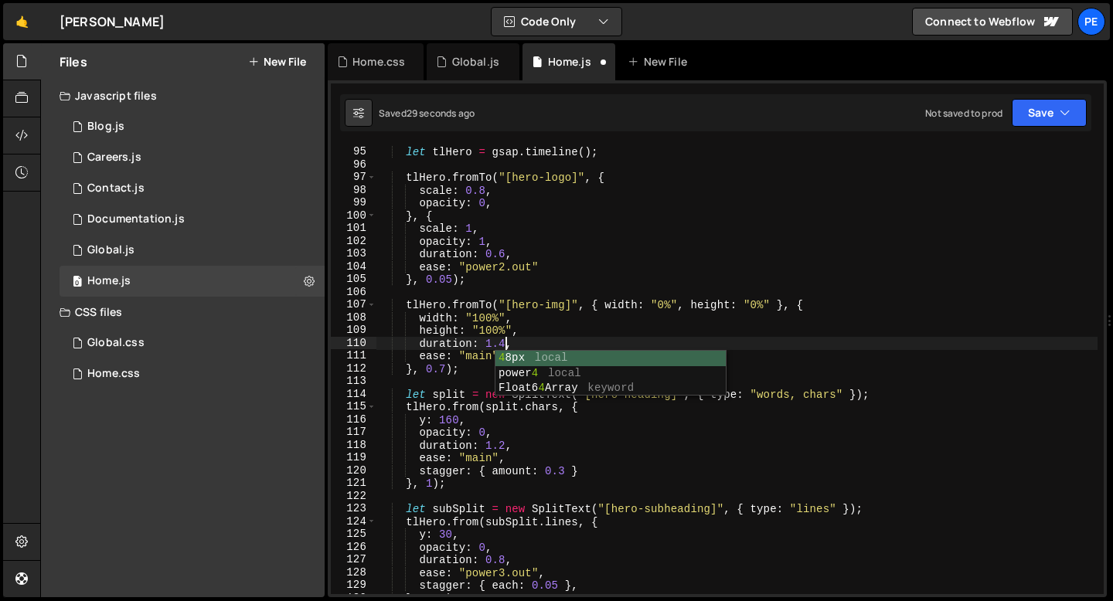
scroll to position [0, 9]
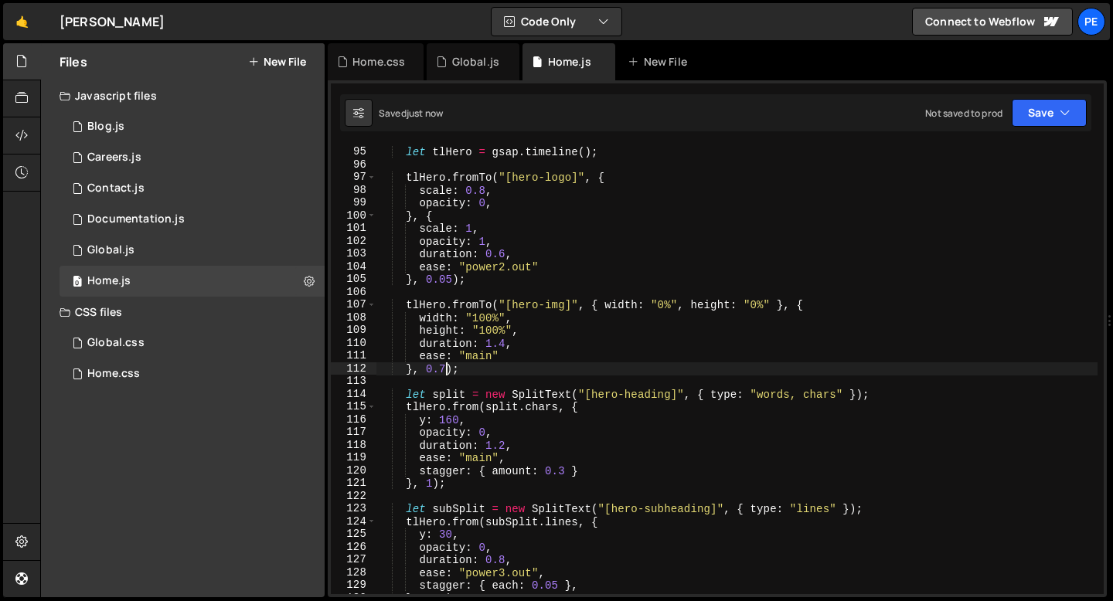
click at [448, 368] on div "let tlHero = gsap . timeline ( ) ; tlHero . fromTo ( "[hero-logo]" , { scale : …" at bounding box center [736, 370] width 721 height 475
type textarea "}, 0.8);"
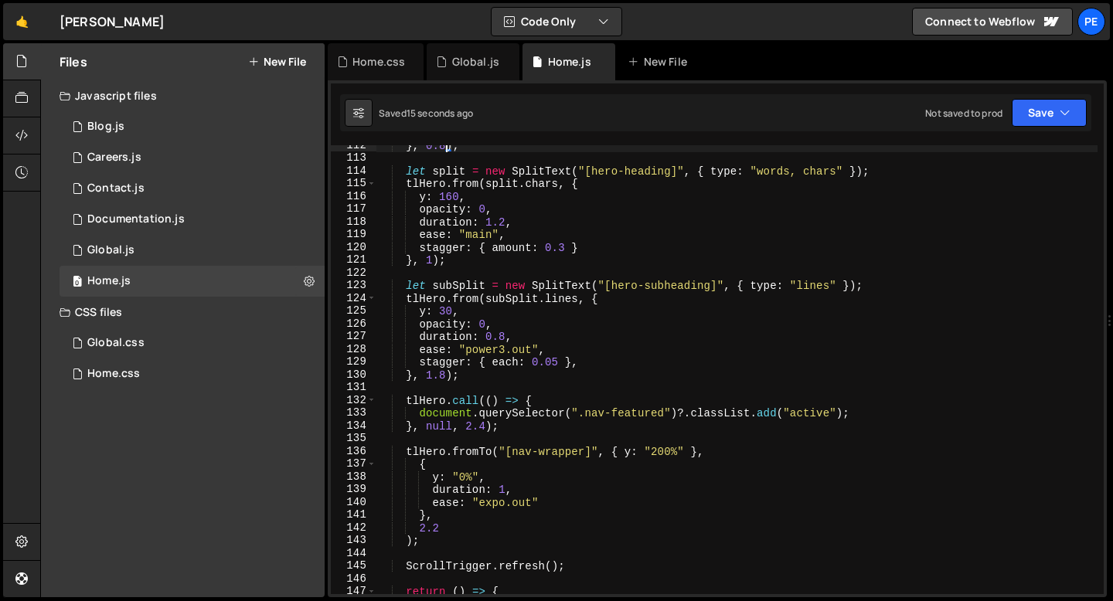
scroll to position [1425, 0]
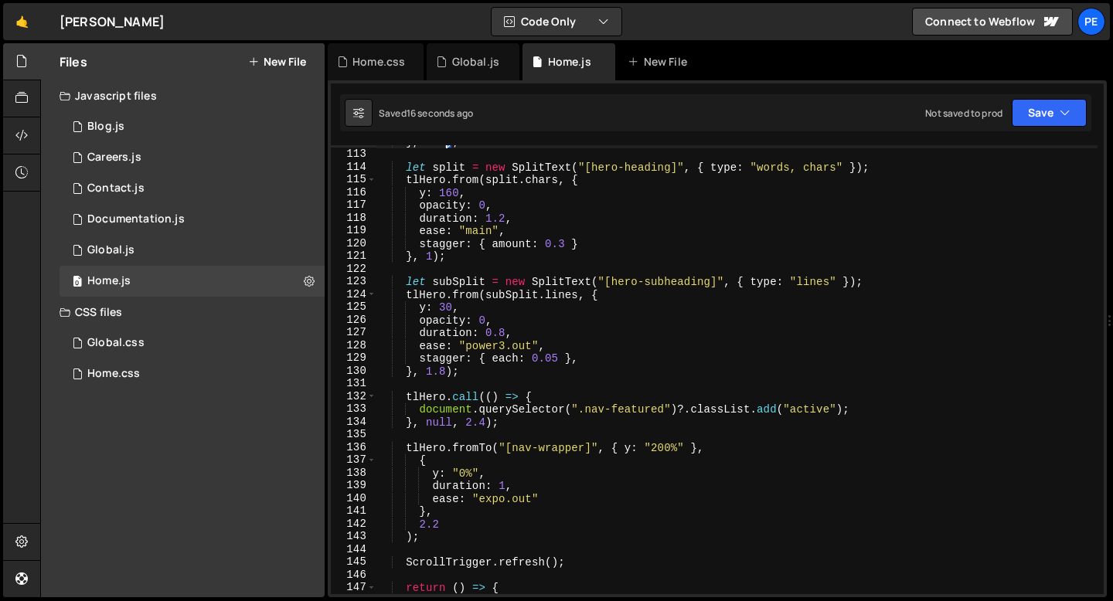
click at [440, 525] on div "} , 0.8 ) ; let split = new SplitText ( "[hero-heading]" , { type : "words, cha…" at bounding box center [736, 372] width 721 height 475
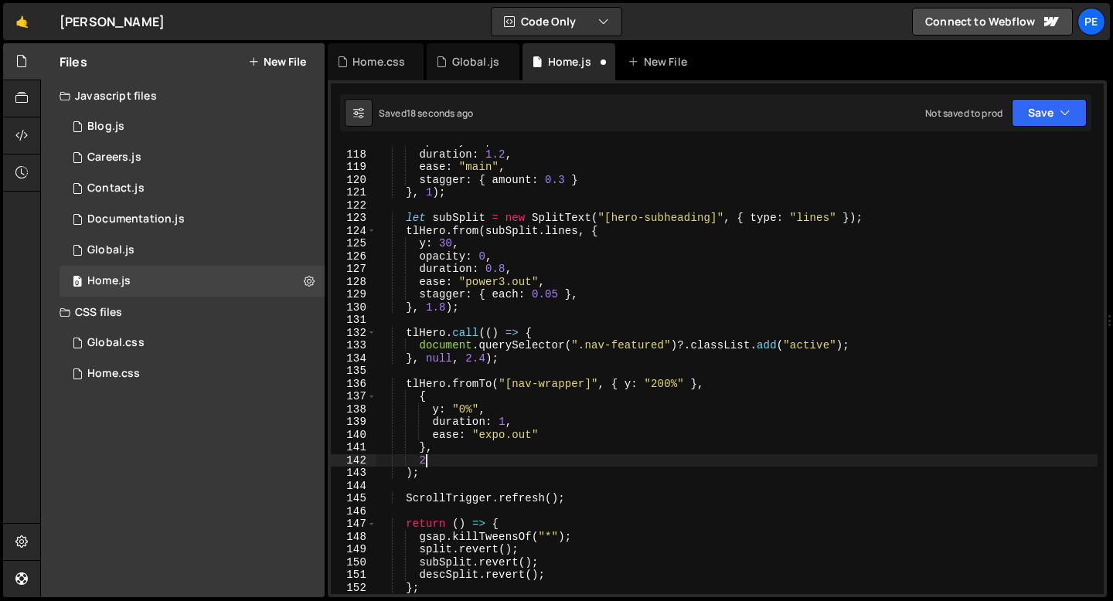
scroll to position [1489, 0]
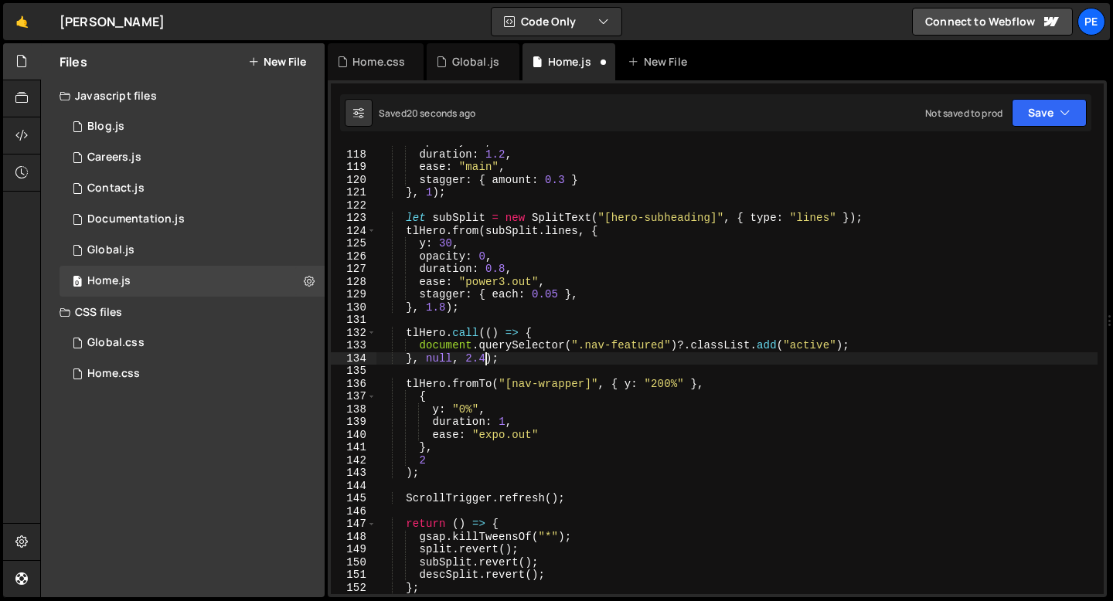
click at [487, 359] on div "opacity : 0 , duration : 1.2 , ease : "main" , stagger : { amount : 0.3 } } , 1…" at bounding box center [736, 372] width 721 height 475
type textarea "}, null, 2.2);"
